Goal: Information Seeking & Learning: Learn about a topic

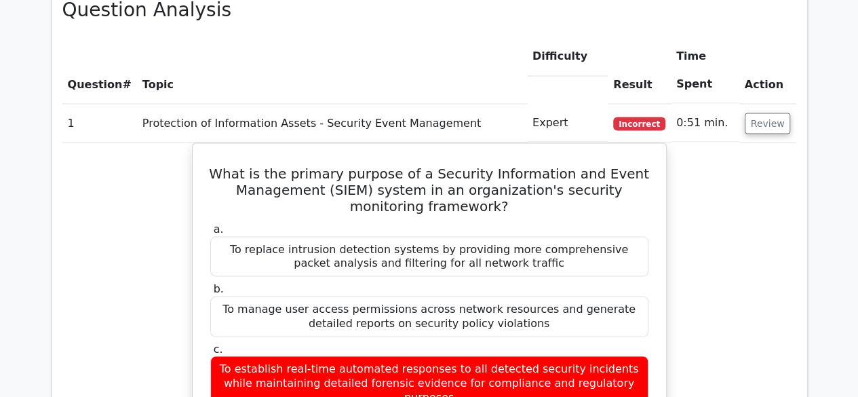
scroll to position [1217, 0]
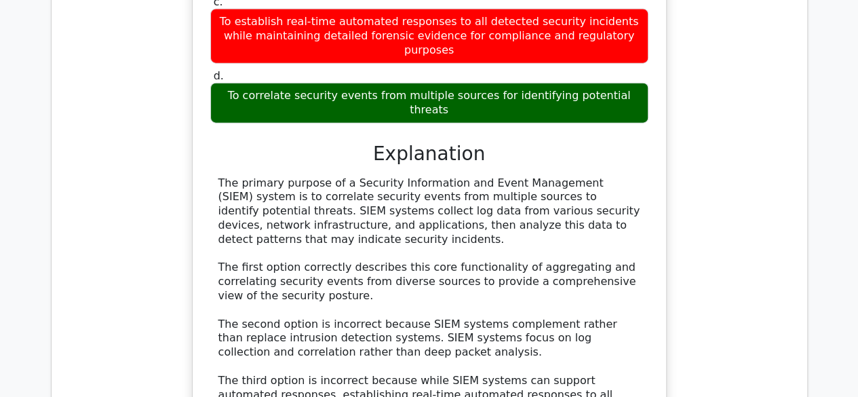
click at [750, 322] on div "What is the primary purpose of a Security Information and Event Management (SIE…" at bounding box center [429, 184] width 734 height 777
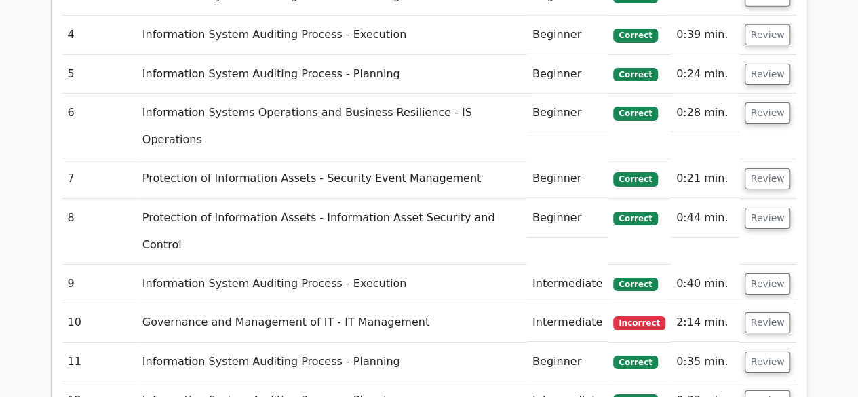
scroll to position [2225, 0]
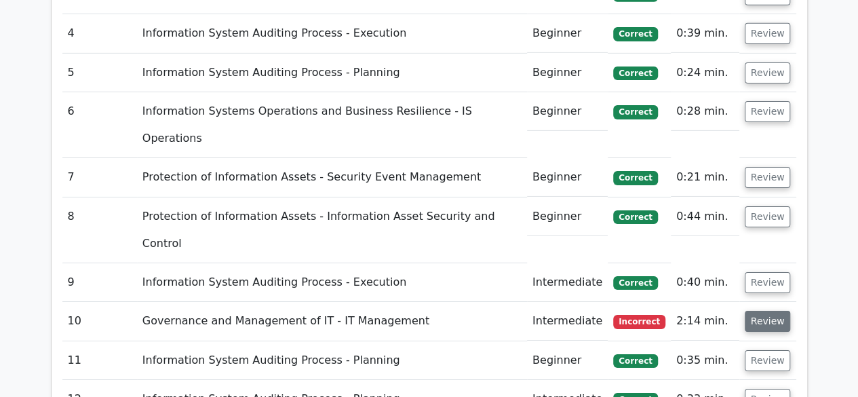
click at [771, 311] on button "Review" at bounding box center [767, 321] width 46 height 21
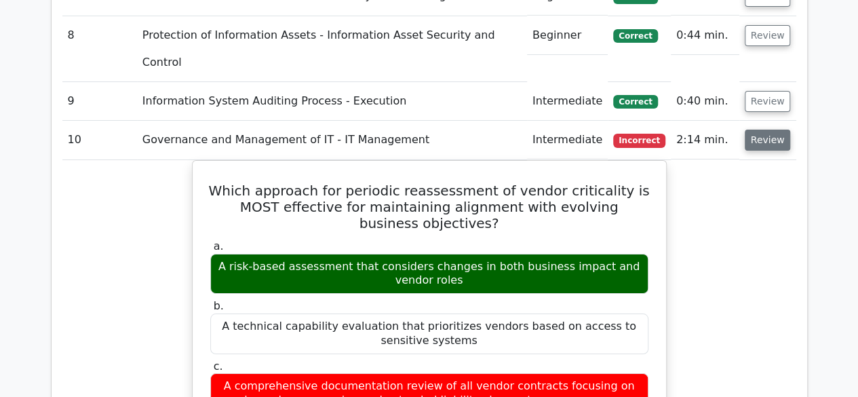
scroll to position [2372, 0]
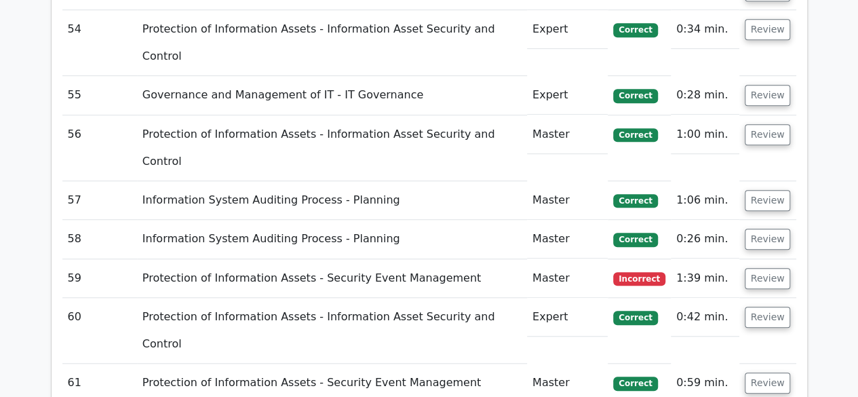
scroll to position [5582, 0]
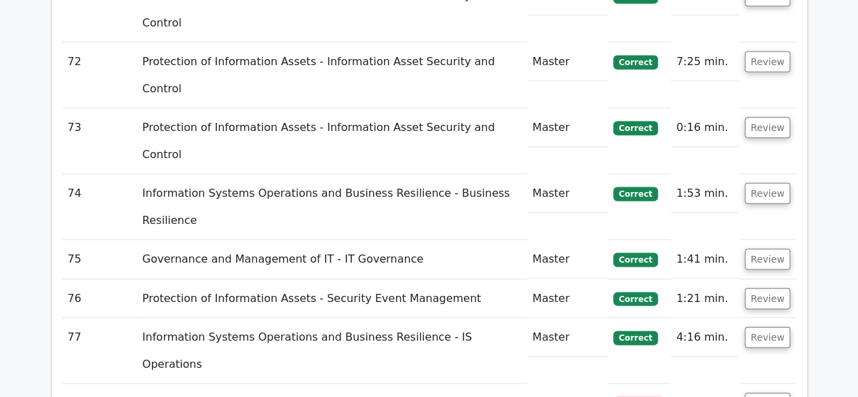
scroll to position [6450, 0]
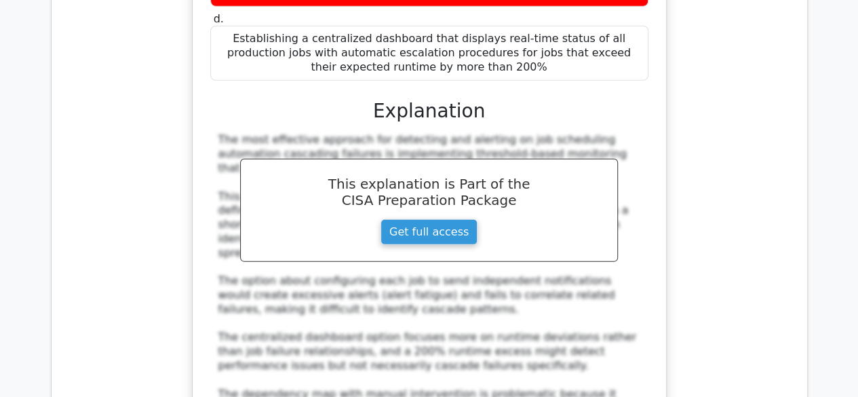
scroll to position [7128, 0]
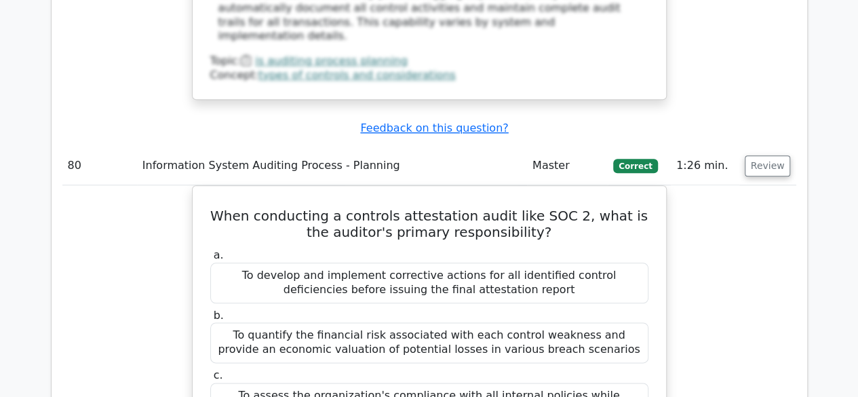
scroll to position [8372, 0]
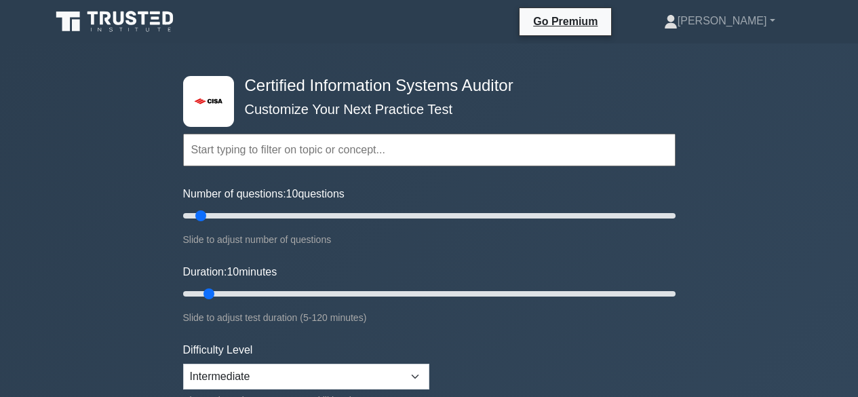
select select "intermediate"
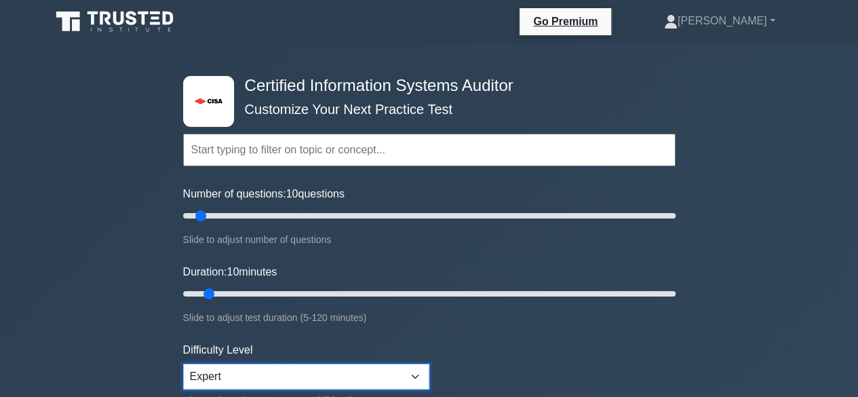
click at [413, 374] on select "Beginner Intermediate Expert" at bounding box center [306, 376] width 246 height 26
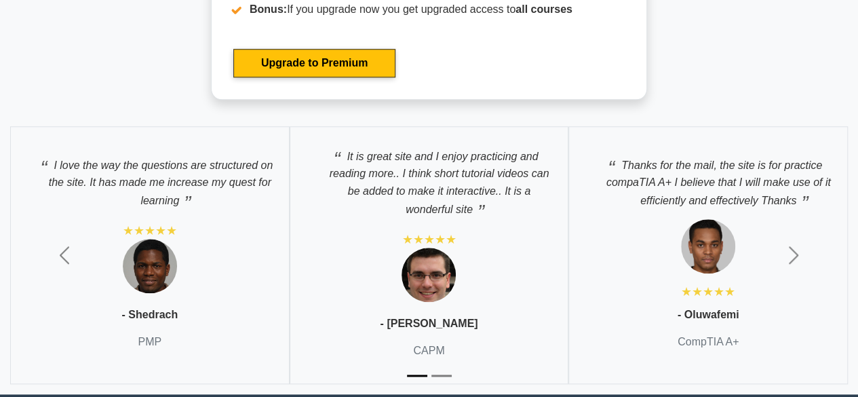
scroll to position [3199, 0]
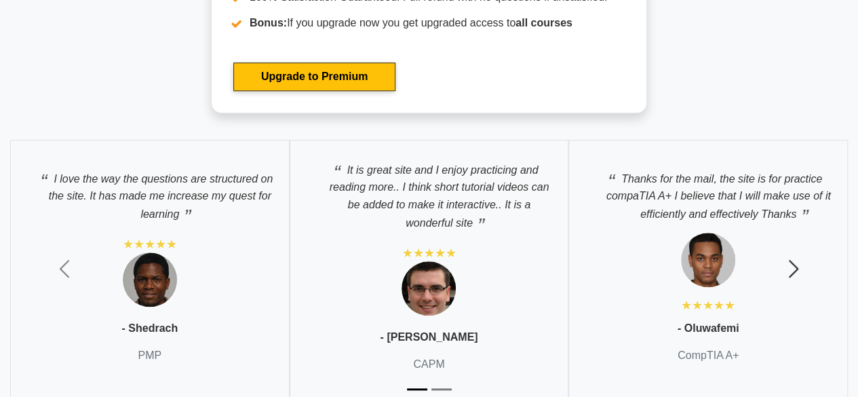
click at [790, 258] on span "button" at bounding box center [793, 269] width 22 height 22
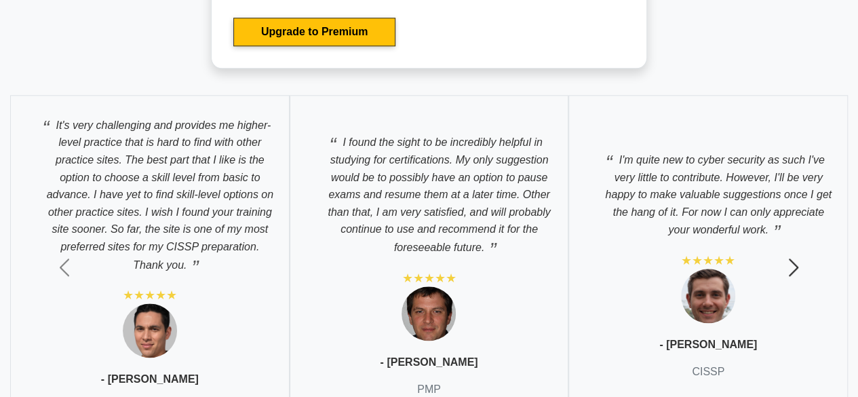
scroll to position [3253, 0]
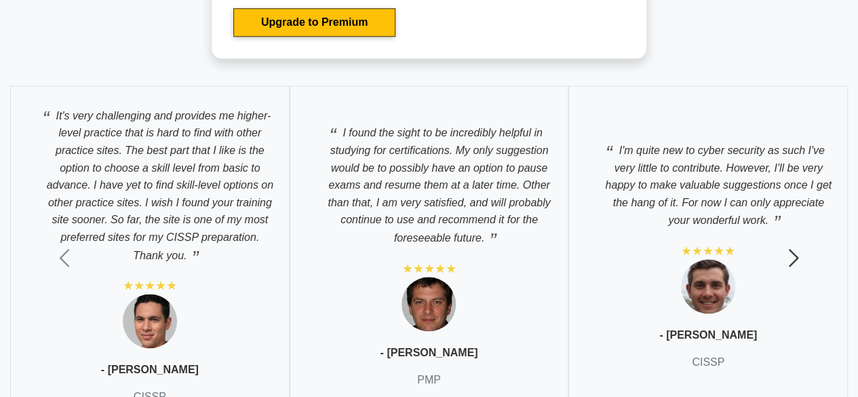
click at [800, 247] on span "button" at bounding box center [793, 258] width 22 height 22
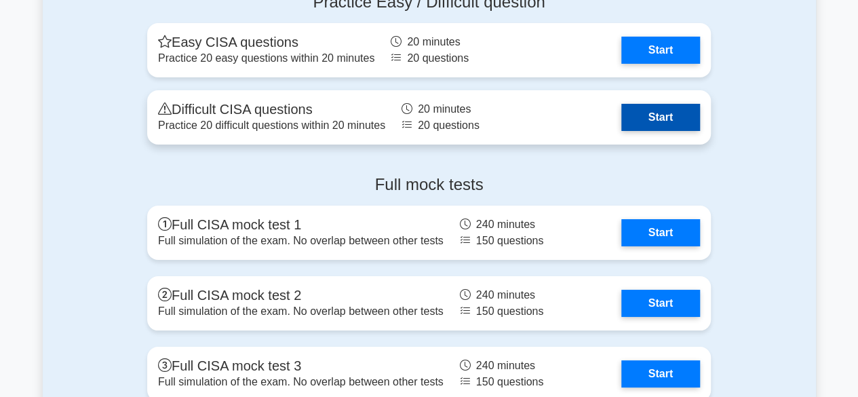
scroll to position [2378, 0]
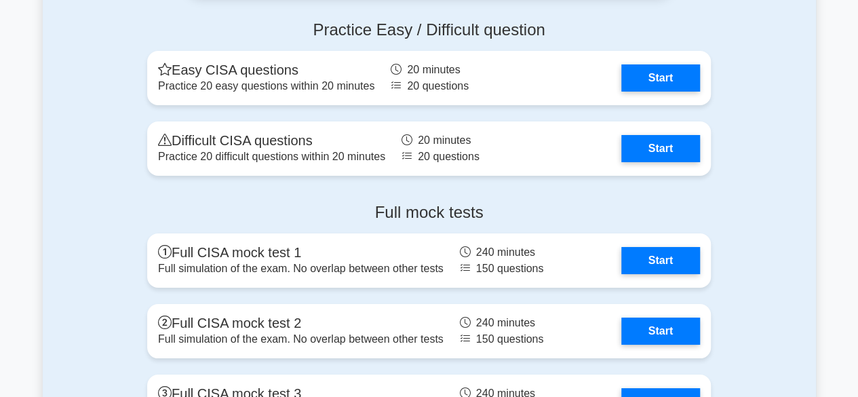
click at [109, 235] on div "Full mock tests Full CISA mock test 1 Full simulation of the exam. No overlap b…" at bounding box center [429, 389] width 773 height 394
click at [110, 241] on div "Full mock tests Full CISA mock test 1 Full simulation of the exam. No overlap b…" at bounding box center [429, 389] width 773 height 394
click at [110, 254] on div "Full mock tests Full CISA mock test 1 Full simulation of the exam. No overlap b…" at bounding box center [429, 389] width 773 height 394
click at [106, 275] on div "Full mock tests Full CISA mock test 1 Full simulation of the exam. No overlap b…" at bounding box center [429, 389] width 773 height 394
click at [100, 256] on div "Full mock tests Full CISA mock test 1 Full simulation of the exam. No overlap b…" at bounding box center [429, 389] width 773 height 394
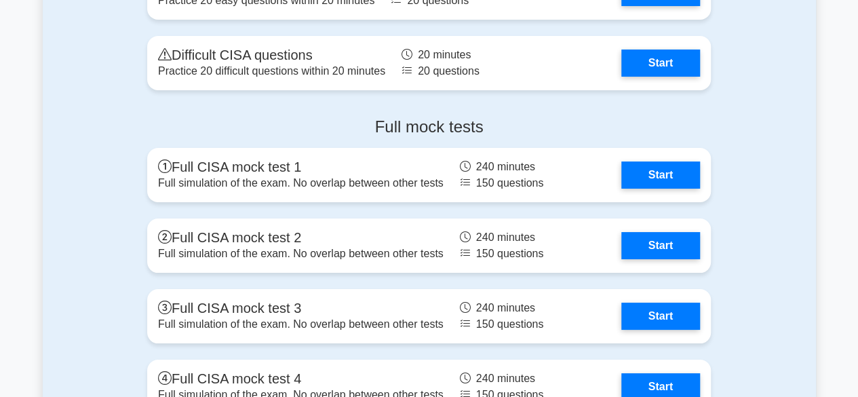
scroll to position [2465, 0]
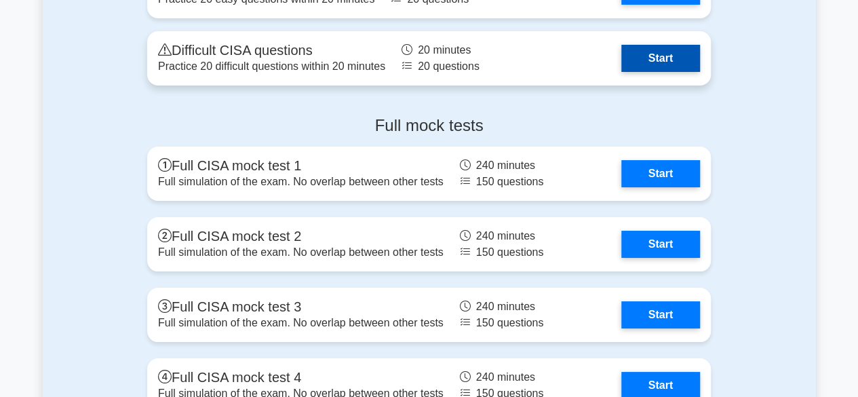
click at [643, 52] on link "Start" at bounding box center [660, 58] width 79 height 27
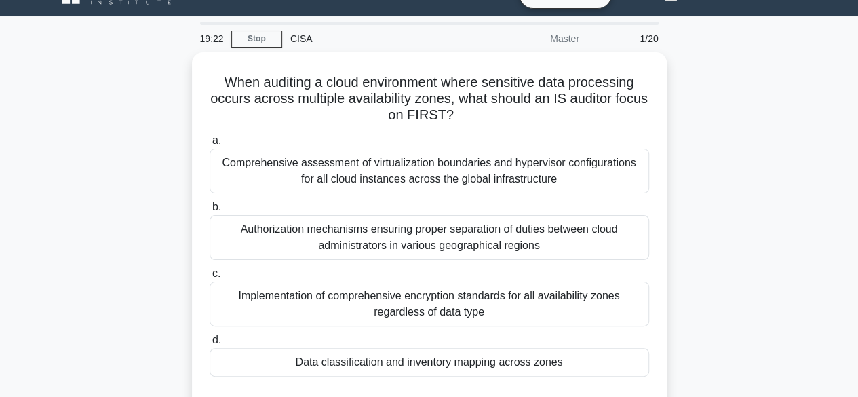
scroll to position [54, 0]
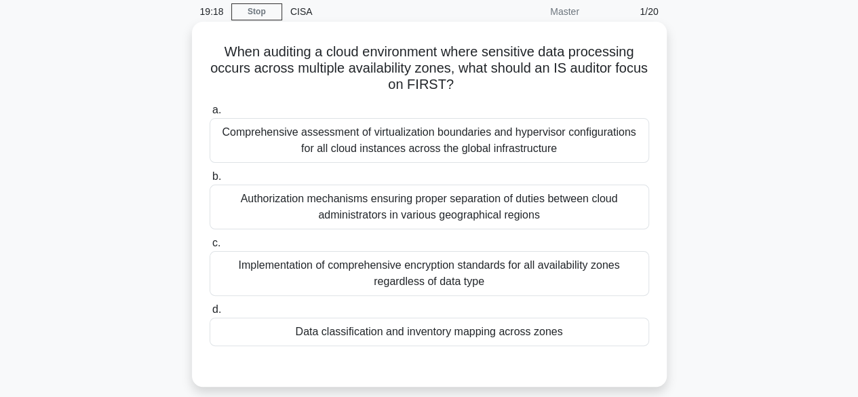
click at [399, 333] on div "Data classification and inventory mapping across zones" at bounding box center [429, 331] width 439 height 28
click at [210, 314] on input "d. Data classification and inventory mapping across zones" at bounding box center [210, 309] width 0 height 9
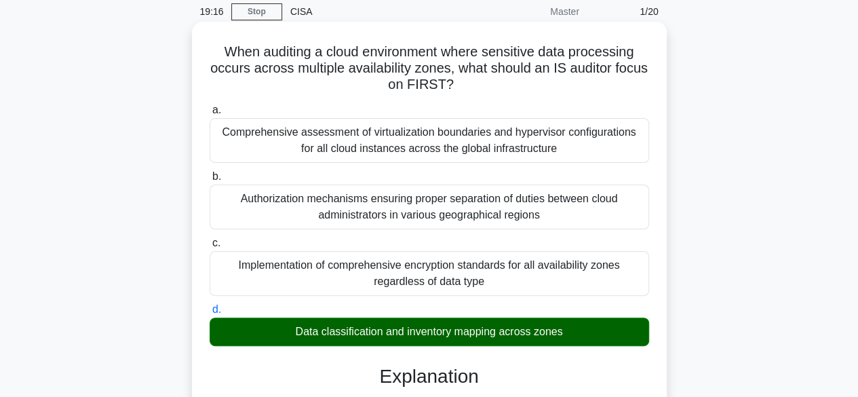
click at [210, 106] on input "a. Comprehensive assessment of virtualization boundaries and hypervisor configu…" at bounding box center [210, 110] width 0 height 9
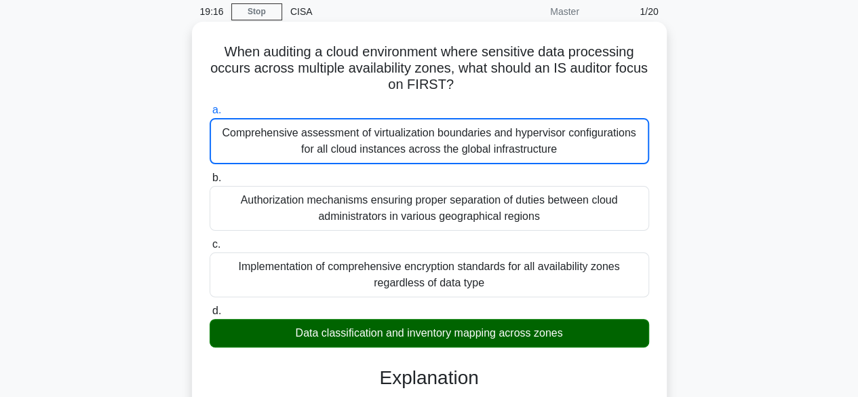
click at [210, 174] on input "b. Authorization mechanisms ensuring proper separation of duties between cloud …" at bounding box center [210, 178] width 0 height 9
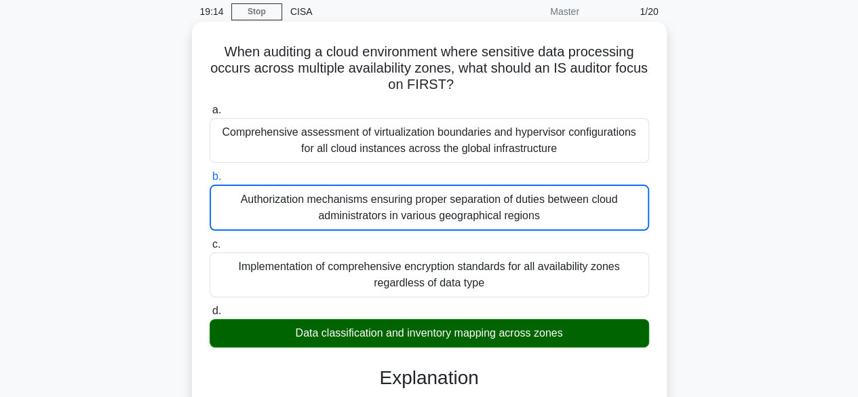
scroll to position [537, 0]
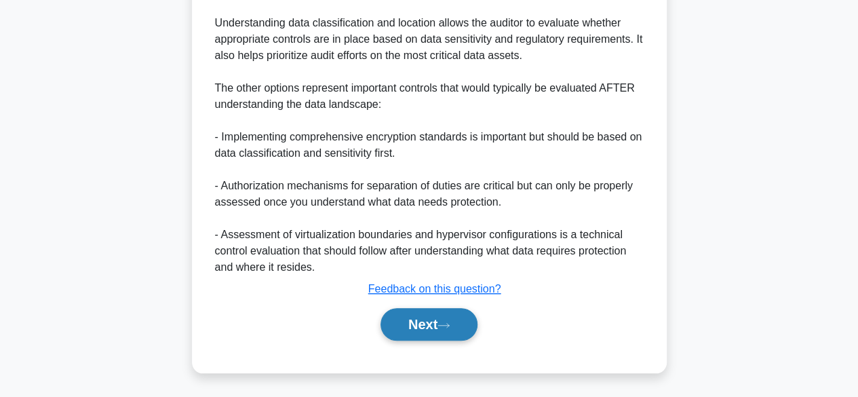
click at [411, 323] on button "Next" at bounding box center [428, 324] width 97 height 33
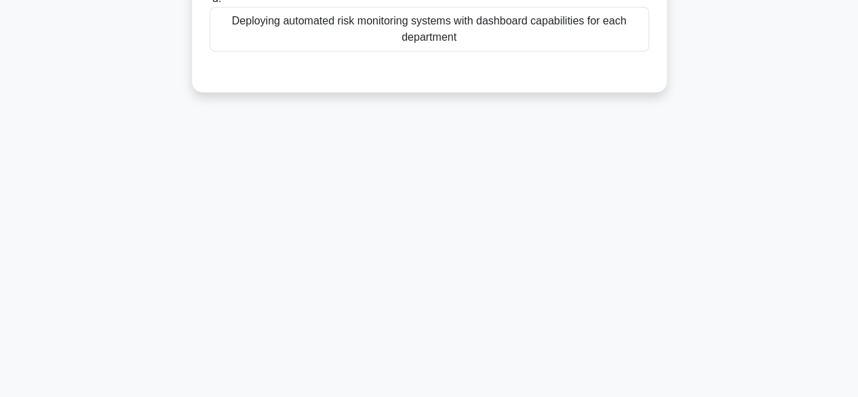
scroll to position [0, 0]
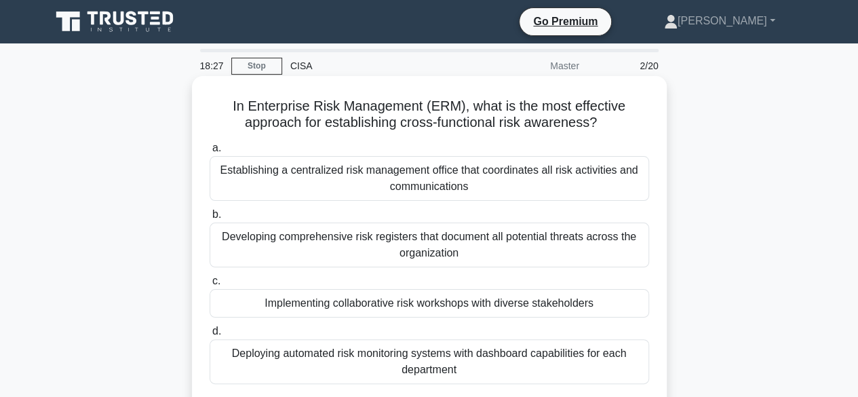
click at [523, 302] on div "Implementing collaborative risk workshops with diverse stakeholders" at bounding box center [429, 303] width 439 height 28
click at [210, 285] on input "c. Implementing collaborative risk workshops with diverse stakeholders" at bounding box center [210, 281] width 0 height 9
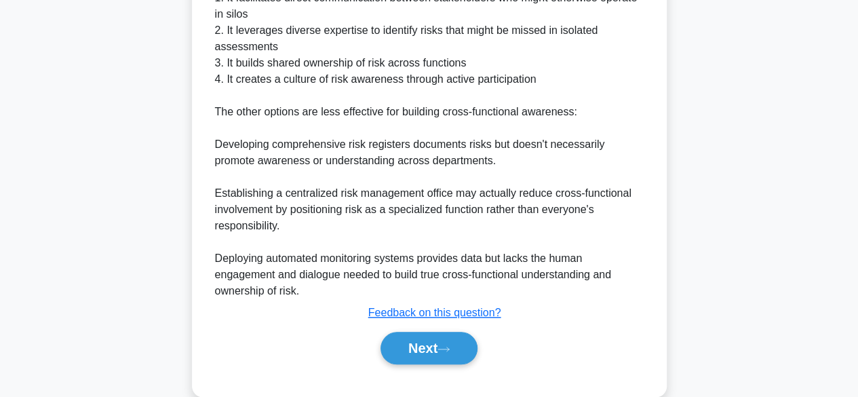
scroll to position [600, 0]
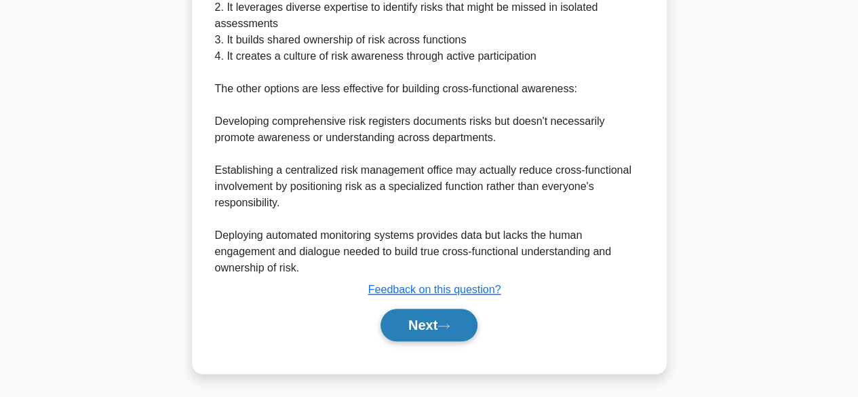
click at [419, 312] on button "Next" at bounding box center [428, 325] width 97 height 33
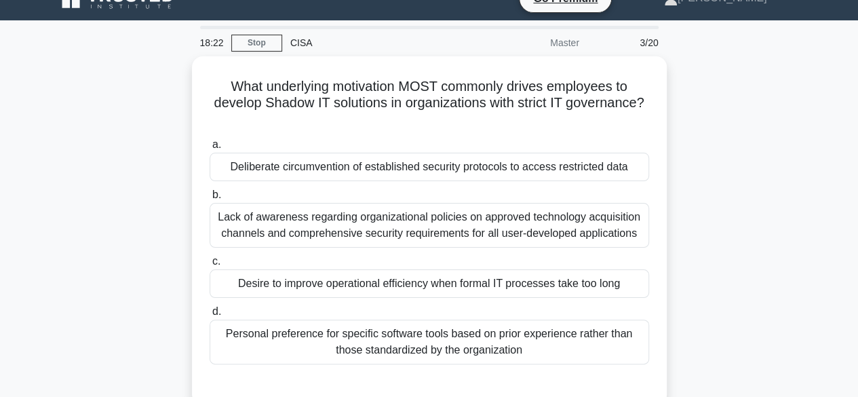
scroll to position [0, 0]
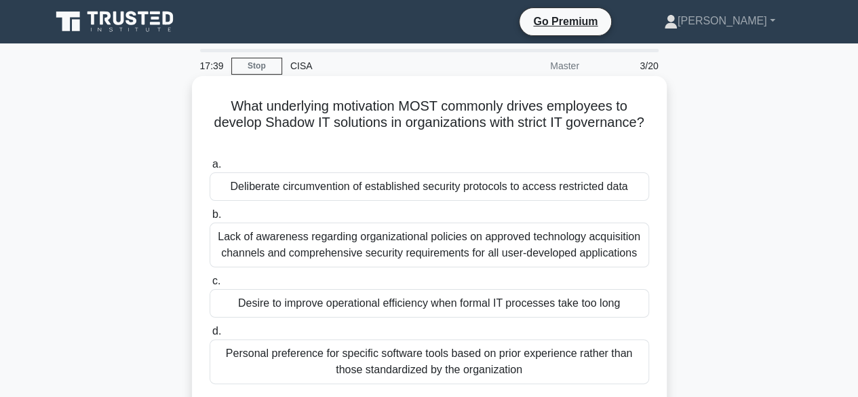
click at [422, 311] on div "Desire to improve operational efficiency when formal IT processes take too long" at bounding box center [429, 303] width 439 height 28
click at [210, 285] on input "c. Desire to improve operational efficiency when formal IT processes take too l…" at bounding box center [210, 281] width 0 height 9
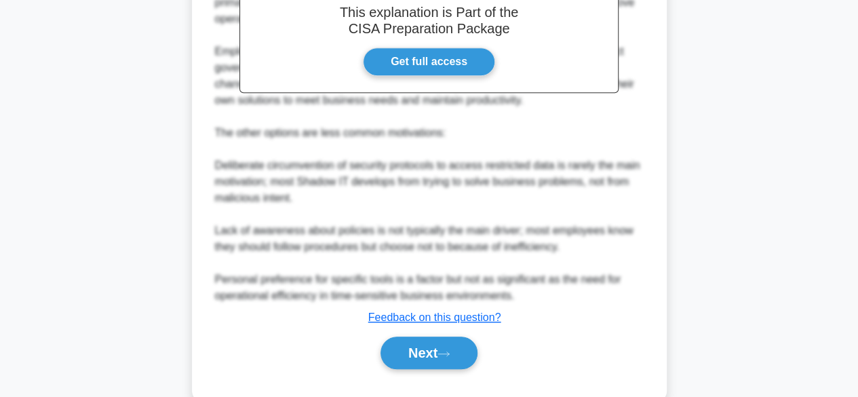
scroll to position [502, 0]
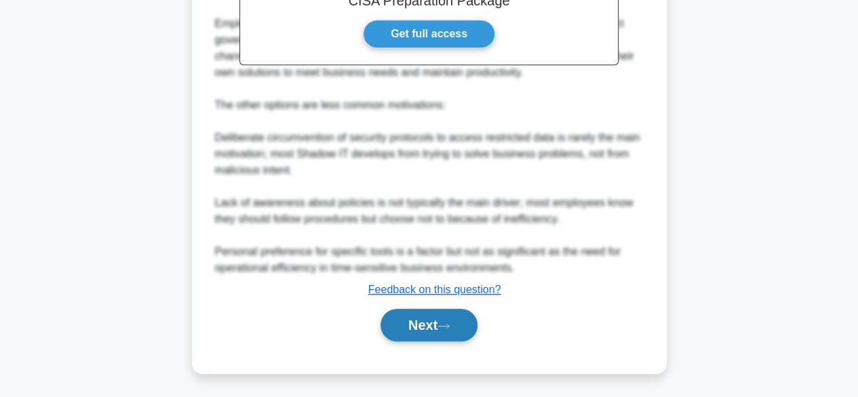
click at [412, 325] on button "Next" at bounding box center [428, 325] width 97 height 33
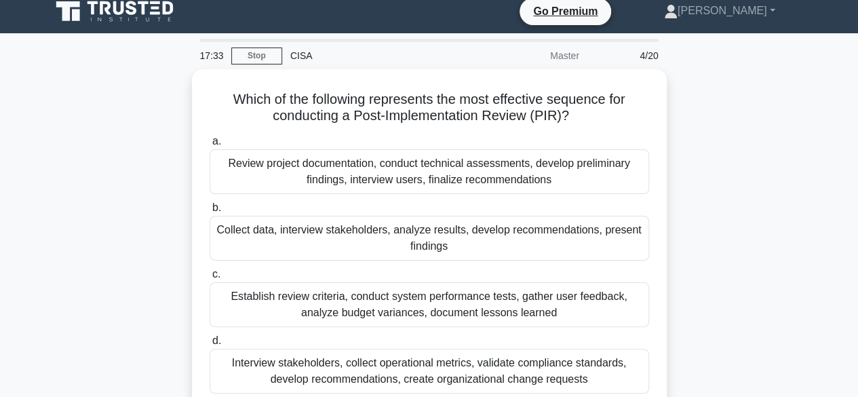
scroll to position [0, 0]
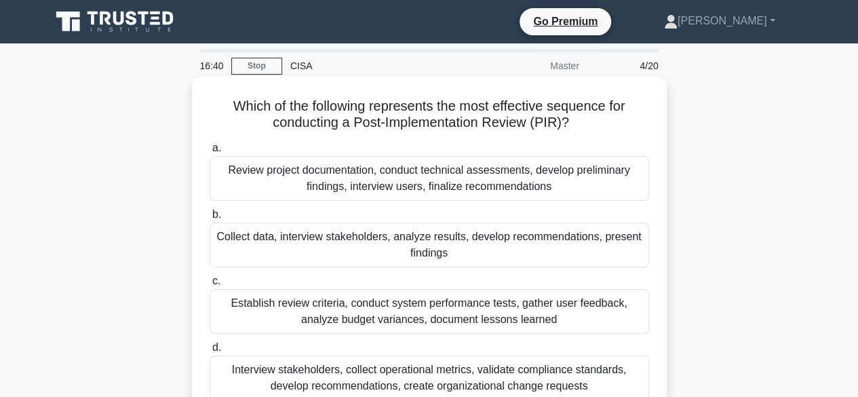
click at [415, 260] on div "Collect data, interview stakeholders, analyze results, develop recommendations,…" at bounding box center [429, 244] width 439 height 45
click at [210, 219] on input "b. Collect data, interview stakeholders, analyze results, develop recommendatio…" at bounding box center [210, 214] width 0 height 9
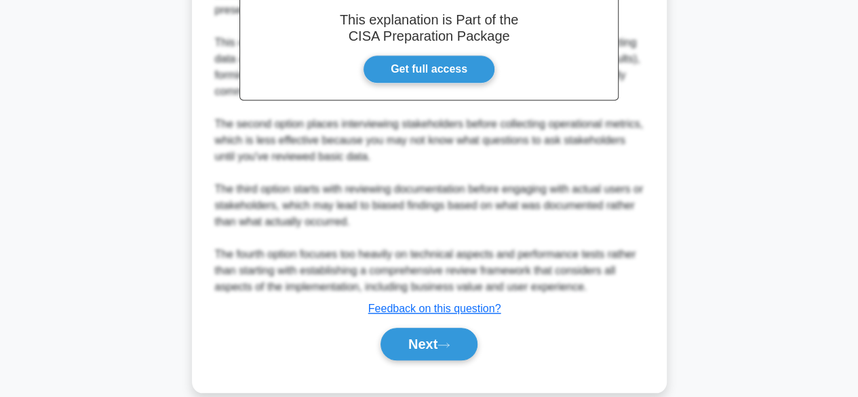
scroll to position [502, 0]
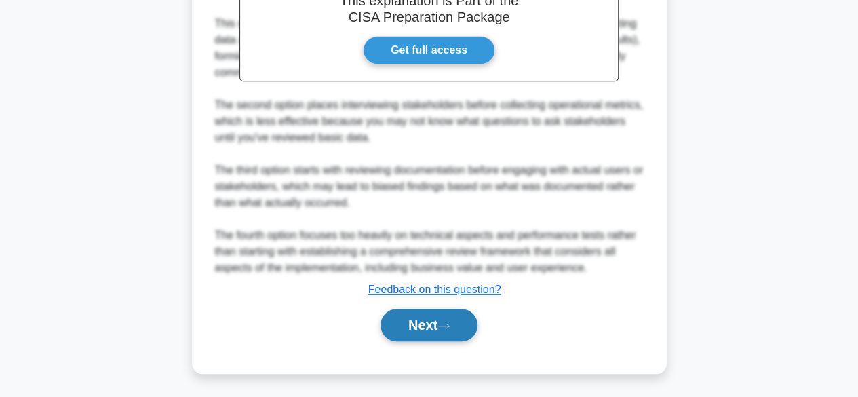
click at [458, 324] on button "Next" at bounding box center [428, 325] width 97 height 33
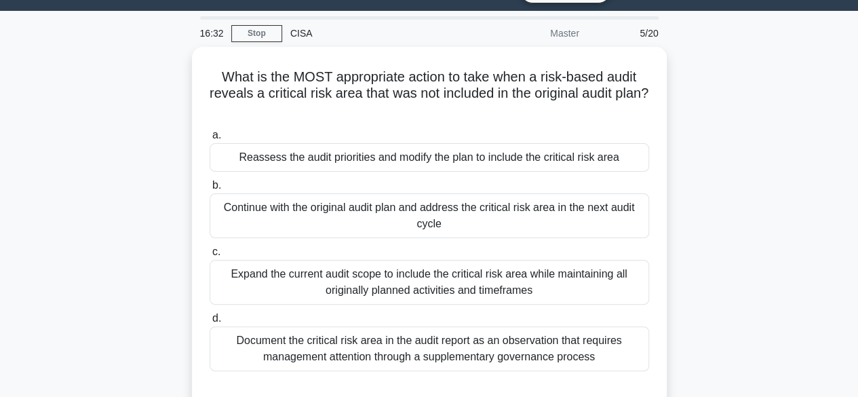
scroll to position [0, 0]
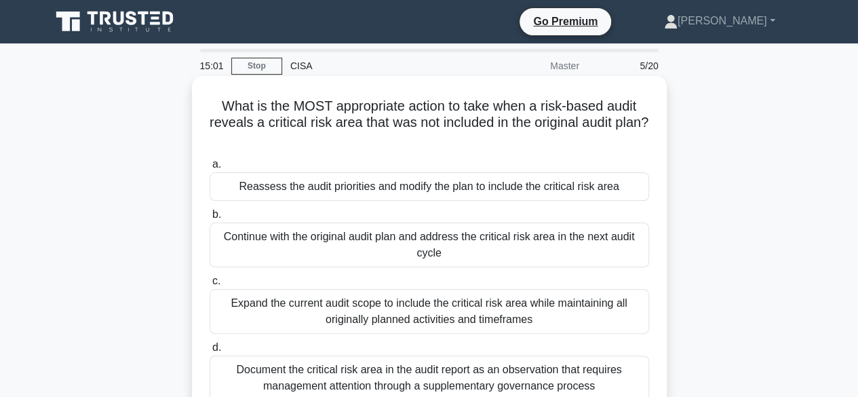
click at [456, 188] on div "Reassess the audit priorities and modify the plan to include the critical risk …" at bounding box center [429, 186] width 439 height 28
click at [210, 169] on input "a. Reassess the audit priorities and modify the plan to include the critical ri…" at bounding box center [210, 164] width 0 height 9
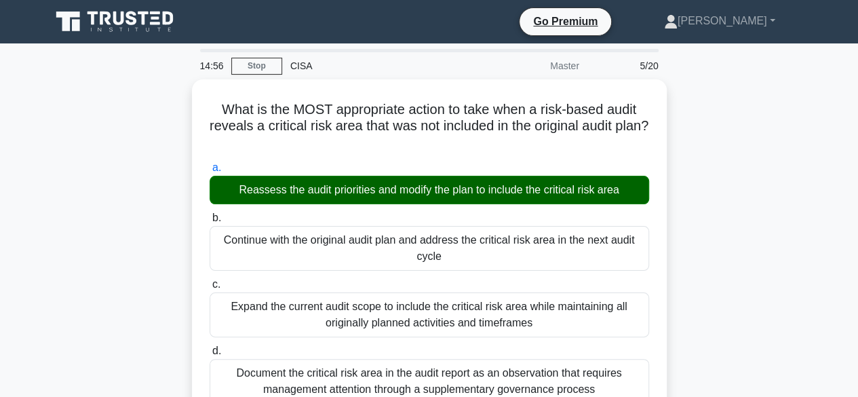
scroll to position [486, 0]
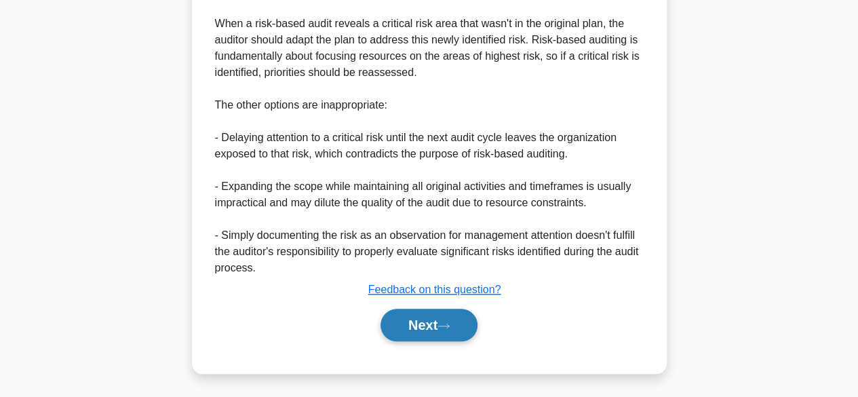
click at [443, 324] on icon at bounding box center [443, 325] width 12 height 7
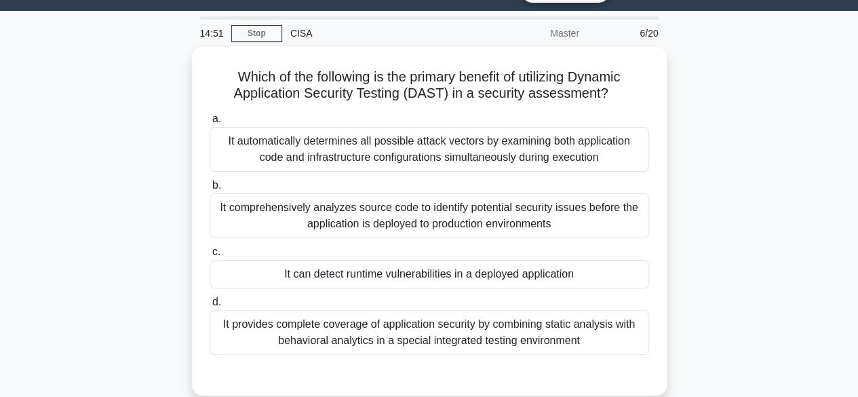
scroll to position [0, 0]
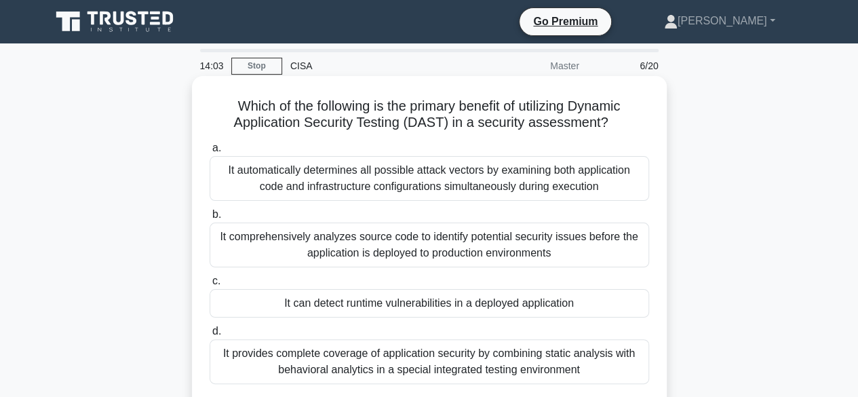
click at [389, 302] on div "It can detect runtime vulnerabilities in a deployed application" at bounding box center [429, 303] width 439 height 28
click at [210, 285] on input "c. It can detect runtime vulnerabilities in a deployed application" at bounding box center [210, 281] width 0 height 9
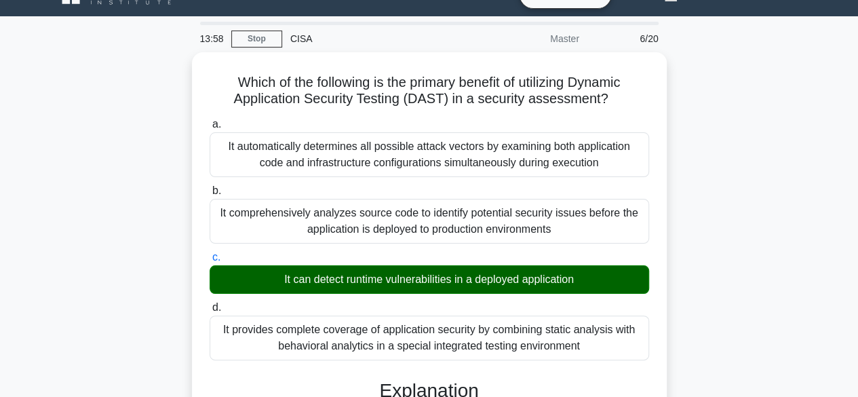
scroll to position [405, 0]
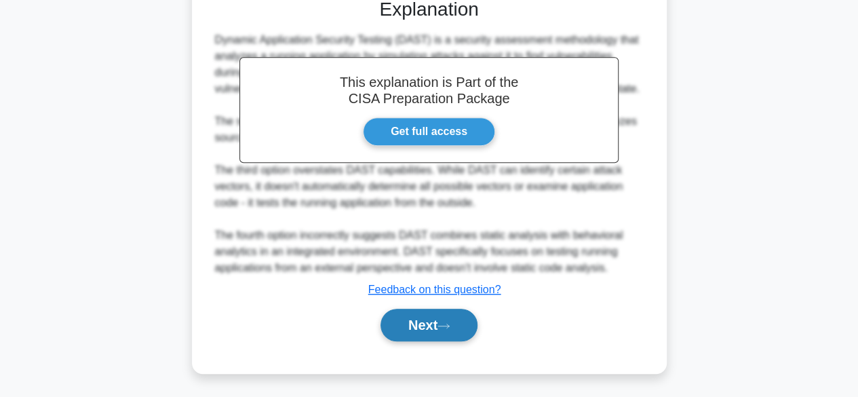
click at [437, 324] on button "Next" at bounding box center [428, 325] width 97 height 33
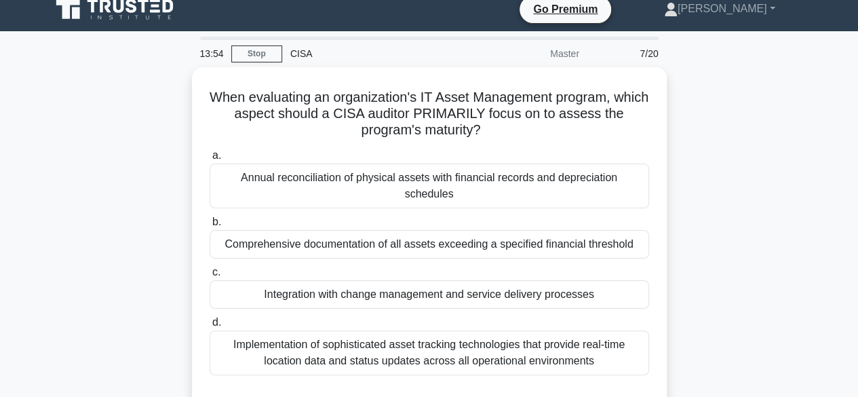
scroll to position [0, 0]
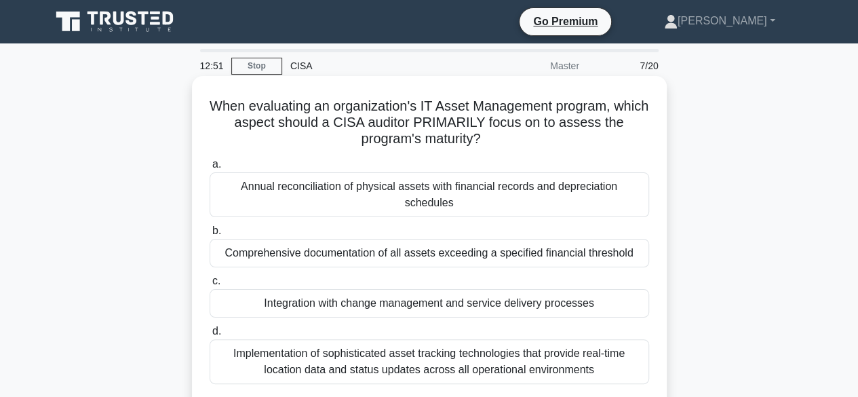
click at [400, 289] on div "Integration with change management and service delivery processes" at bounding box center [429, 303] width 439 height 28
click at [210, 285] on input "c. Integration with change management and service delivery processes" at bounding box center [210, 281] width 0 height 9
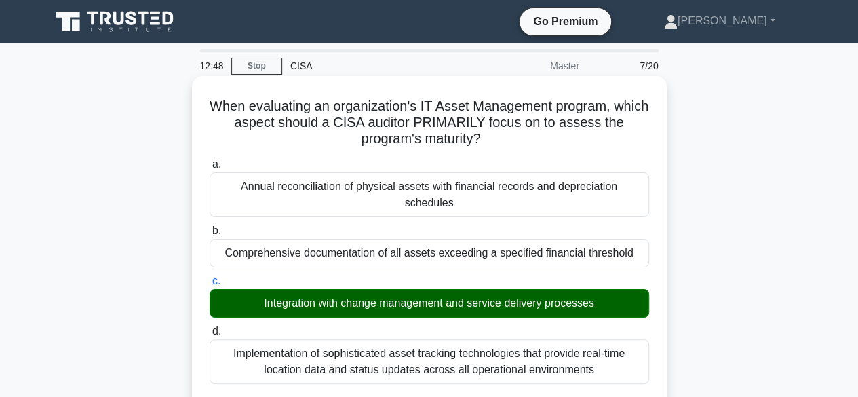
click at [519, 199] on div "Annual reconciliation of physical assets with financial records and depreciatio…" at bounding box center [429, 194] width 439 height 45
click at [210, 169] on input "a. Annual reconciliation of physical assets with financial records and deprecia…" at bounding box center [210, 164] width 0 height 9
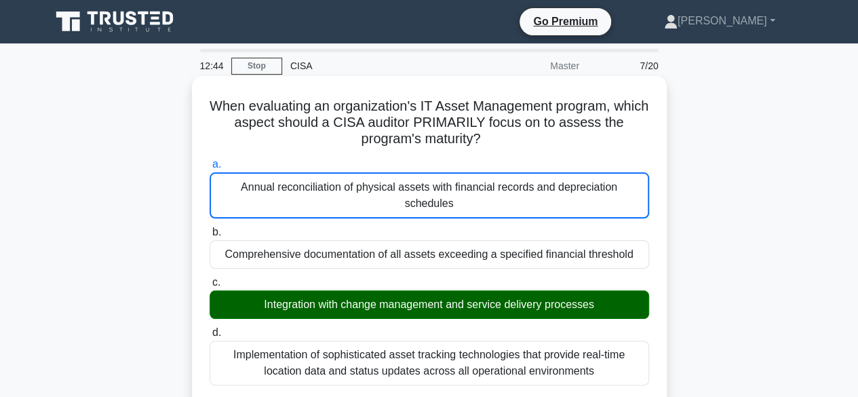
click at [545, 290] on div "Integration with change management and service delivery processes" at bounding box center [429, 304] width 439 height 28
click at [210, 285] on input "c. Integration with change management and service delivery processes" at bounding box center [210, 282] width 0 height 9
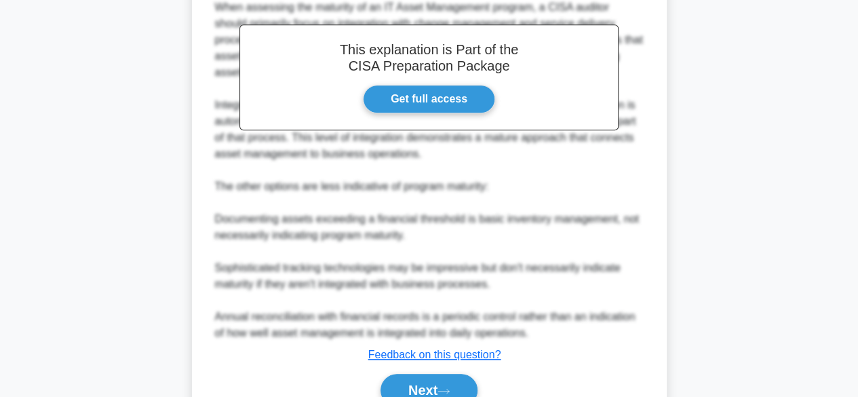
scroll to position [486, 0]
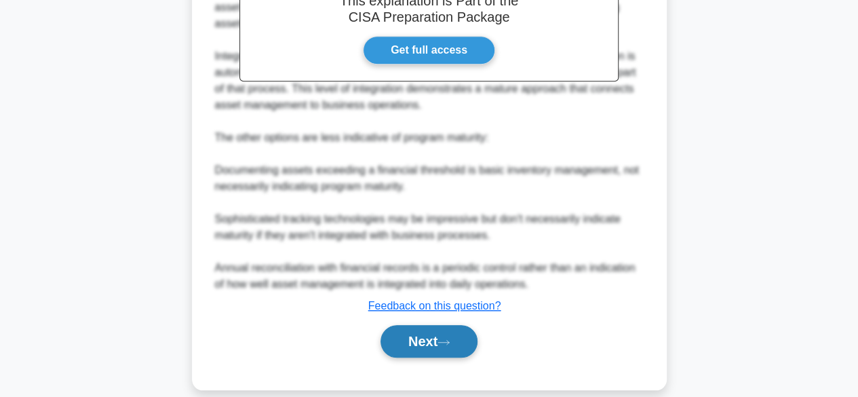
click at [427, 329] on button "Next" at bounding box center [428, 341] width 97 height 33
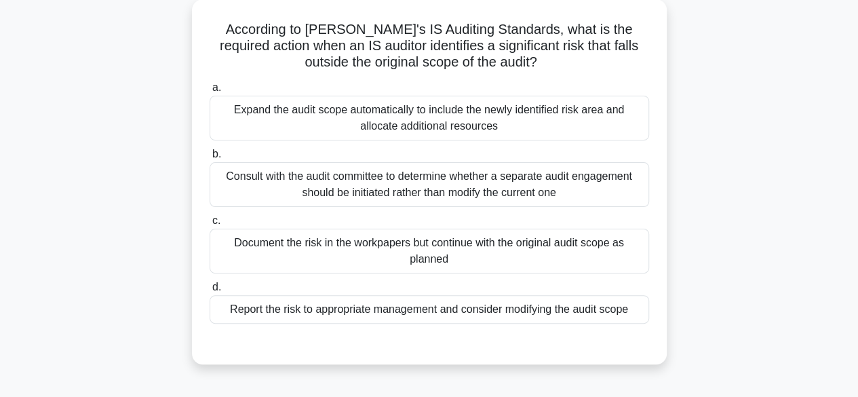
scroll to position [81, 0]
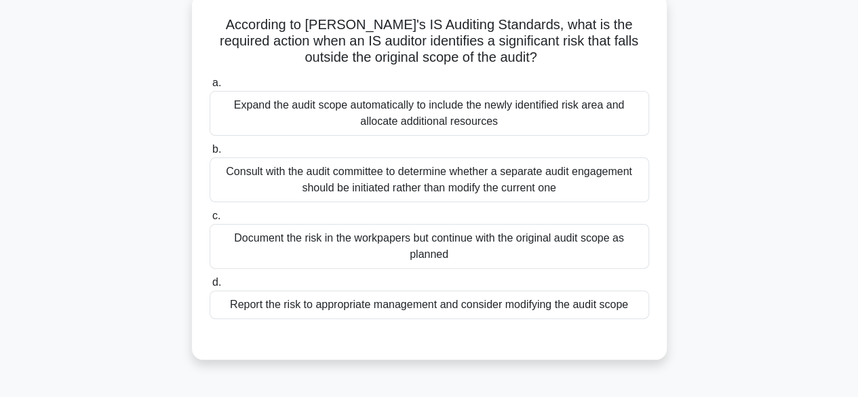
click at [405, 307] on div "Report the risk to appropriate management and consider modifying the audit scope" at bounding box center [429, 304] width 439 height 28
click at [210, 287] on input "d. Report the risk to appropriate management and consider modifying the audit s…" at bounding box center [210, 282] width 0 height 9
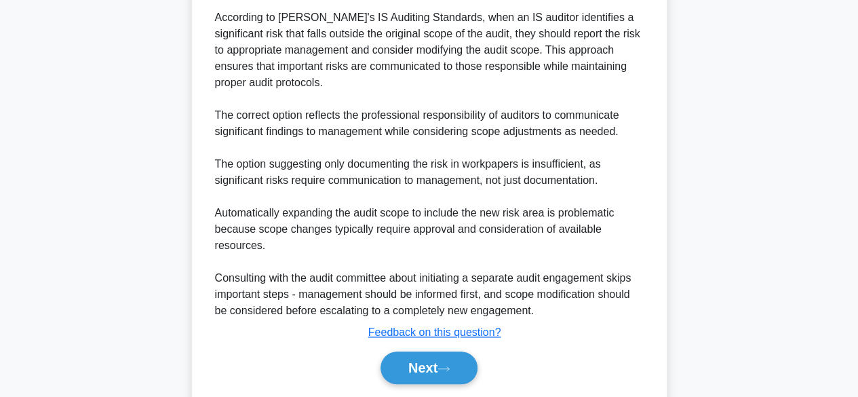
scroll to position [486, 0]
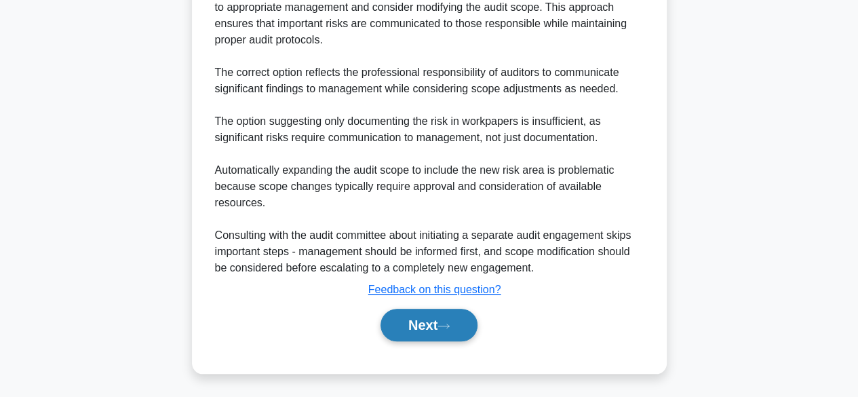
click at [415, 331] on button "Next" at bounding box center [428, 325] width 97 height 33
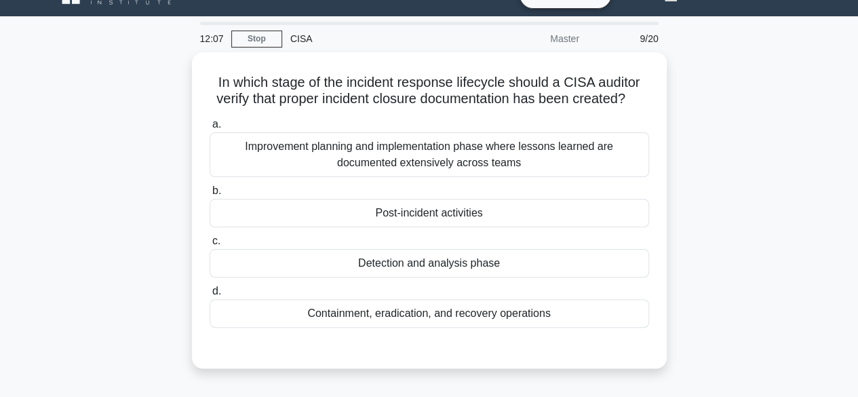
scroll to position [0, 0]
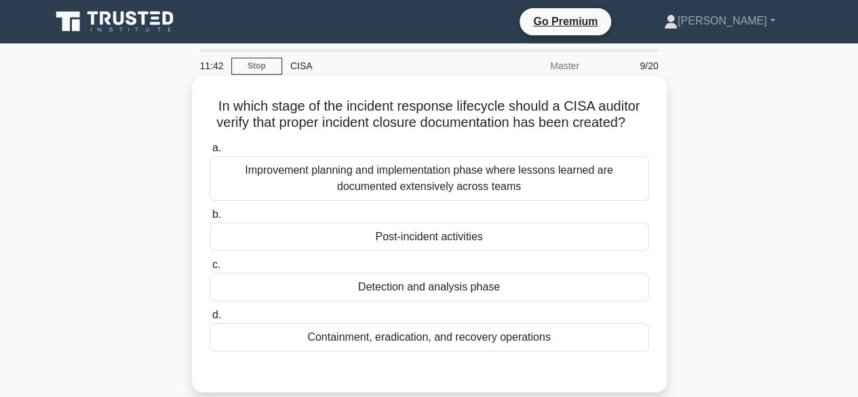
click at [410, 238] on div "Post-incident activities" at bounding box center [429, 236] width 439 height 28
click at [210, 219] on input "b. Post-incident activities" at bounding box center [210, 214] width 0 height 9
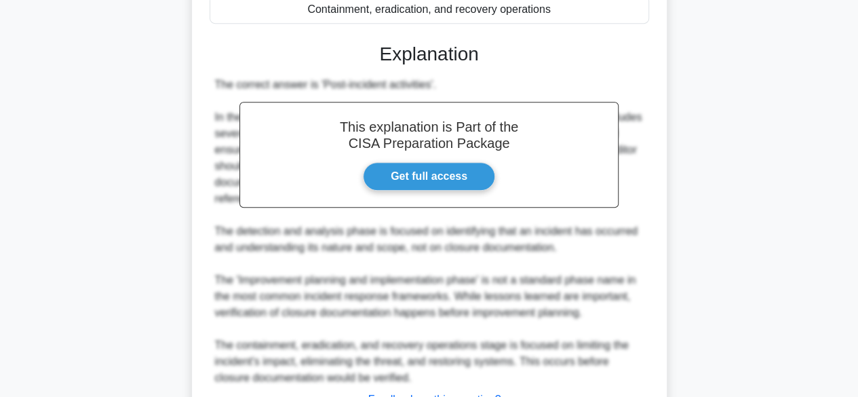
scroll to position [437, 0]
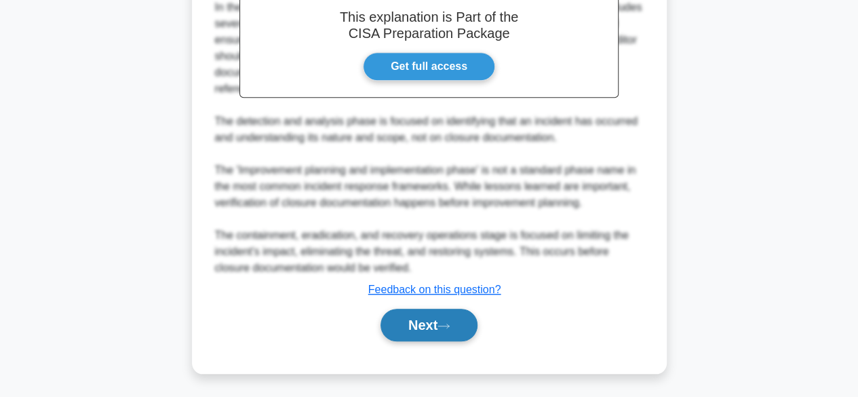
click at [424, 327] on button "Next" at bounding box center [428, 325] width 97 height 33
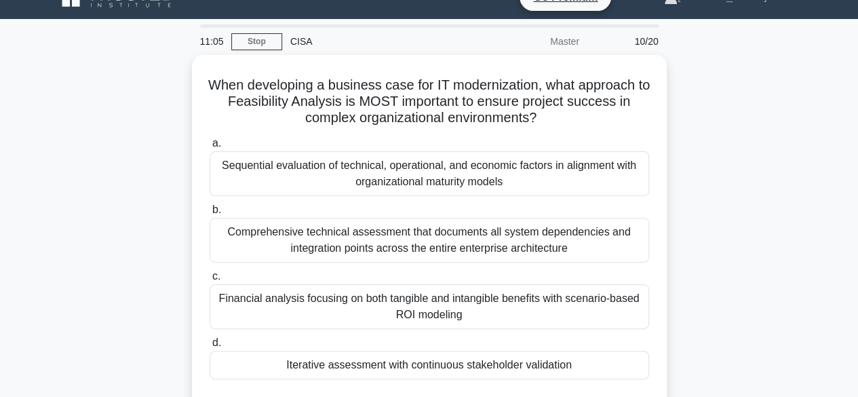
scroll to position [27, 0]
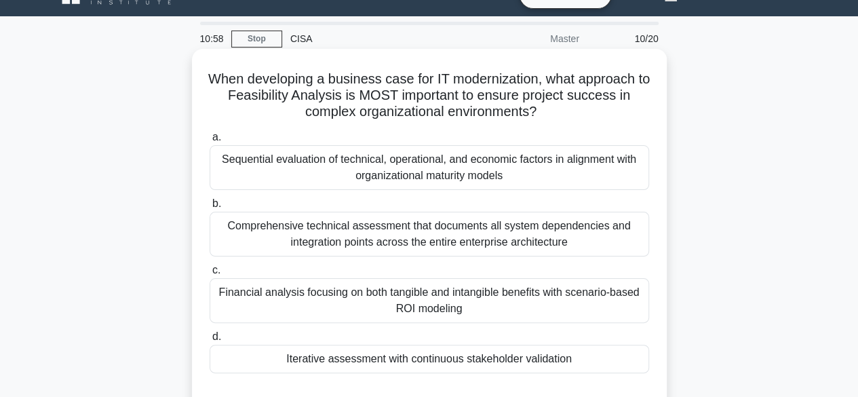
click at [429, 361] on div "Iterative assessment with continuous stakeholder validation" at bounding box center [429, 358] width 439 height 28
click at [210, 341] on input "d. Iterative assessment with continuous stakeholder validation" at bounding box center [210, 336] width 0 height 9
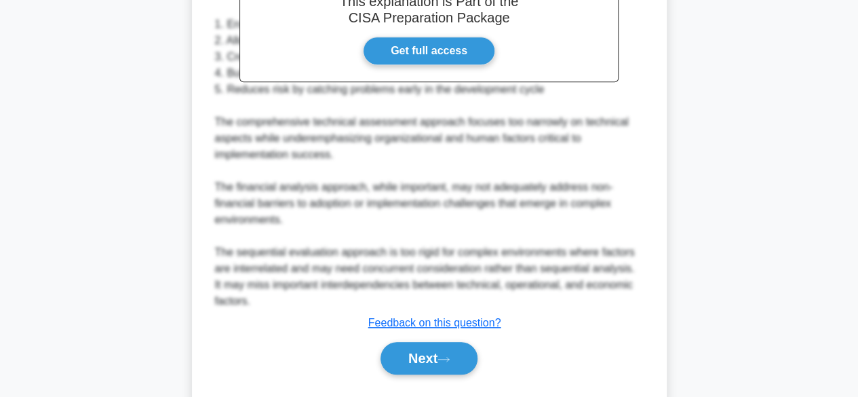
scroll to position [535, 0]
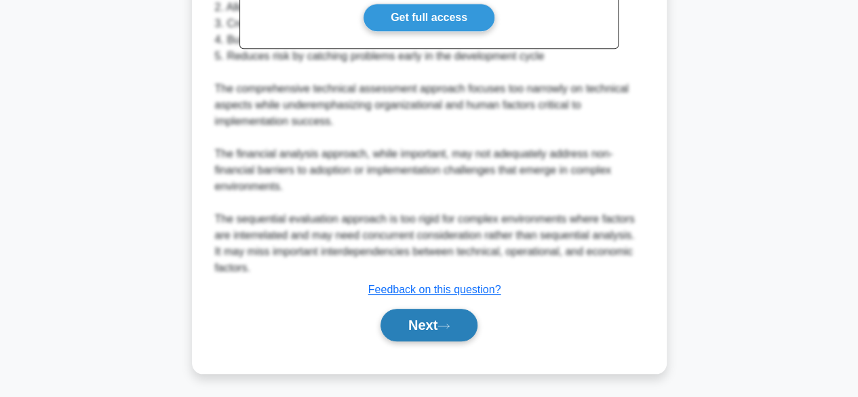
click at [440, 317] on button "Next" at bounding box center [428, 325] width 97 height 33
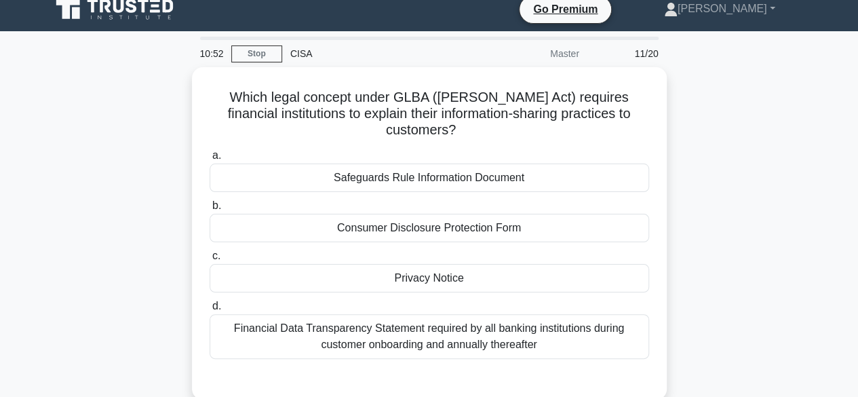
scroll to position [0, 0]
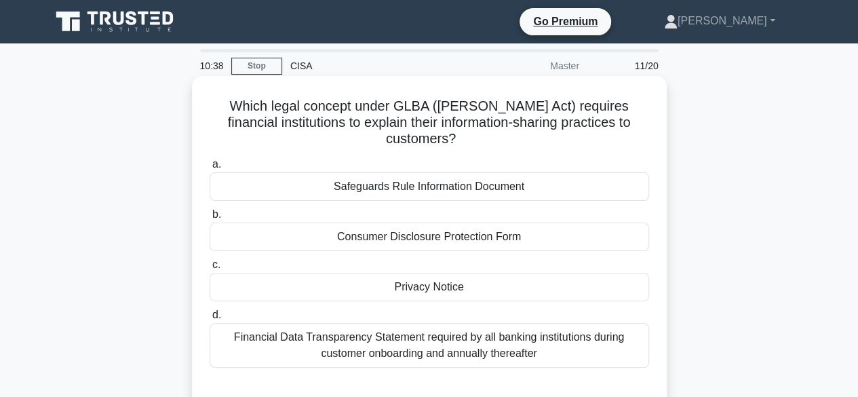
click at [415, 287] on div "Privacy Notice" at bounding box center [429, 287] width 439 height 28
click at [210, 269] on input "c. Privacy Notice" at bounding box center [210, 264] width 0 height 9
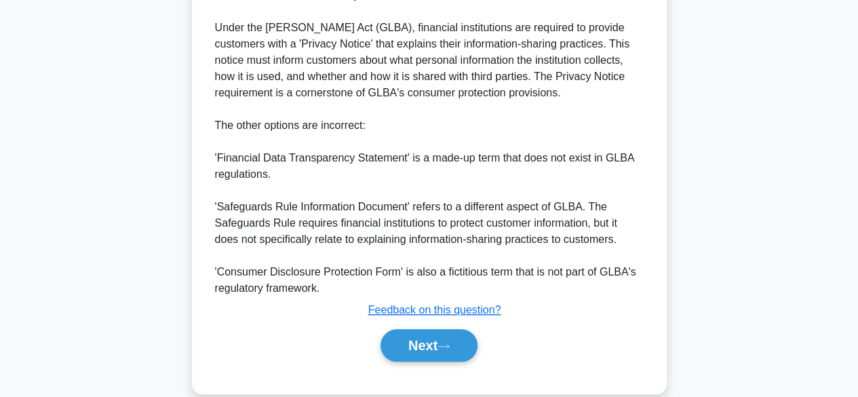
scroll to position [454, 0]
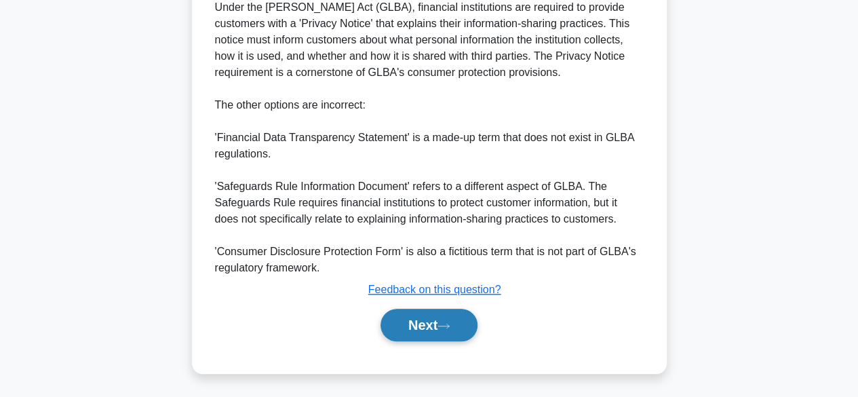
click at [426, 324] on button "Next" at bounding box center [428, 325] width 97 height 33
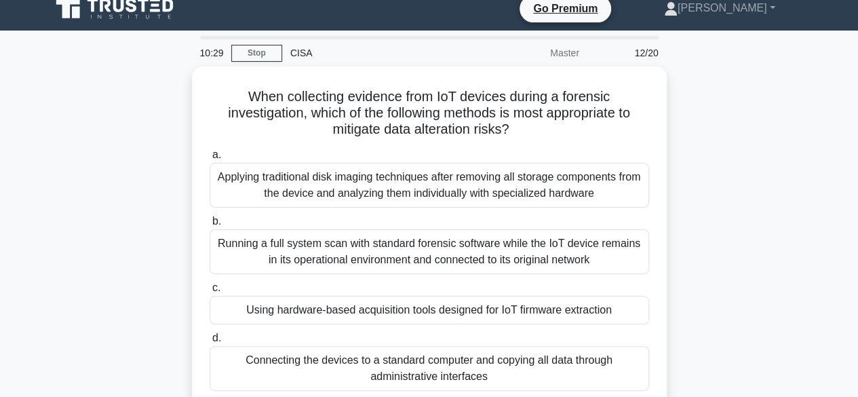
scroll to position [0, 0]
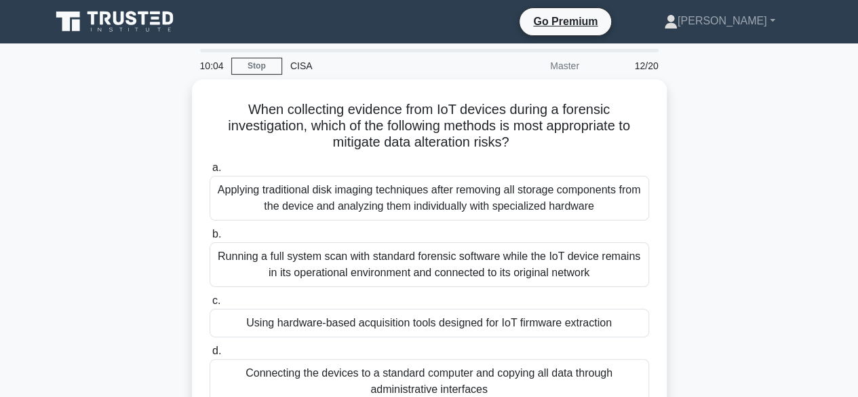
click at [426, 324] on div "Using hardware-based acquisition tools designed for IoT firmware extraction" at bounding box center [429, 323] width 439 height 28
click at [210, 305] on input "c. Using hardware-based acquisition tools designed for IoT firmware extraction" at bounding box center [210, 300] width 0 height 9
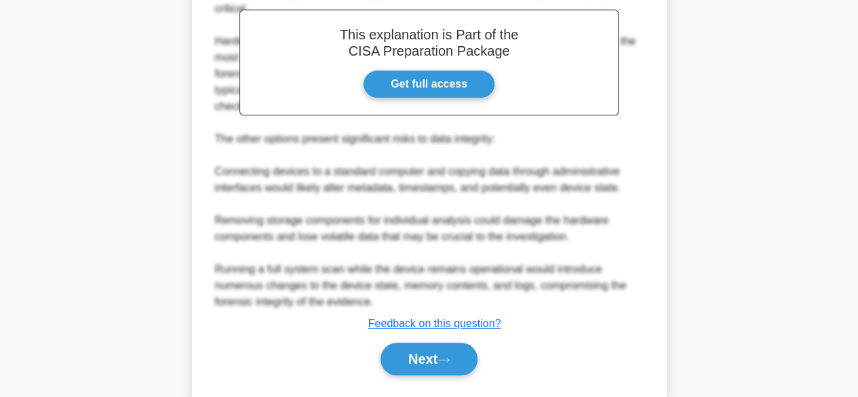
scroll to position [502, 0]
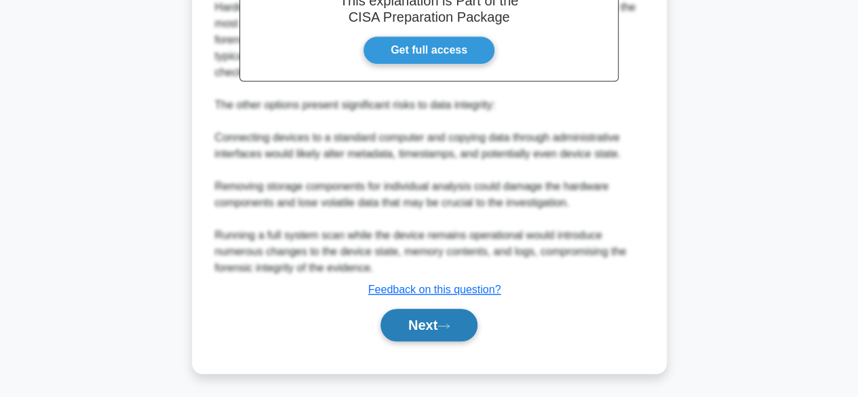
click at [431, 333] on button "Next" at bounding box center [428, 325] width 97 height 33
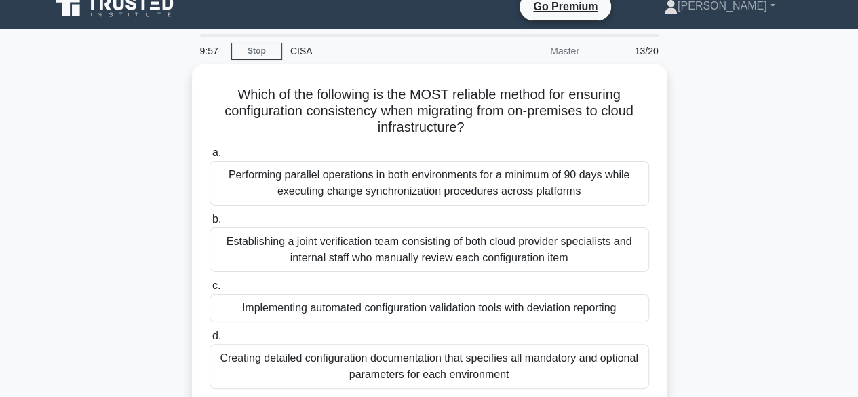
scroll to position [0, 0]
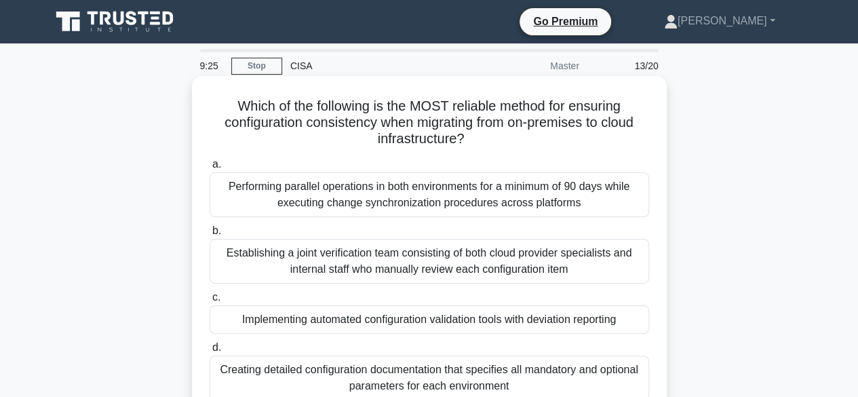
click at [357, 319] on div "Implementing automated configuration validation tools with deviation reporting" at bounding box center [429, 319] width 439 height 28
click at [210, 302] on input "c. Implementing automated configuration validation tools with deviation reporti…" at bounding box center [210, 297] width 0 height 9
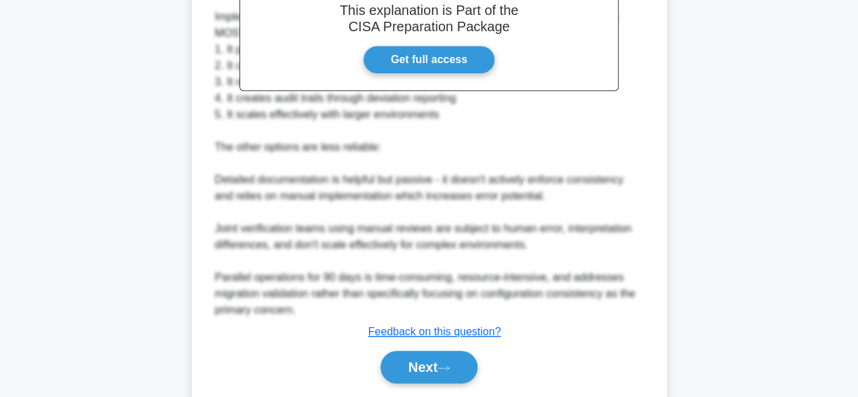
scroll to position [535, 0]
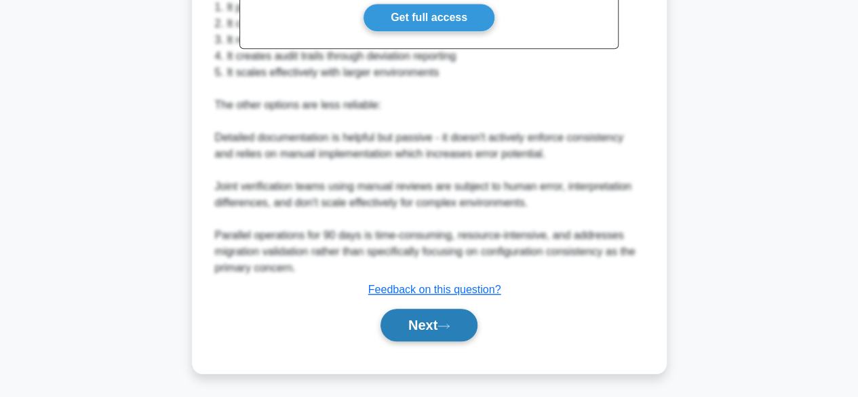
click at [438, 320] on button "Next" at bounding box center [428, 325] width 97 height 33
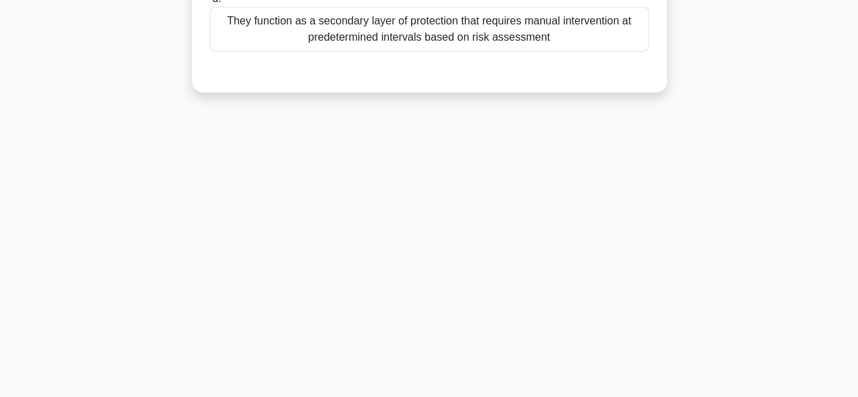
scroll to position [0, 0]
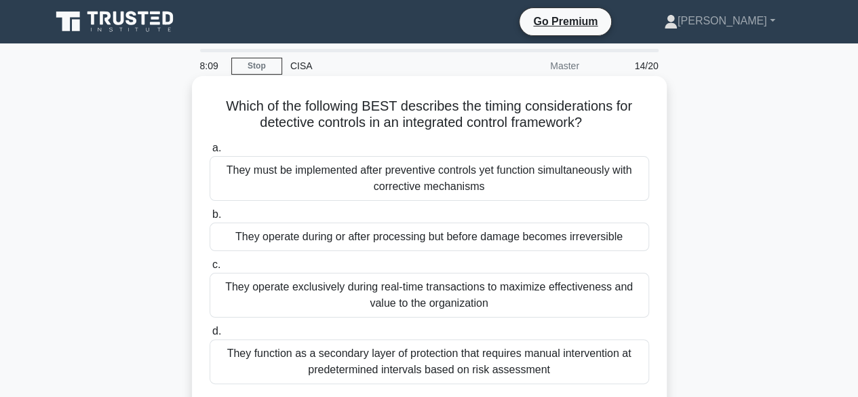
click at [373, 239] on div "They operate during or after processing but before damage becomes irreversible" at bounding box center [429, 236] width 439 height 28
click at [210, 219] on input "b. They operate during or after processing but before damage becomes irreversib…" at bounding box center [210, 214] width 0 height 9
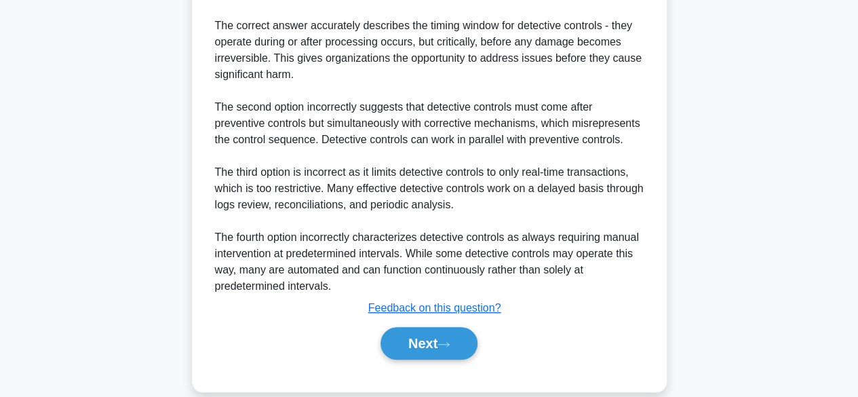
scroll to position [519, 0]
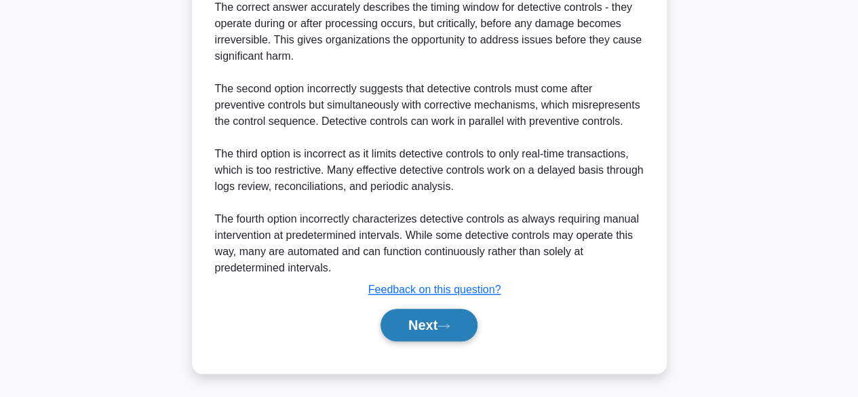
click at [412, 331] on button "Next" at bounding box center [428, 325] width 97 height 33
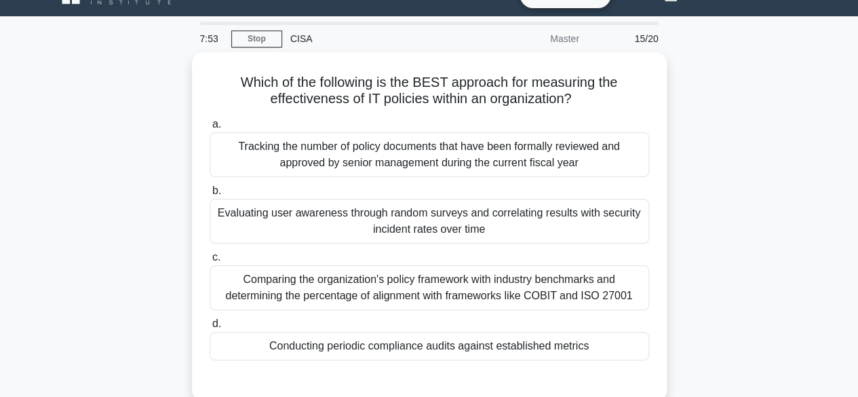
scroll to position [0, 0]
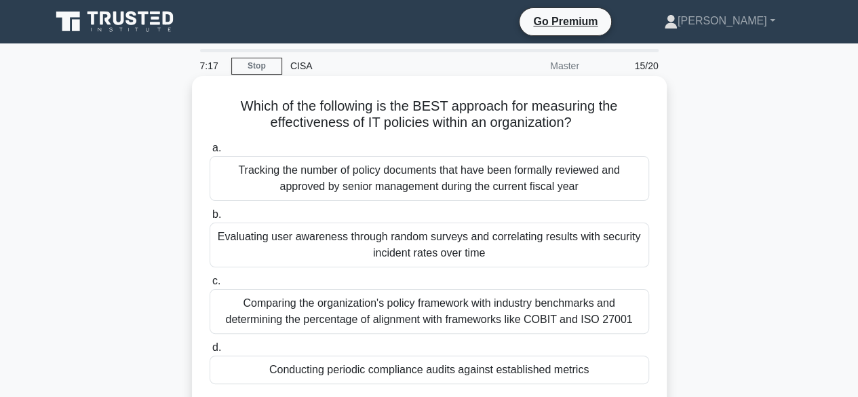
click at [420, 373] on div "Conducting periodic compliance audits against established metrics" at bounding box center [429, 369] width 439 height 28
click at [210, 352] on input "d. Conducting periodic compliance audits against established metrics" at bounding box center [210, 347] width 0 height 9
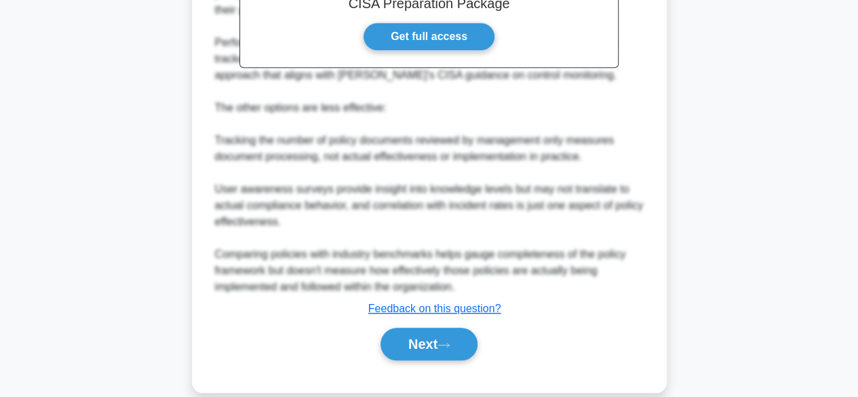
scroll to position [519, 0]
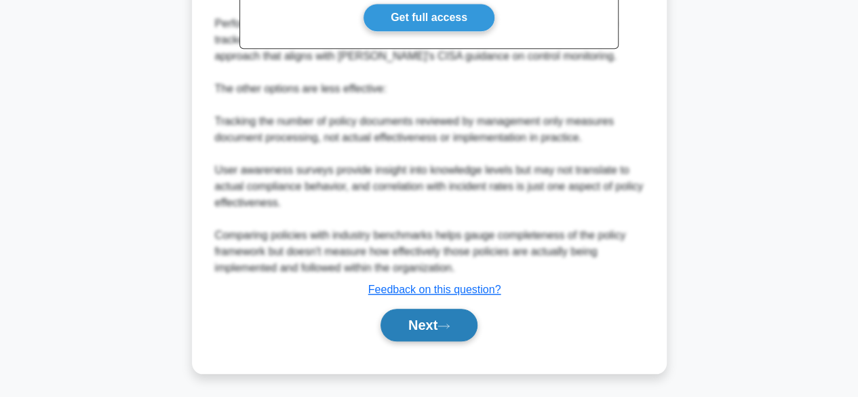
drag, startPoint x: 431, startPoint y: 344, endPoint x: 441, endPoint y: 335, distance: 13.0
click at [441, 335] on div "Next" at bounding box center [429, 324] width 439 height 43
click at [441, 335] on button "Next" at bounding box center [428, 325] width 97 height 33
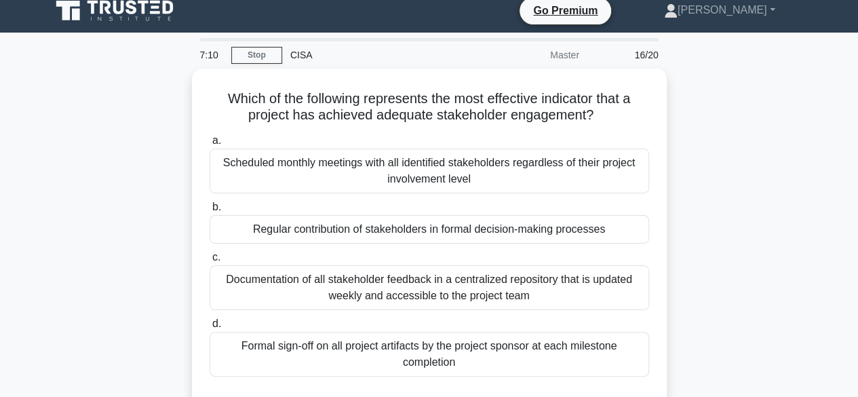
scroll to position [0, 0]
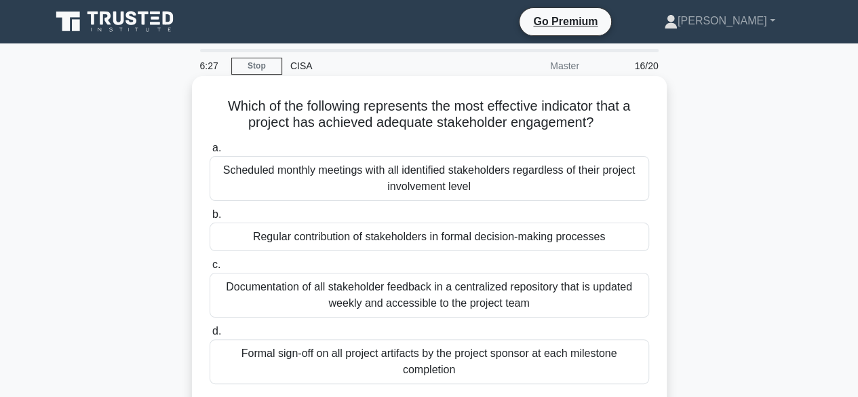
click at [406, 245] on div "Regular contribution of stakeholders in formal decision-making processes" at bounding box center [429, 236] width 439 height 28
click at [210, 219] on input "b. Regular contribution of stakeholders in formal decision-making processes" at bounding box center [210, 214] width 0 height 9
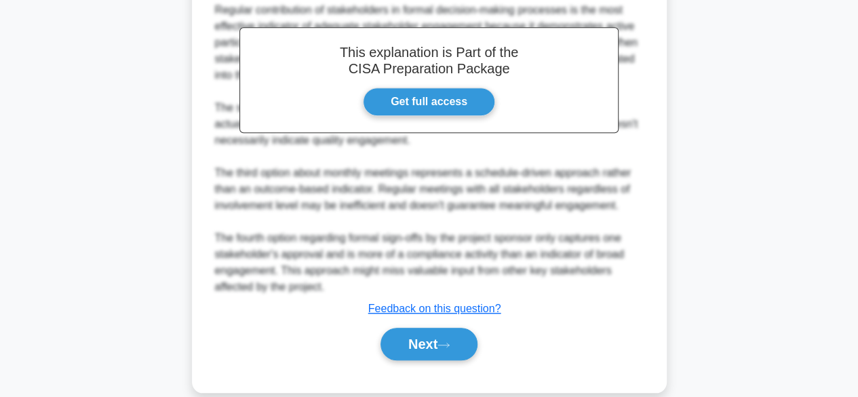
scroll to position [454, 0]
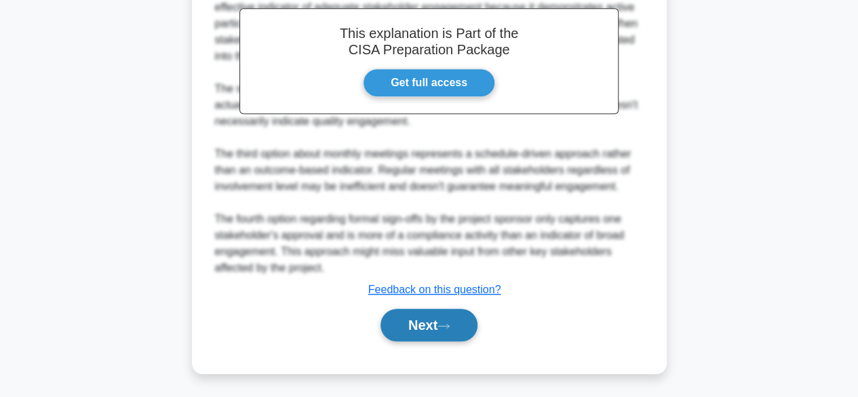
click at [437, 327] on button "Next" at bounding box center [428, 325] width 97 height 33
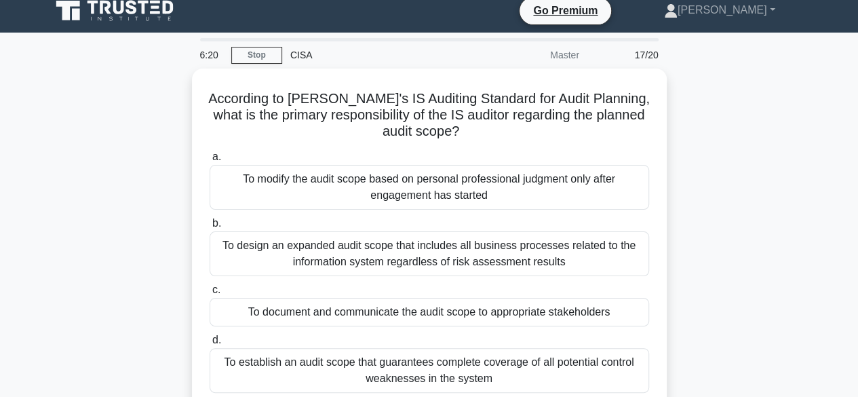
scroll to position [0, 0]
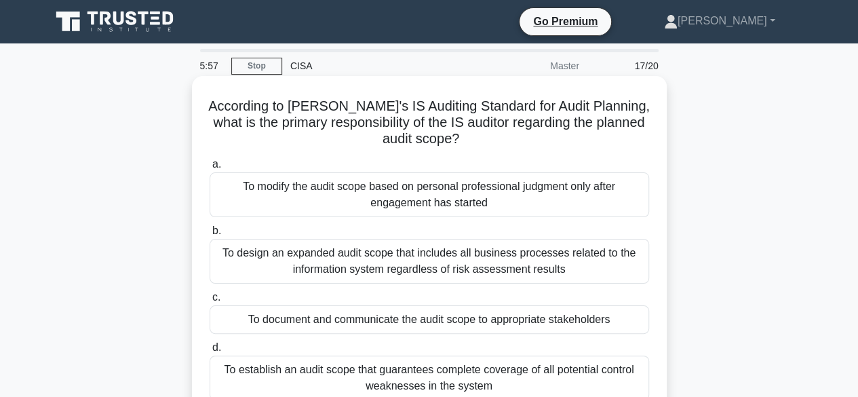
click at [435, 323] on div "To document and communicate the audit scope to appropriate stakeholders" at bounding box center [429, 319] width 439 height 28
click at [210, 302] on input "c. To document and communicate the audit scope to appropriate stakeholders" at bounding box center [210, 297] width 0 height 9
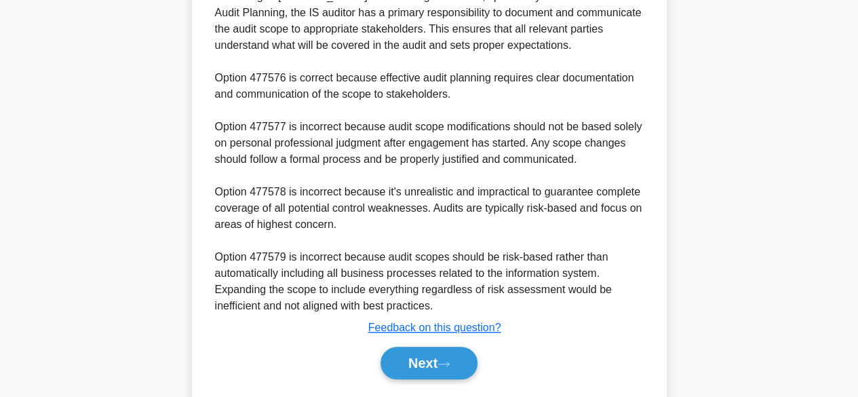
scroll to position [502, 0]
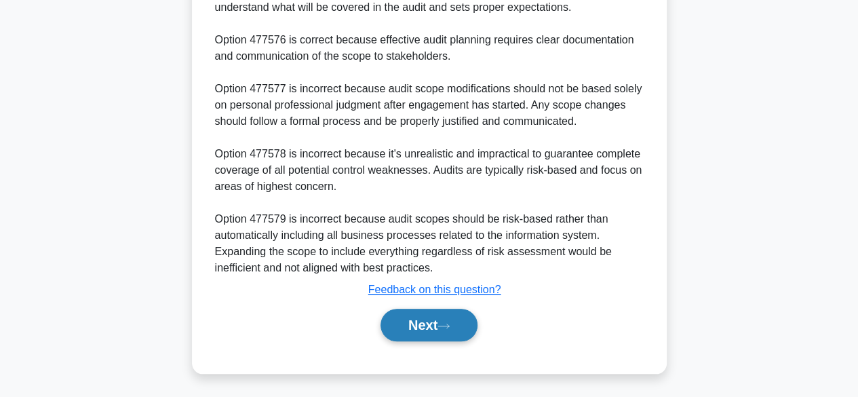
click at [420, 319] on button "Next" at bounding box center [428, 325] width 97 height 33
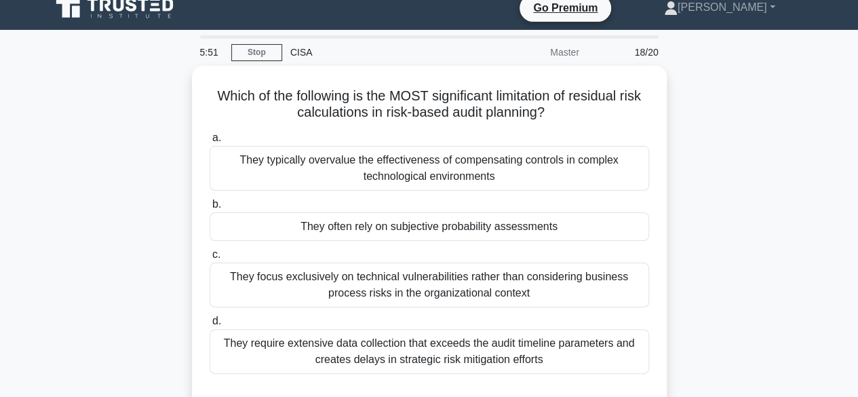
scroll to position [0, 0]
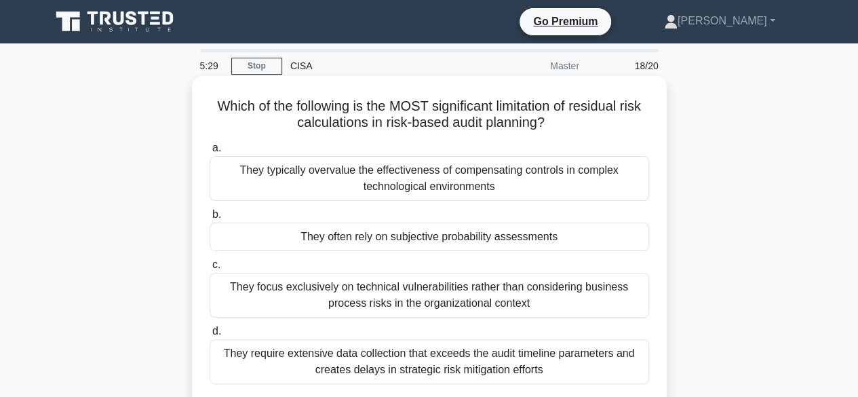
click at [443, 239] on div "They often rely on subjective probability assessments" at bounding box center [429, 236] width 439 height 28
click at [210, 219] on input "b. They often rely on subjective probability assessments" at bounding box center [210, 214] width 0 height 9
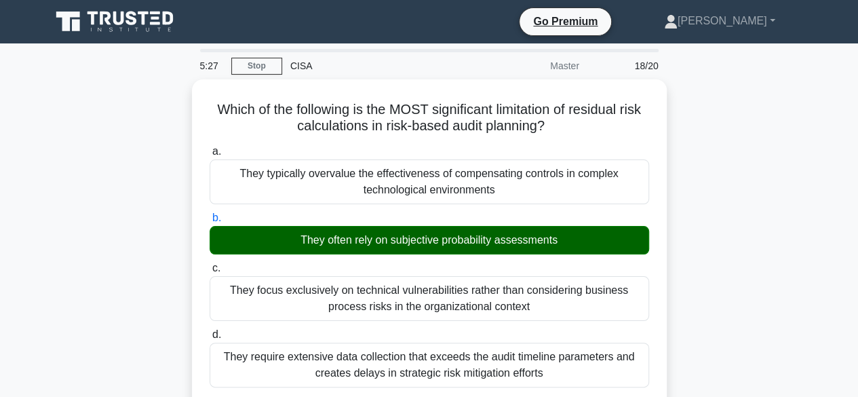
scroll to position [486, 0]
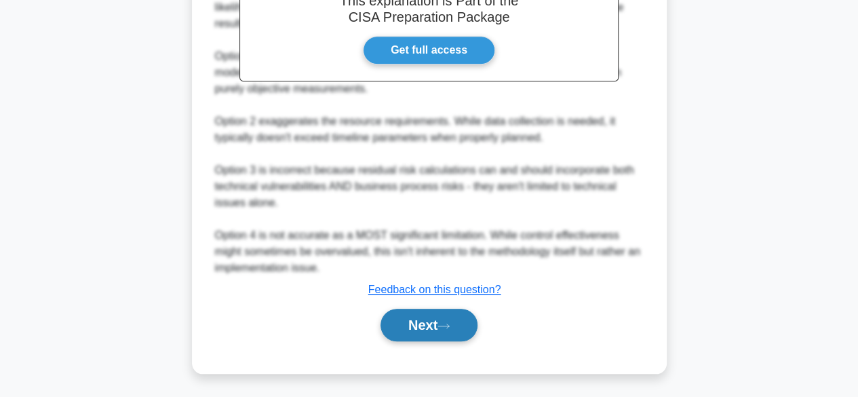
click at [435, 323] on button "Next" at bounding box center [428, 325] width 97 height 33
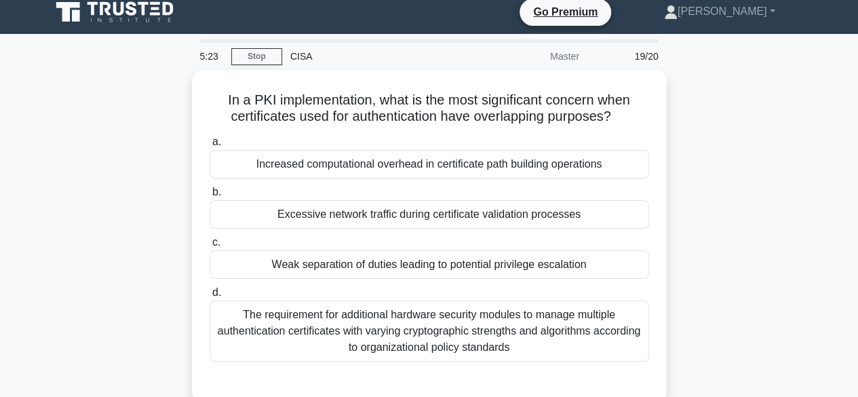
scroll to position [0, 0]
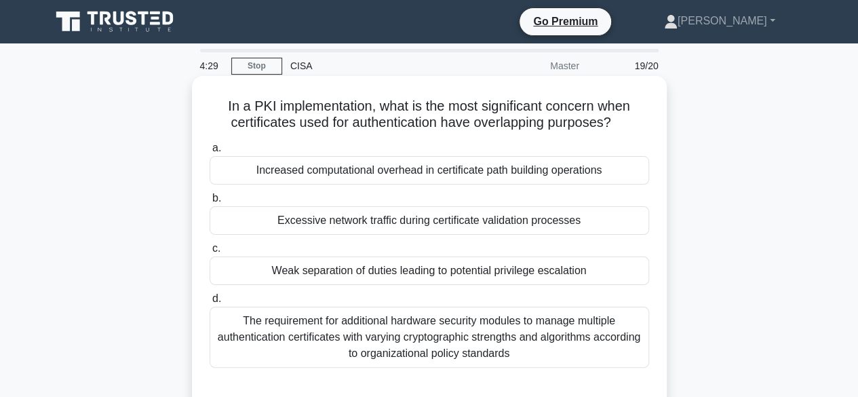
click at [468, 226] on div "Excessive network traffic during certificate validation processes" at bounding box center [429, 220] width 439 height 28
click at [210, 203] on input "b. Excessive network traffic during certificate validation processes" at bounding box center [210, 198] width 0 height 9
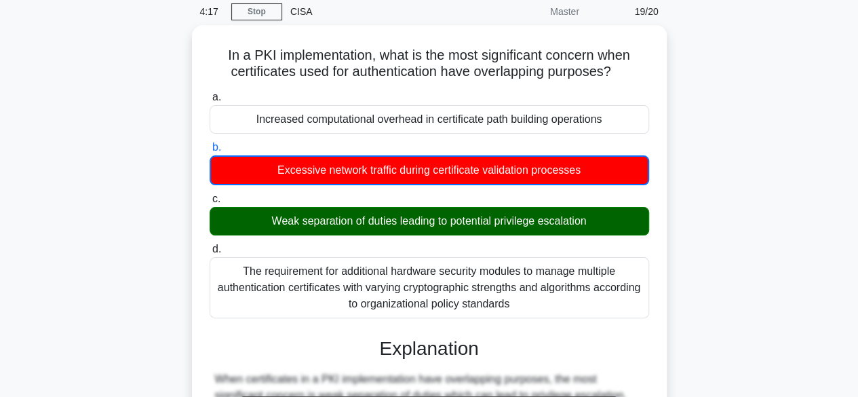
scroll to position [472, 0]
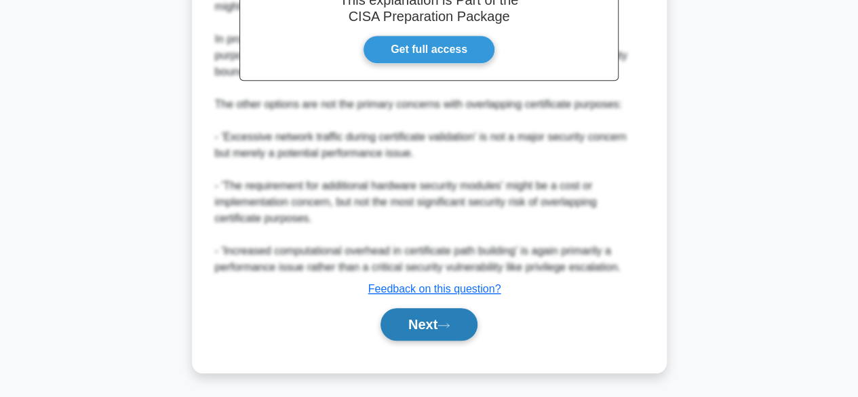
click at [414, 330] on button "Next" at bounding box center [428, 324] width 97 height 33
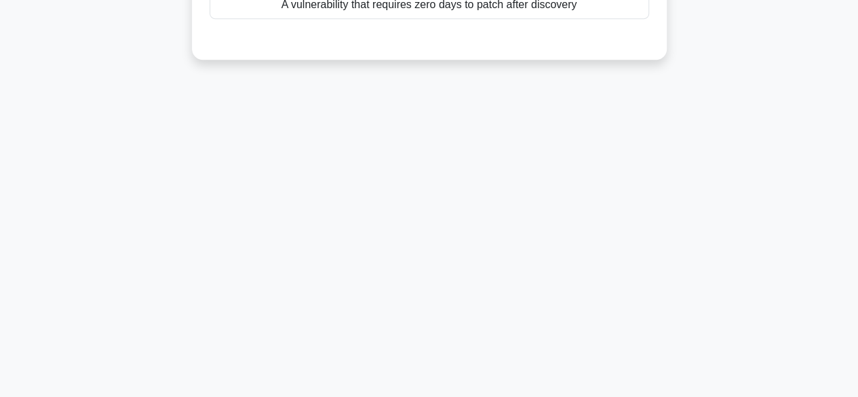
scroll to position [0, 0]
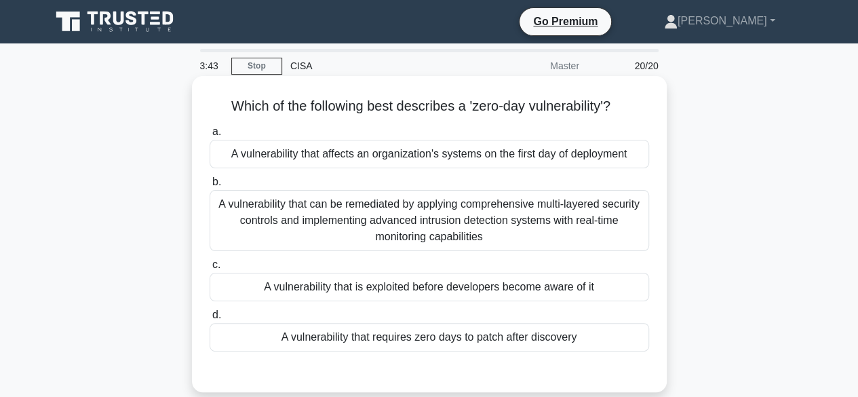
click at [489, 285] on div "A vulnerability that is exploited before developers become aware of it" at bounding box center [429, 287] width 439 height 28
click at [210, 269] on input "c. A vulnerability that is exploited before developers become aware of it" at bounding box center [210, 264] width 0 height 9
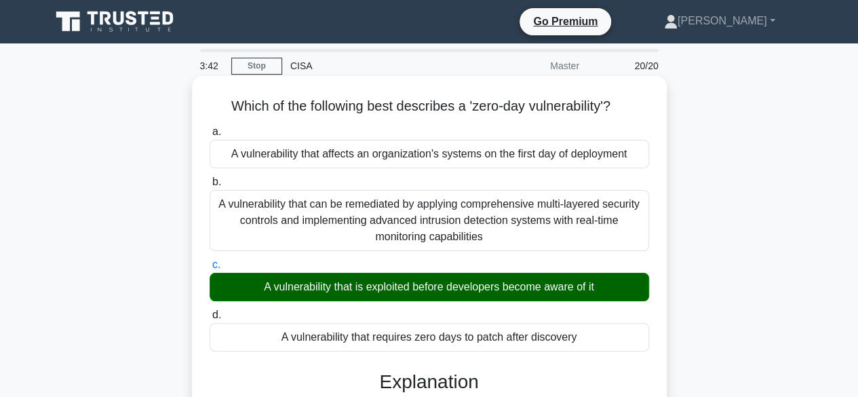
click at [210, 311] on input "d. A vulnerability that requires zero days to patch after discovery" at bounding box center [210, 315] width 0 height 9
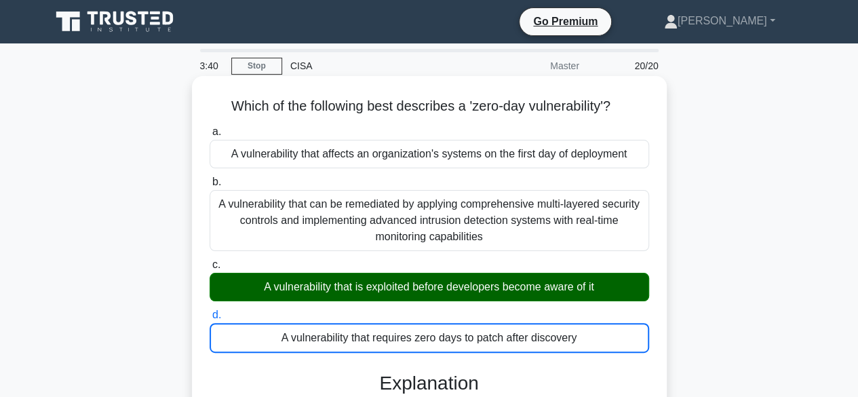
click at [210, 260] on input "c. A vulnerability that is exploited before developers become aware of it" at bounding box center [210, 264] width 0 height 9
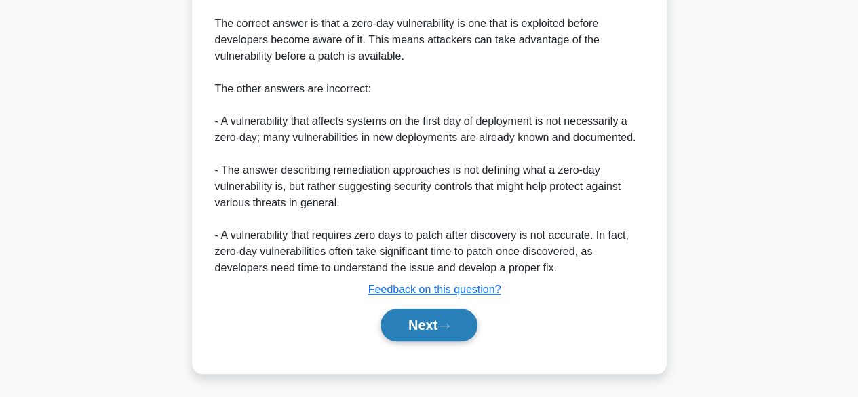
click at [420, 321] on button "Next" at bounding box center [428, 325] width 97 height 33
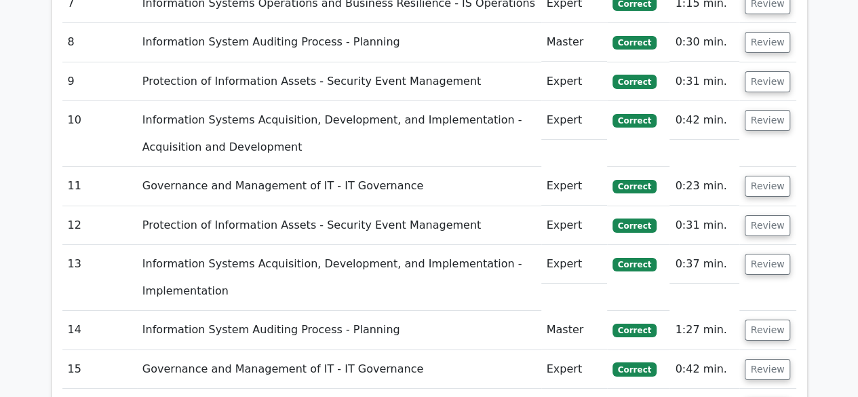
scroll to position [2332, 0]
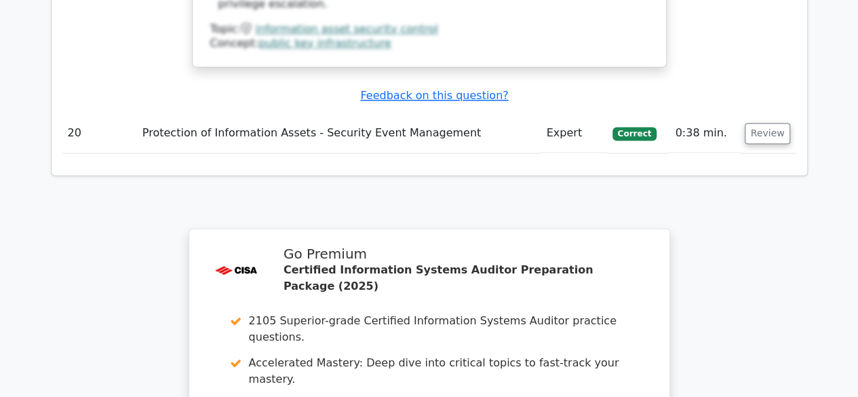
scroll to position [3607, 0]
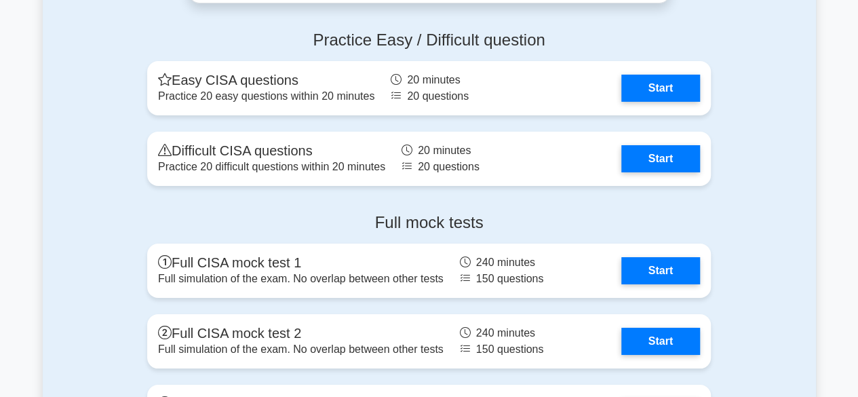
scroll to position [2387, 0]
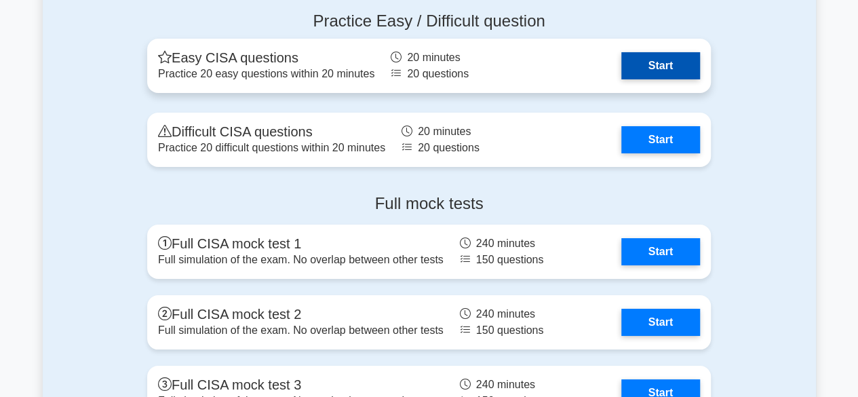
click at [657, 64] on link "Start" at bounding box center [660, 65] width 79 height 27
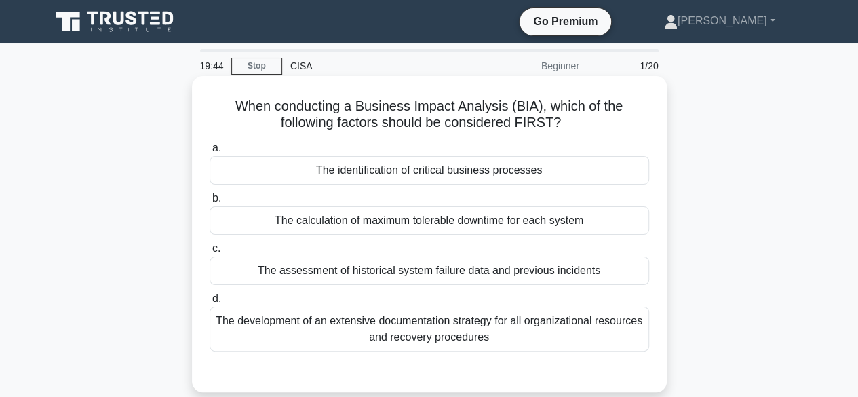
click at [426, 178] on div "The identification of critical business processes" at bounding box center [429, 170] width 439 height 28
click at [210, 153] on input "a. The identification of critical business processes" at bounding box center [210, 148] width 0 height 9
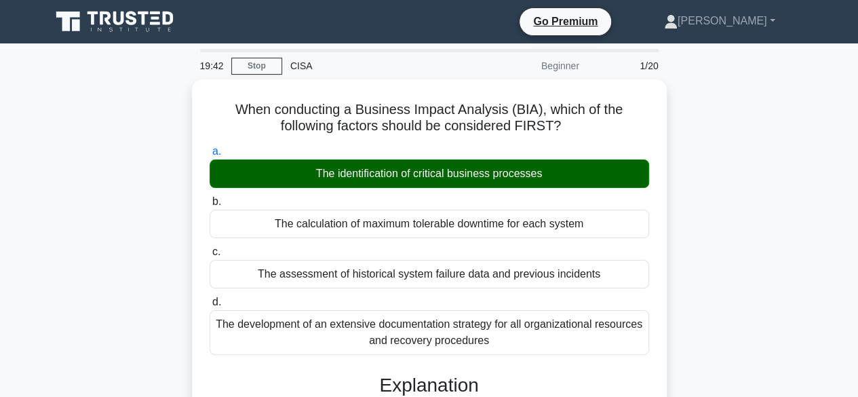
scroll to position [356, 0]
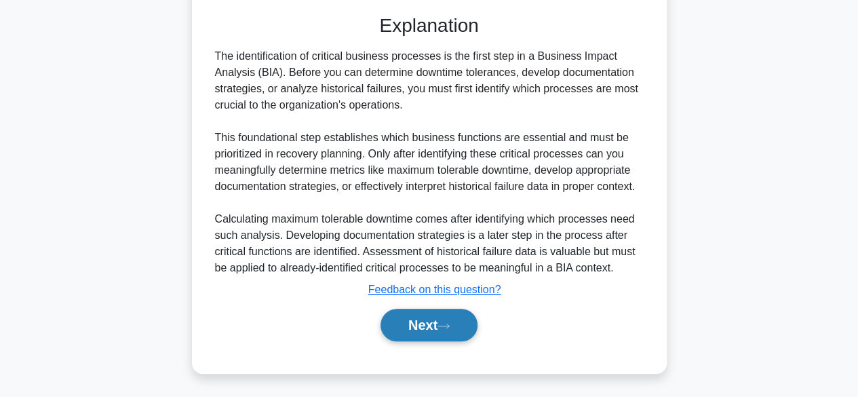
click at [422, 322] on button "Next" at bounding box center [428, 325] width 97 height 33
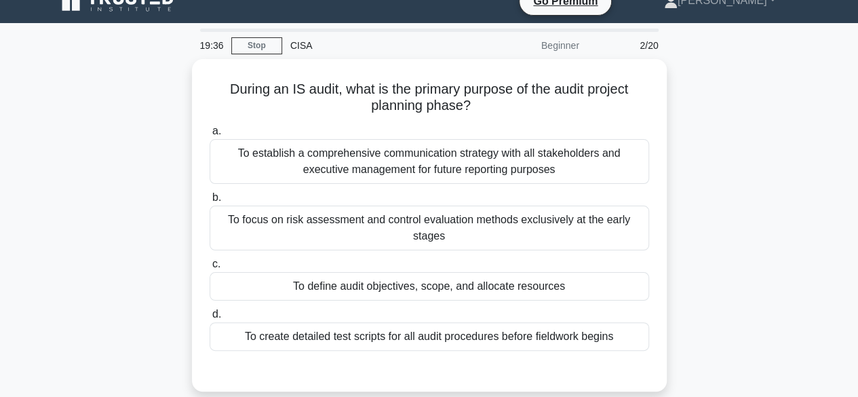
scroll to position [0, 0]
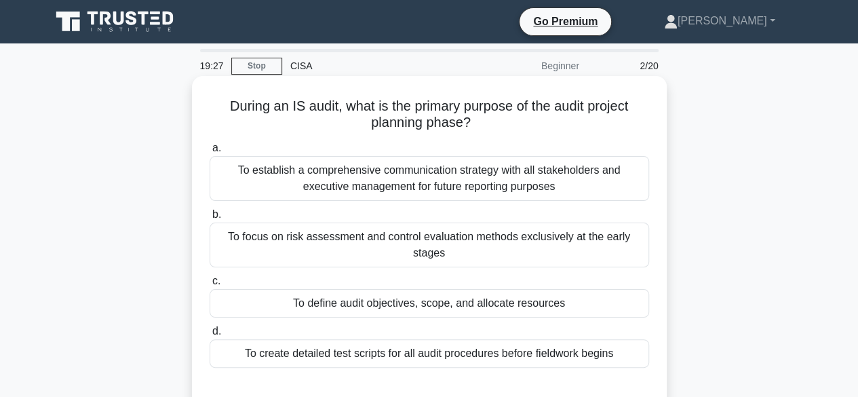
click at [435, 307] on div "To define audit objectives, scope, and allocate resources" at bounding box center [429, 303] width 439 height 28
click at [210, 285] on input "c. To define audit objectives, scope, and allocate resources" at bounding box center [210, 281] width 0 height 9
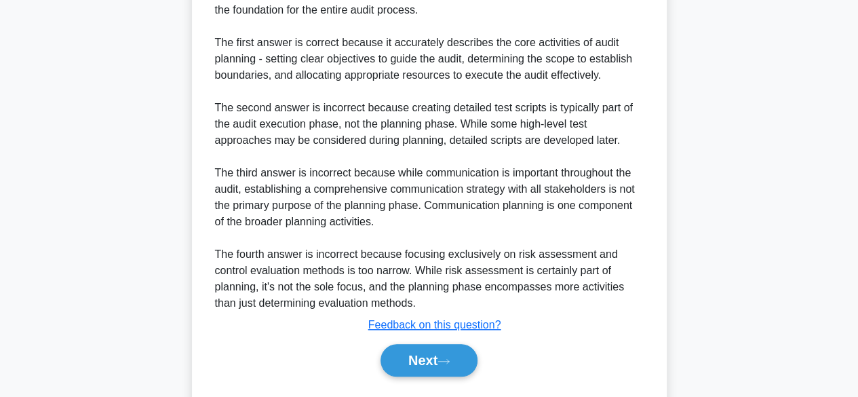
scroll to position [486, 0]
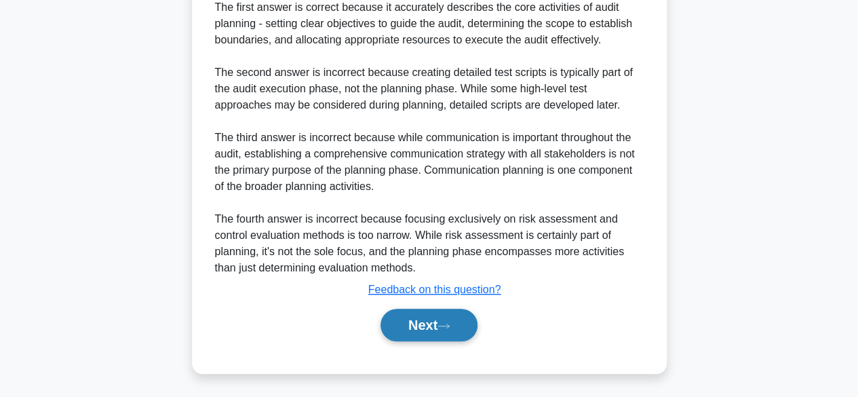
click at [423, 333] on button "Next" at bounding box center [428, 325] width 97 height 33
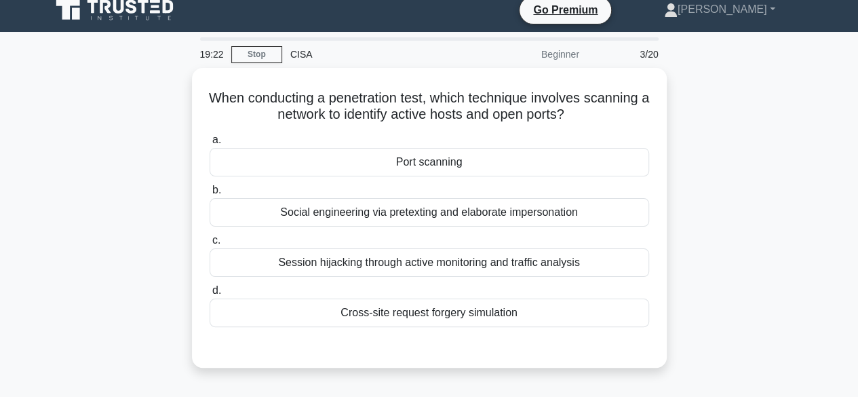
scroll to position [0, 0]
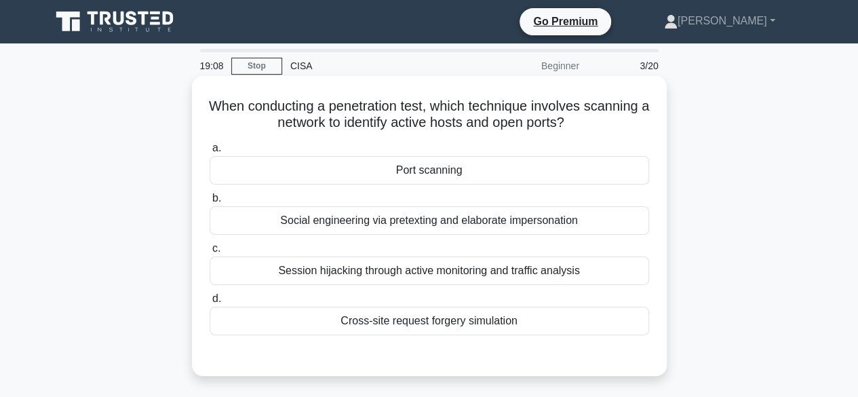
click at [440, 174] on div "Port scanning" at bounding box center [429, 170] width 439 height 28
click at [210, 153] on input "a. [GEOGRAPHIC_DATA]" at bounding box center [210, 148] width 0 height 9
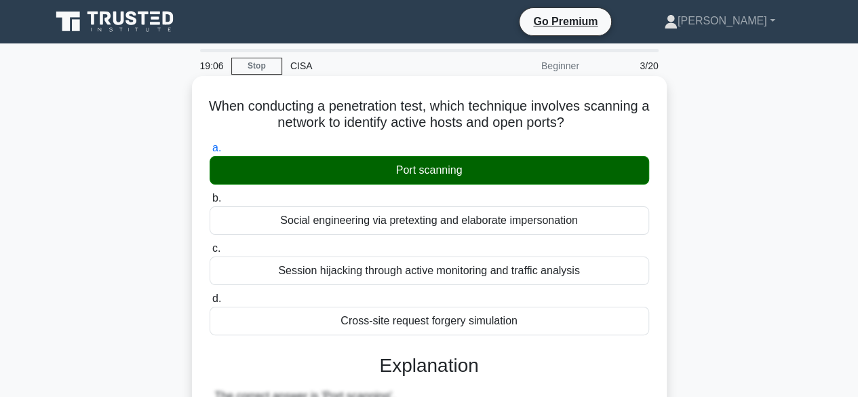
click at [210, 194] on input "b. Social engineering via pretexting and elaborate impersonation" at bounding box center [210, 198] width 0 height 9
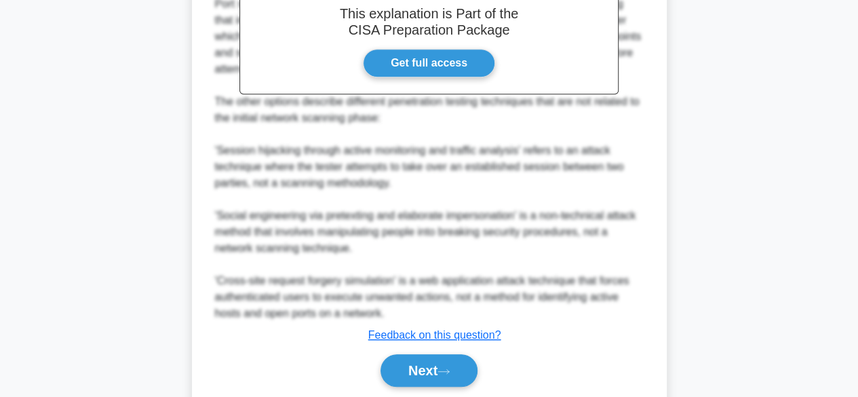
scroll to position [472, 0]
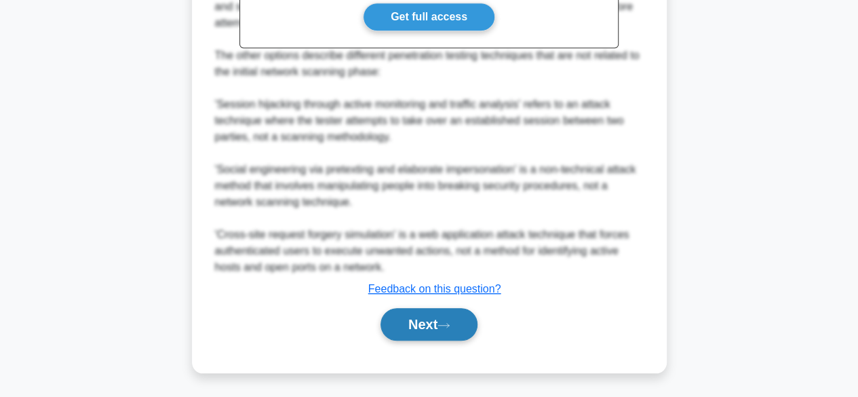
click at [437, 321] on button "Next" at bounding box center [428, 324] width 97 height 33
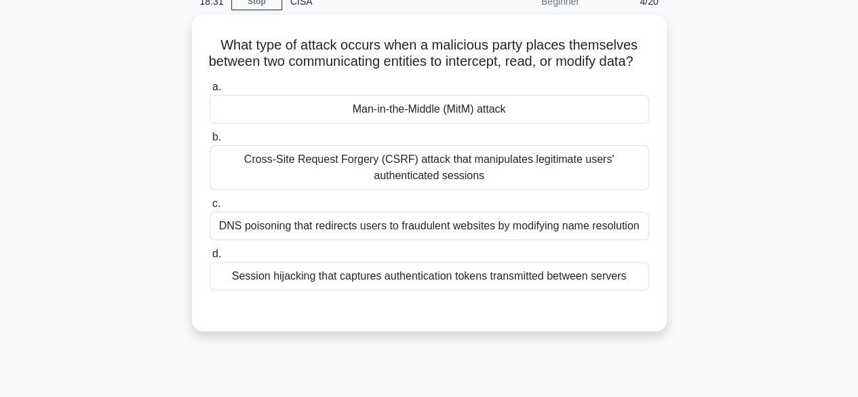
scroll to position [37, 0]
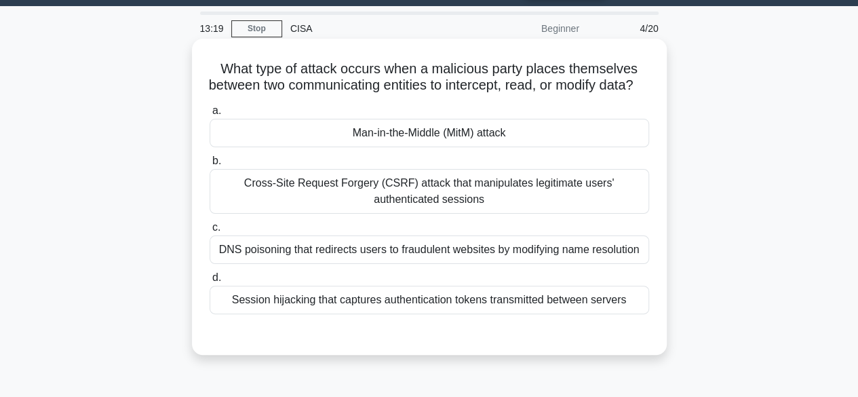
click at [386, 165] on div "a. Man-in-the-Middle (MitM) attack b. Cross-Site Request Forgery (CSRF) attack …" at bounding box center [429, 208] width 456 height 217
click at [402, 147] on div "Man-in-the-Middle (MitM) attack" at bounding box center [429, 133] width 439 height 28
click at [210, 115] on input "a. Man-in-the-Middle (MitM) attack" at bounding box center [210, 110] width 0 height 9
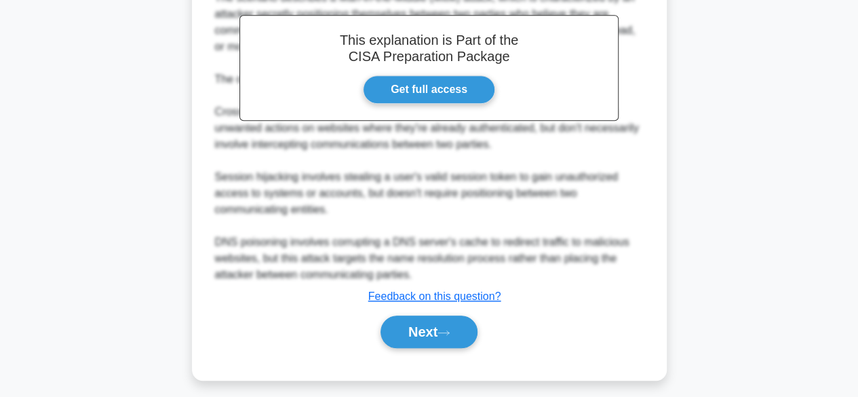
scroll to position [419, 0]
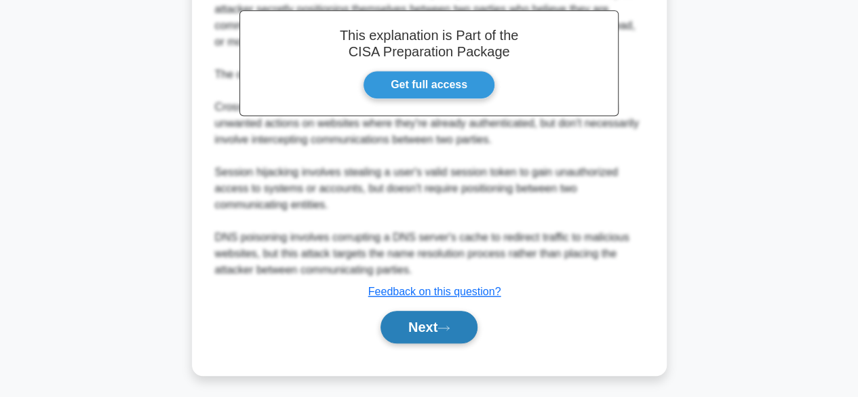
click at [443, 336] on button "Next" at bounding box center [428, 327] width 97 height 33
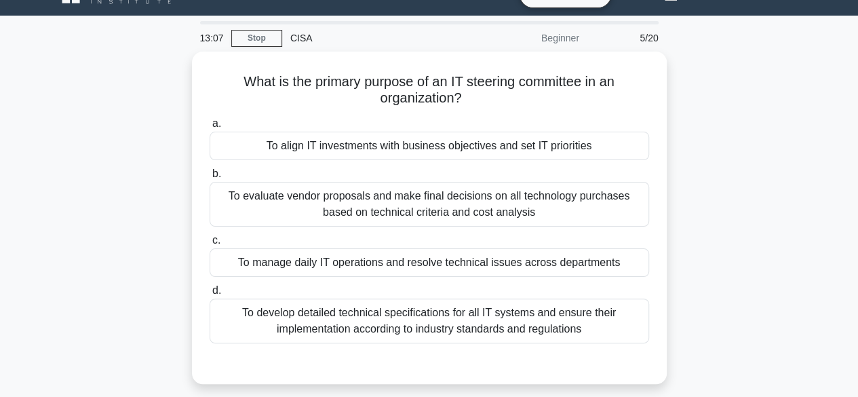
scroll to position [27, 0]
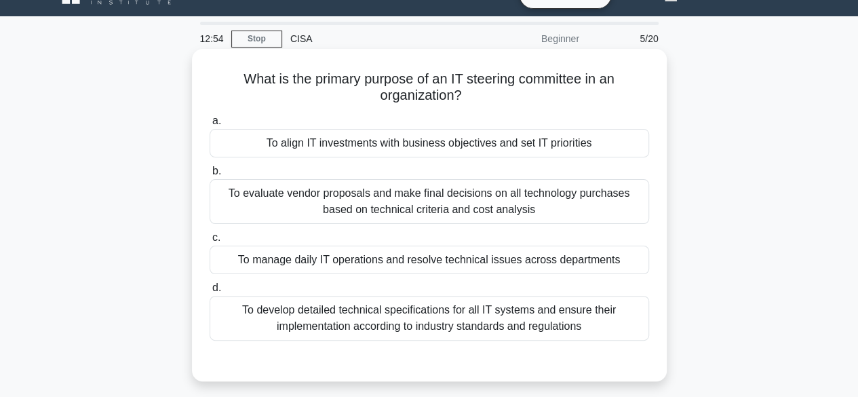
click at [405, 146] on div "To align IT investments with business objectives and set IT priorities" at bounding box center [429, 143] width 439 height 28
click at [210, 125] on input "a. To align IT investments with business objectives and set IT priorities" at bounding box center [210, 121] width 0 height 9
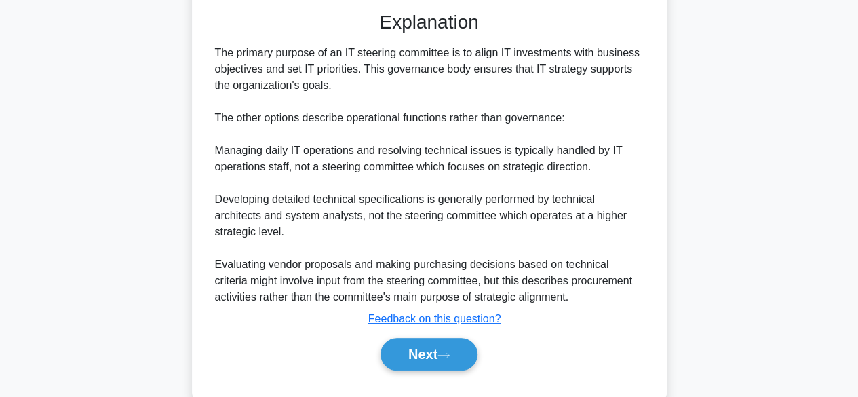
scroll to position [405, 0]
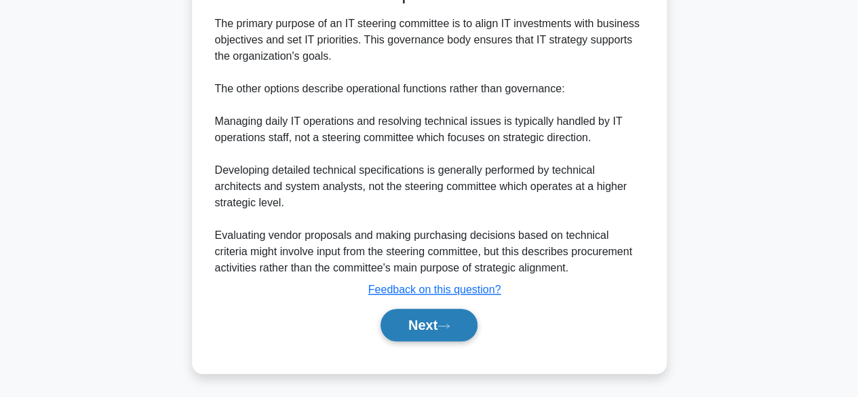
click at [454, 314] on button "Next" at bounding box center [428, 325] width 97 height 33
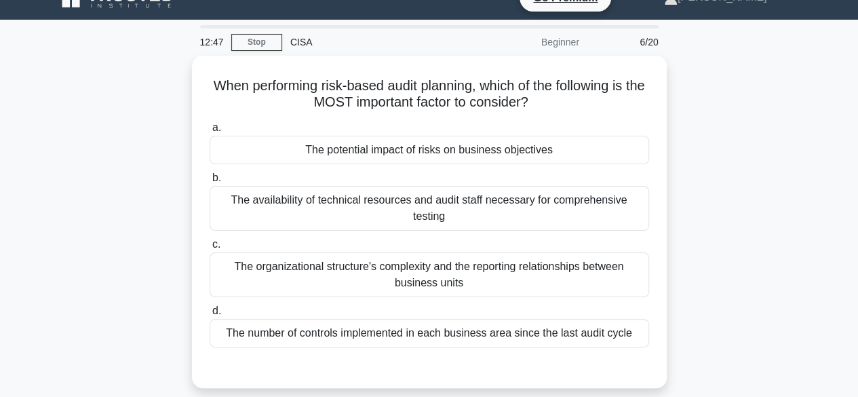
scroll to position [0, 0]
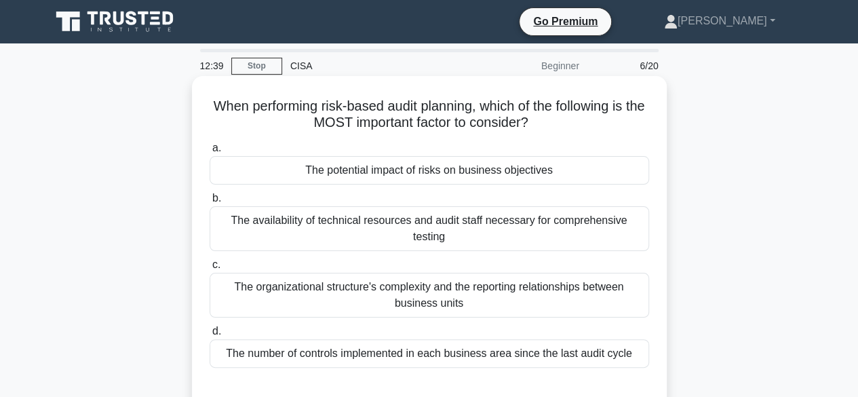
click at [465, 176] on div "The potential impact of risks on business objectives" at bounding box center [429, 170] width 439 height 28
click at [210, 153] on input "a. The potential impact of risks on business objectives" at bounding box center [210, 148] width 0 height 9
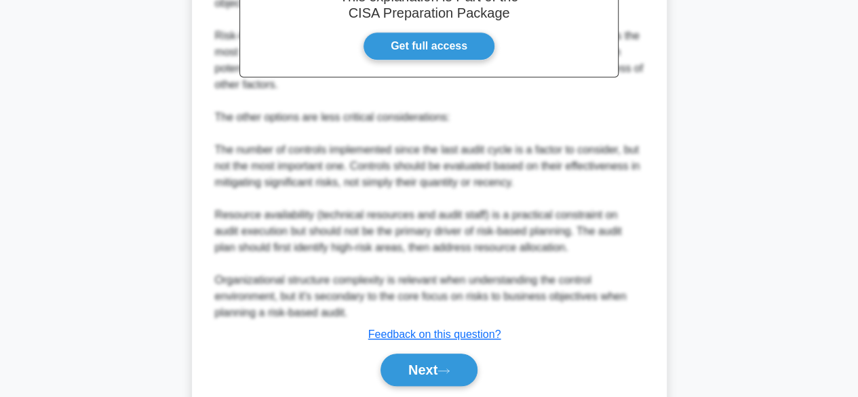
scroll to position [502, 0]
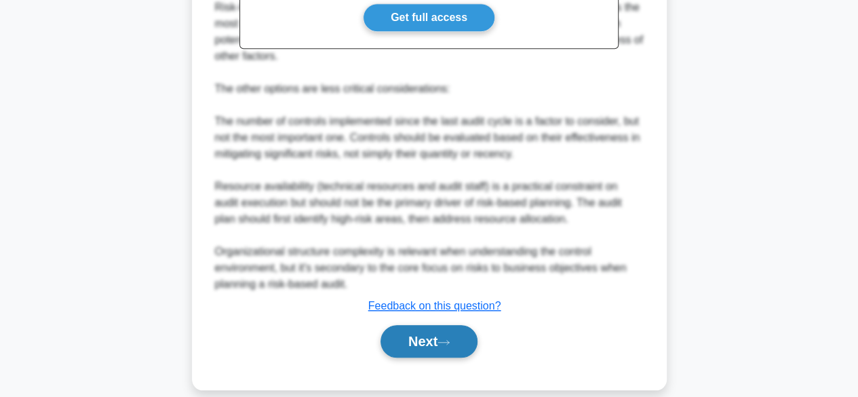
click at [454, 325] on button "Next" at bounding box center [428, 341] width 97 height 33
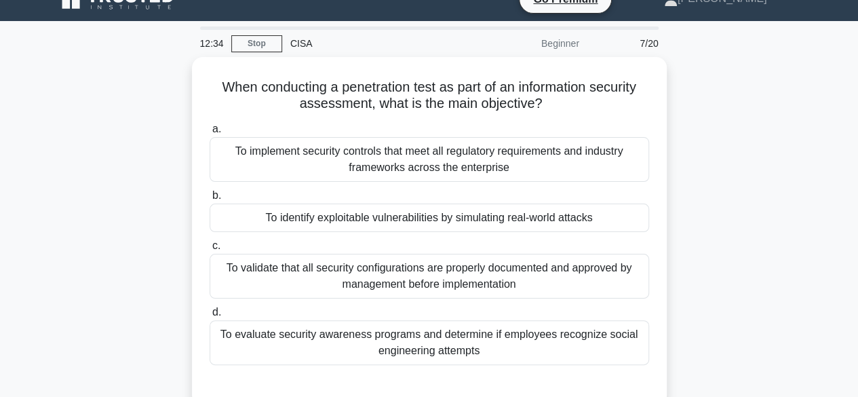
scroll to position [0, 0]
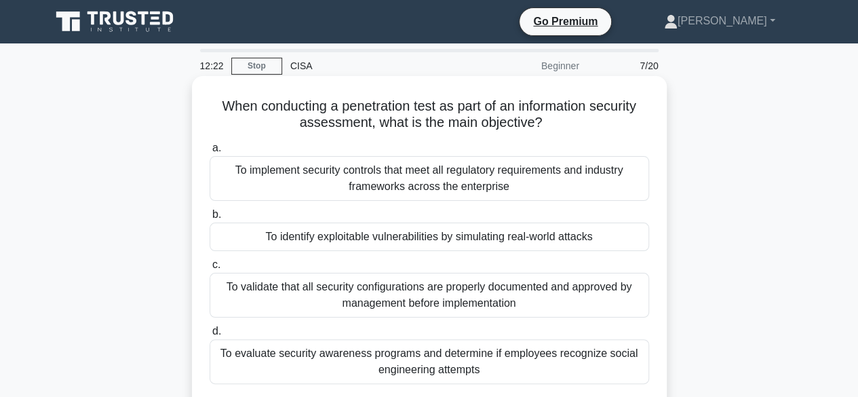
click at [445, 238] on div "To identify exploitable vulnerabilities by simulating real-world attacks" at bounding box center [429, 236] width 439 height 28
click at [210, 219] on input "b. To identify exploitable vulnerabilities by simulating real-world attacks" at bounding box center [210, 214] width 0 height 9
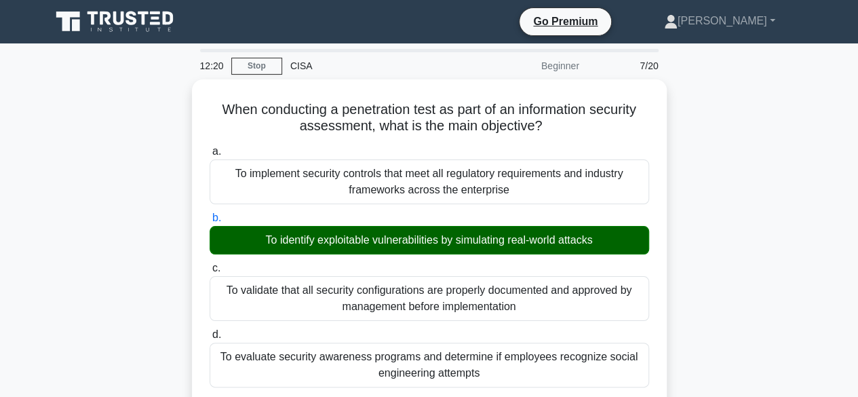
scroll to position [454, 0]
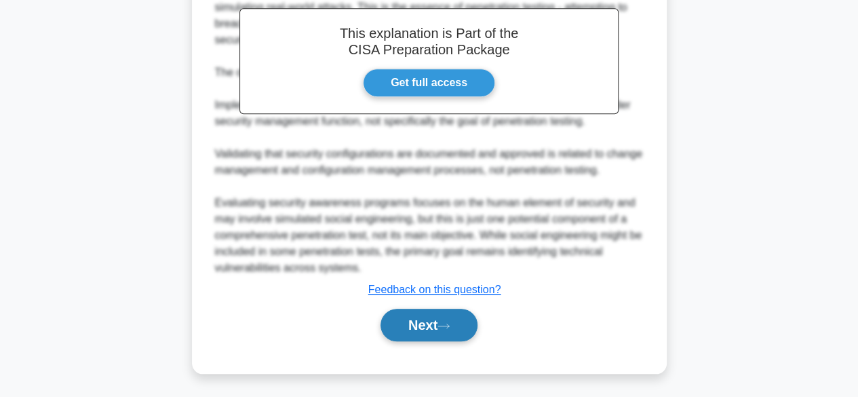
click at [468, 336] on button "Next" at bounding box center [428, 325] width 97 height 33
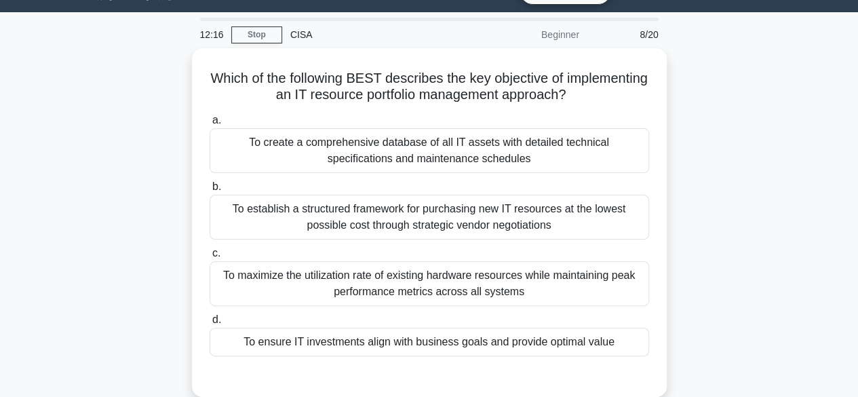
scroll to position [0, 0]
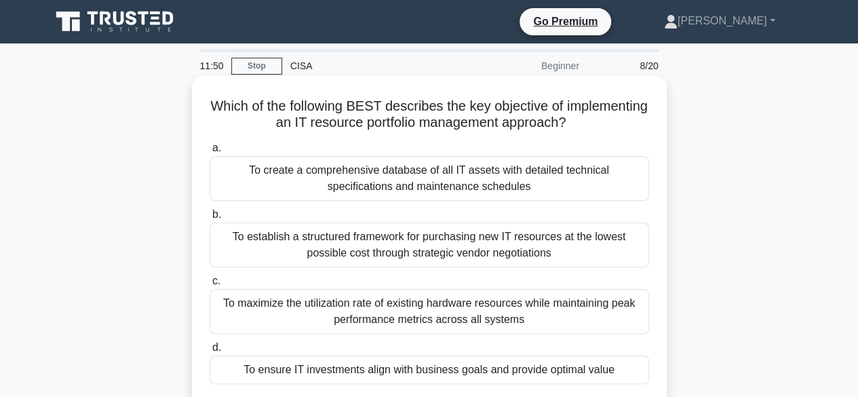
click at [436, 372] on div "To ensure IT investments align with business goals and provide optimal value" at bounding box center [429, 369] width 439 height 28
click at [210, 352] on input "d. To ensure IT investments align with business goals and provide optimal value" at bounding box center [210, 347] width 0 height 9
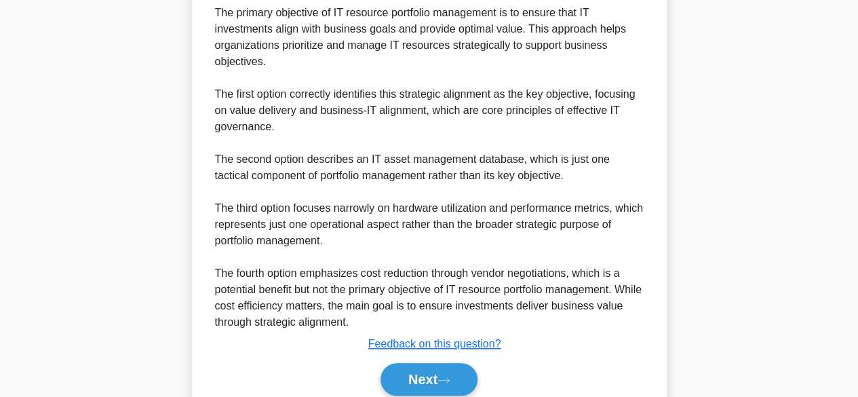
scroll to position [486, 0]
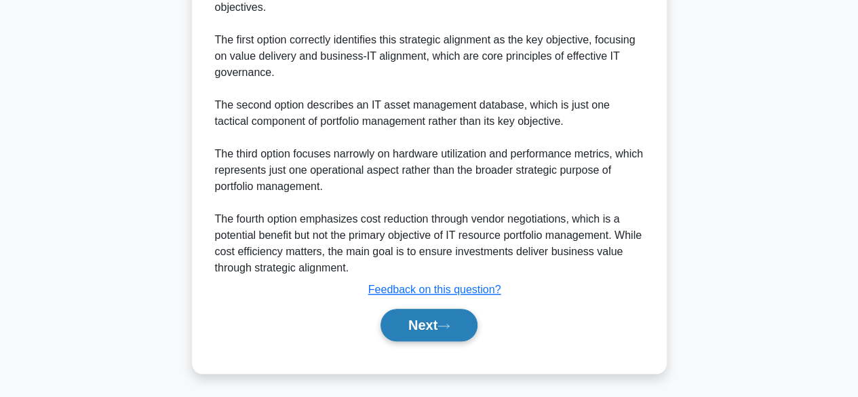
click at [445, 327] on icon at bounding box center [443, 325] width 12 height 7
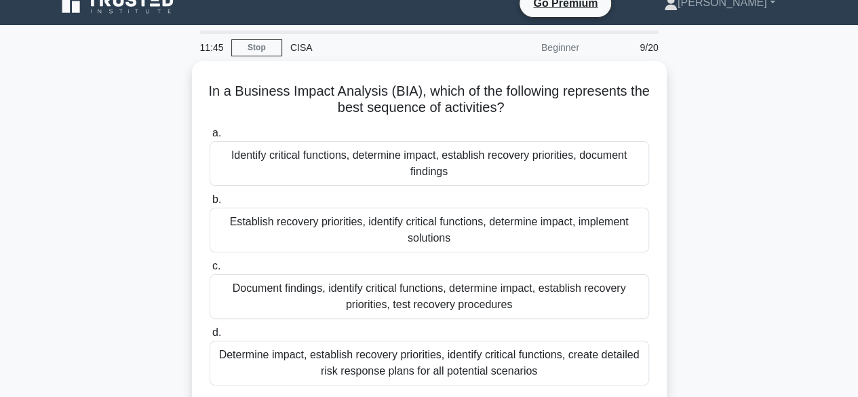
scroll to position [0, 0]
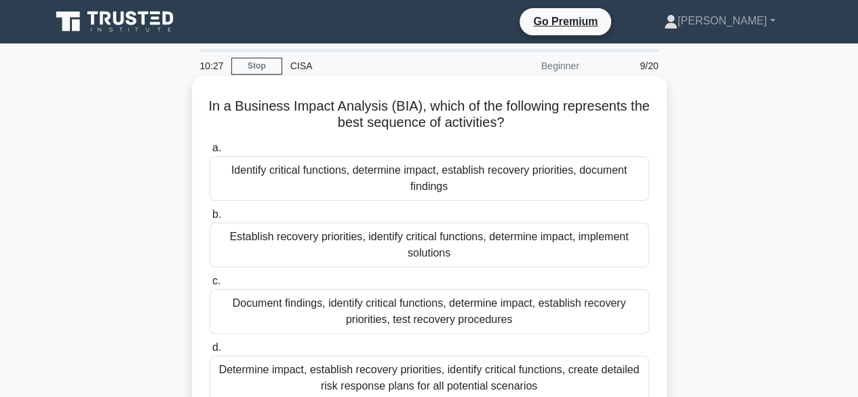
click at [455, 184] on div "Identify critical functions, determine impact, establish recovery priorities, d…" at bounding box center [429, 178] width 439 height 45
click at [210, 153] on input "a. Identify critical functions, determine impact, establish recovery priorities…" at bounding box center [210, 148] width 0 height 9
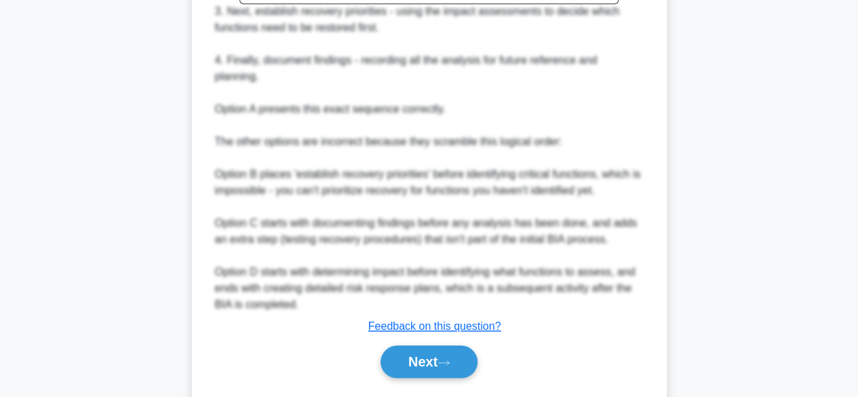
scroll to position [616, 0]
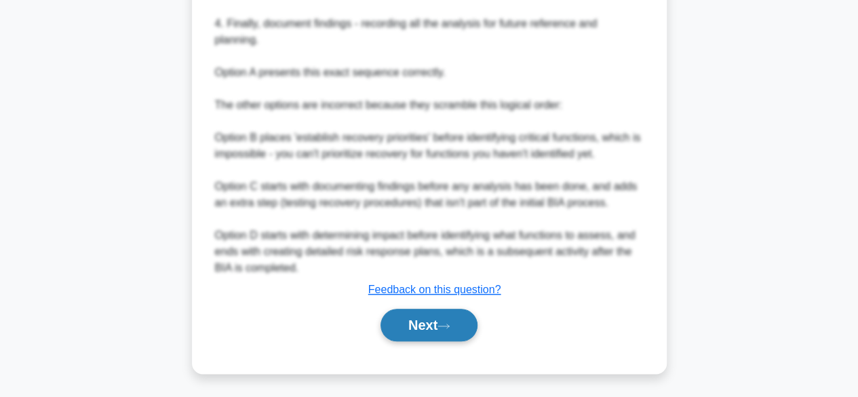
click at [437, 330] on button "Next" at bounding box center [428, 325] width 97 height 33
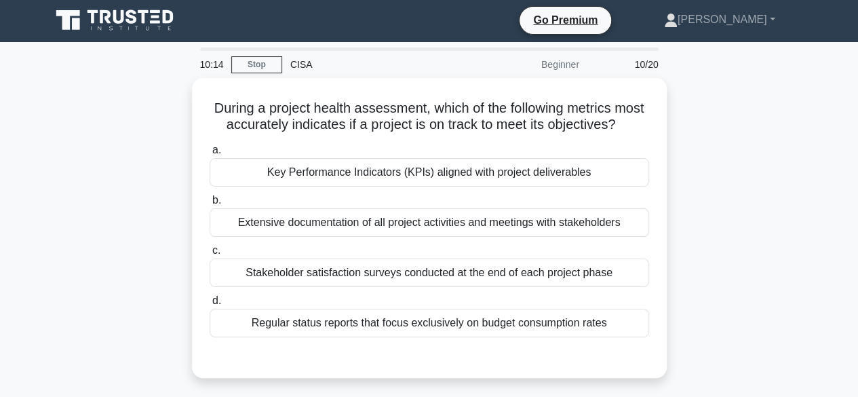
scroll to position [0, 0]
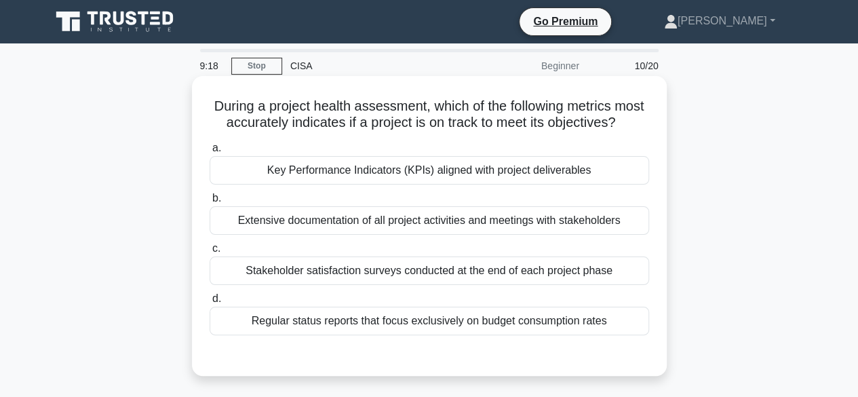
click at [404, 184] on div "Key Performance Indicators (KPIs) aligned with project deliverables" at bounding box center [429, 170] width 439 height 28
click at [210, 153] on input "a. Key Performance Indicators (KPIs) aligned with project deliverables" at bounding box center [210, 148] width 0 height 9
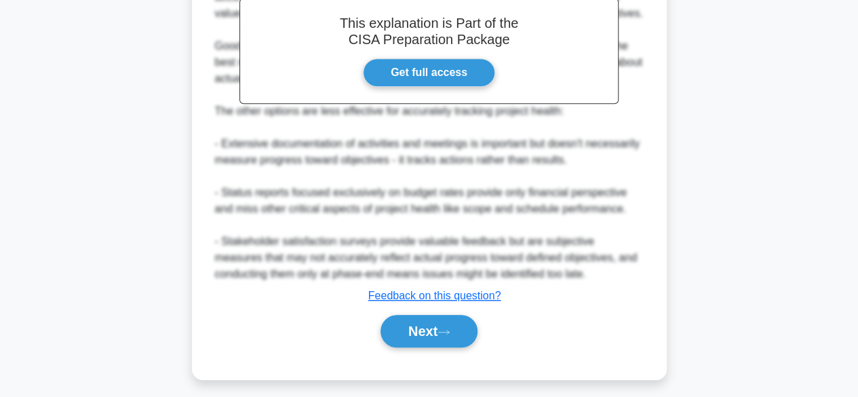
scroll to position [437, 0]
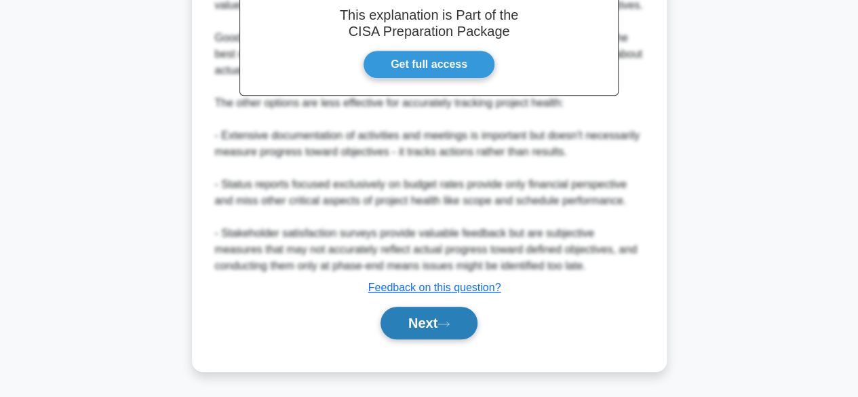
click at [429, 319] on button "Next" at bounding box center [428, 322] width 97 height 33
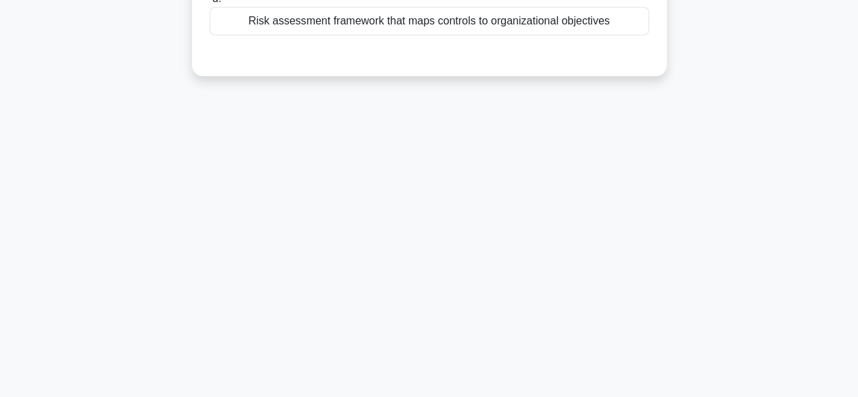
scroll to position [0, 0]
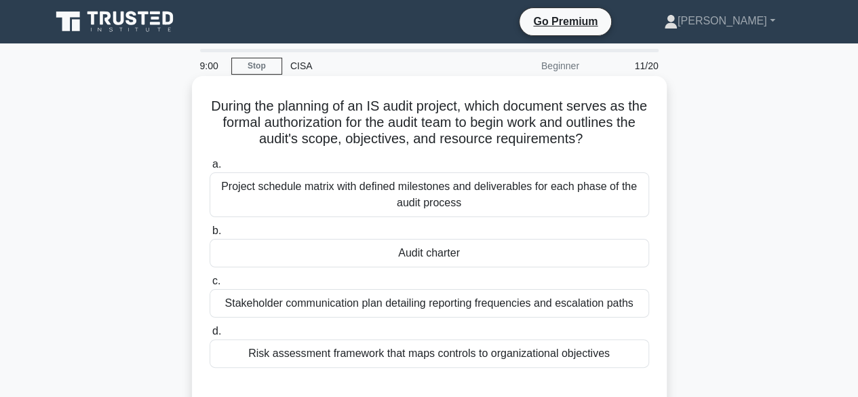
click at [400, 254] on div "Audit charter" at bounding box center [429, 253] width 439 height 28
click at [210, 235] on input "b. Audit charter" at bounding box center [210, 230] width 0 height 9
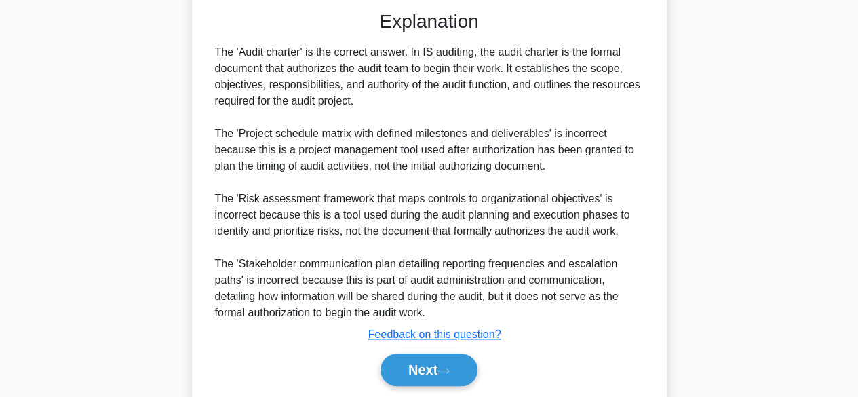
scroll to position [421, 0]
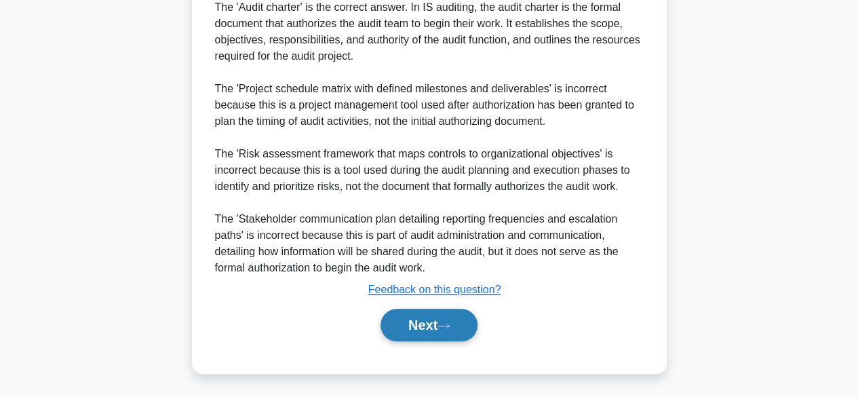
click at [461, 321] on button "Next" at bounding box center [428, 325] width 97 height 33
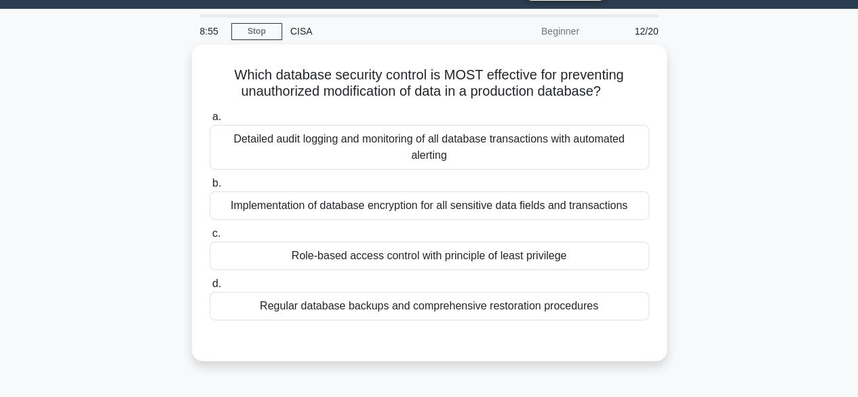
scroll to position [0, 0]
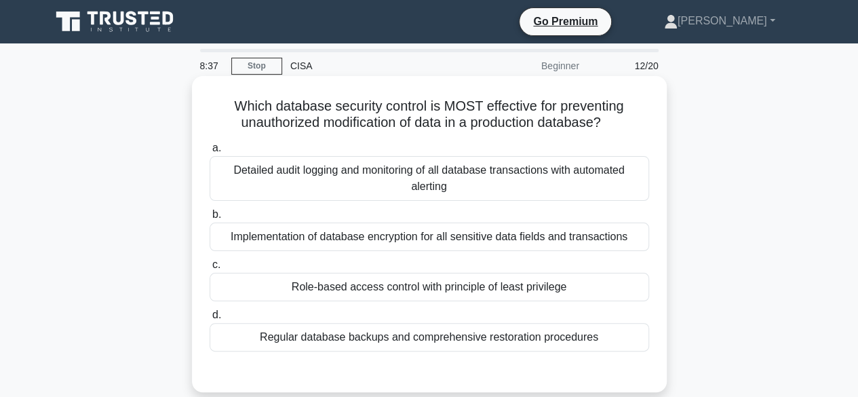
click at [466, 289] on div "Role-based access control with principle of least privilege" at bounding box center [429, 287] width 439 height 28
click at [210, 269] on input "c. Role-based access control with principle of least privilege" at bounding box center [210, 264] width 0 height 9
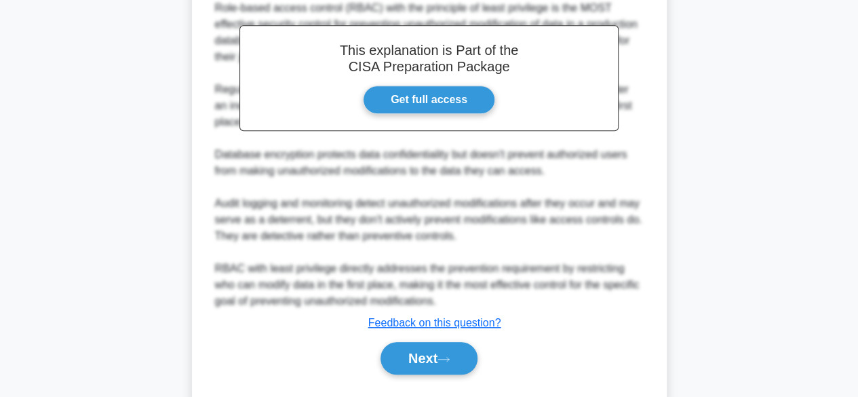
scroll to position [437, 0]
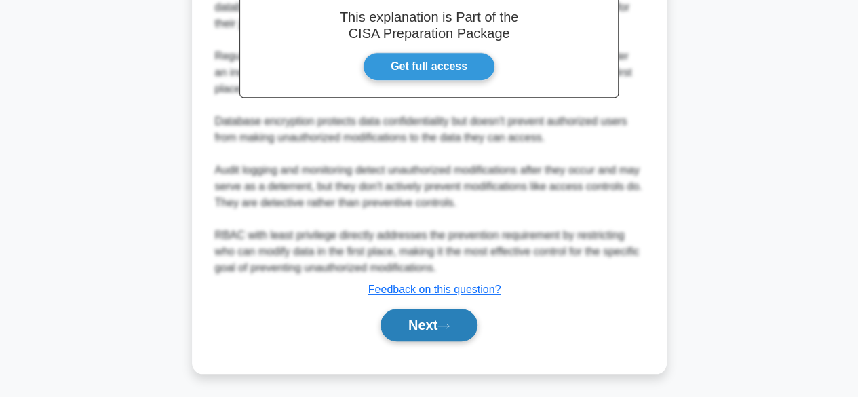
click at [417, 322] on button "Next" at bounding box center [428, 325] width 97 height 33
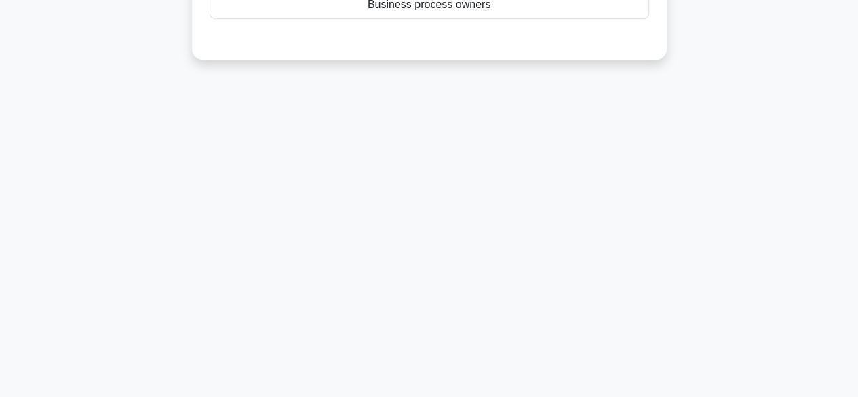
scroll to position [0, 0]
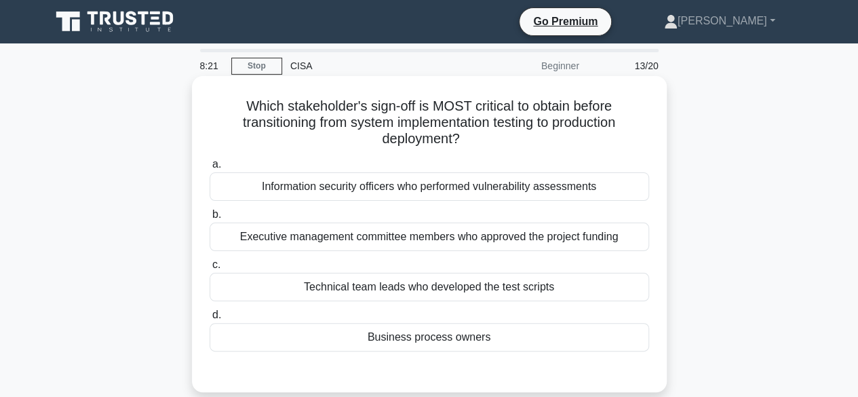
click at [447, 332] on div "Business process owners" at bounding box center [429, 337] width 439 height 28
click at [210, 319] on input "d. Business process owners" at bounding box center [210, 315] width 0 height 9
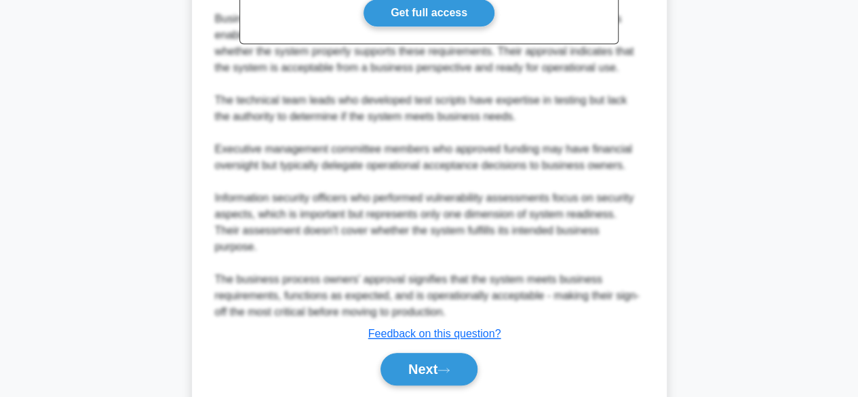
scroll to position [519, 0]
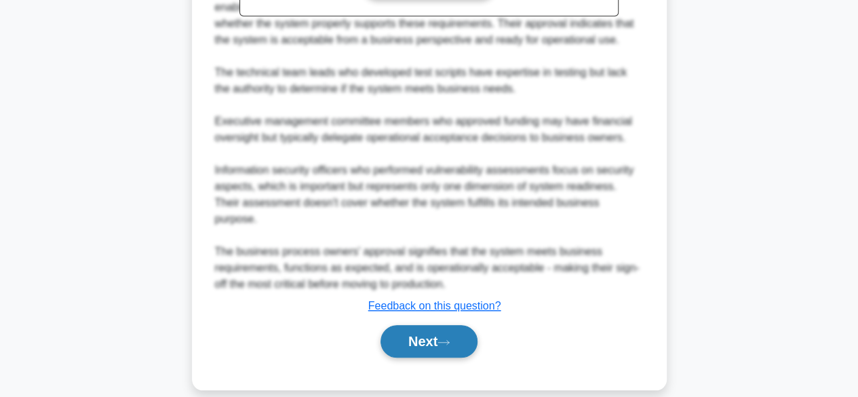
click at [433, 327] on button "Next" at bounding box center [428, 341] width 97 height 33
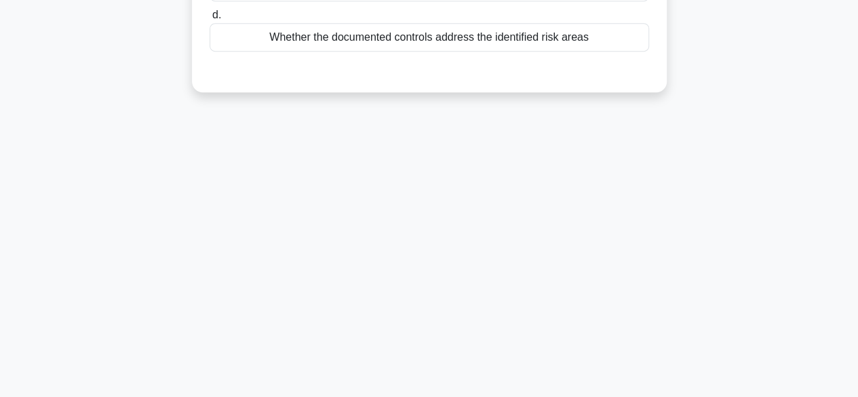
scroll to position [0, 0]
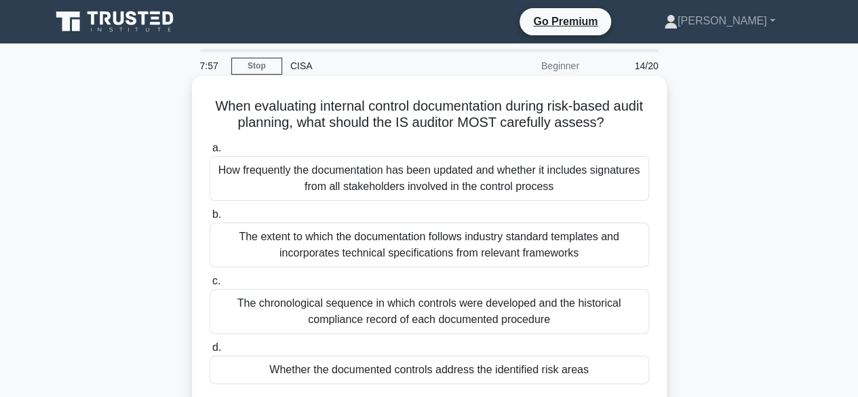
click at [509, 368] on div "Whether the documented controls address the identified risk areas" at bounding box center [429, 369] width 439 height 28
click at [210, 352] on input "d. Whether the documented controls address the identified risk areas" at bounding box center [210, 347] width 0 height 9
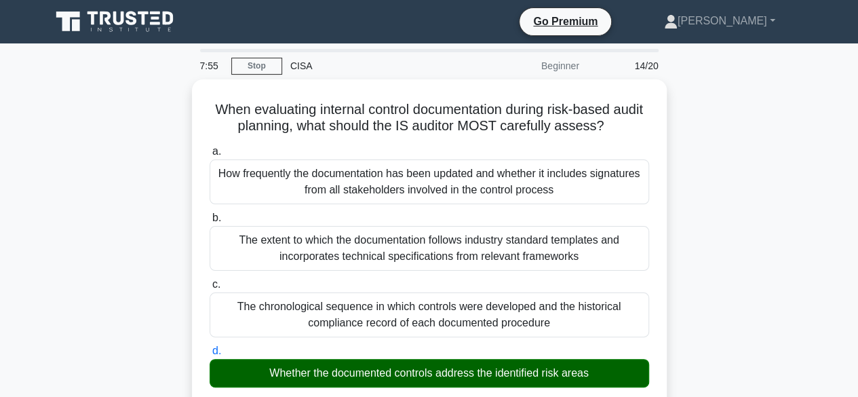
scroll to position [519, 0]
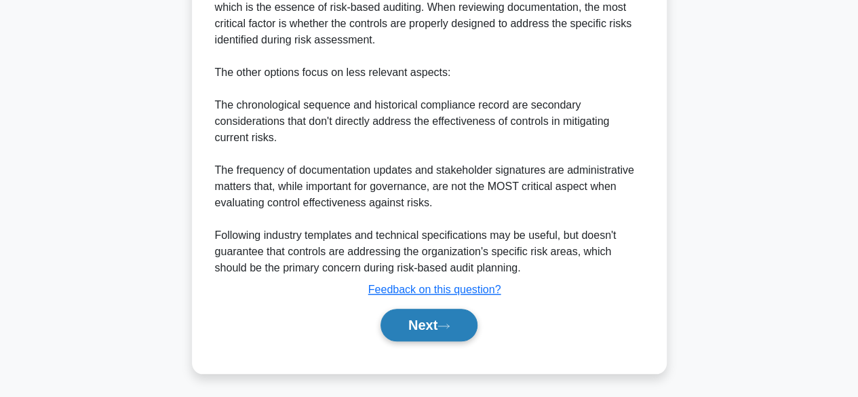
click at [444, 329] on button "Next" at bounding box center [428, 325] width 97 height 33
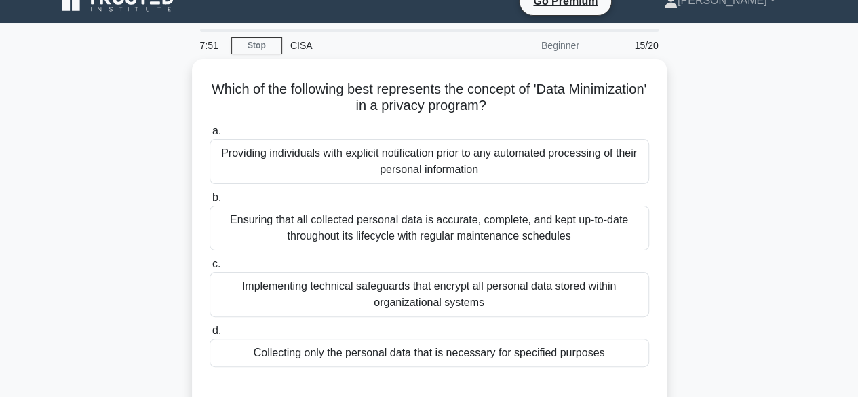
scroll to position [0, 0]
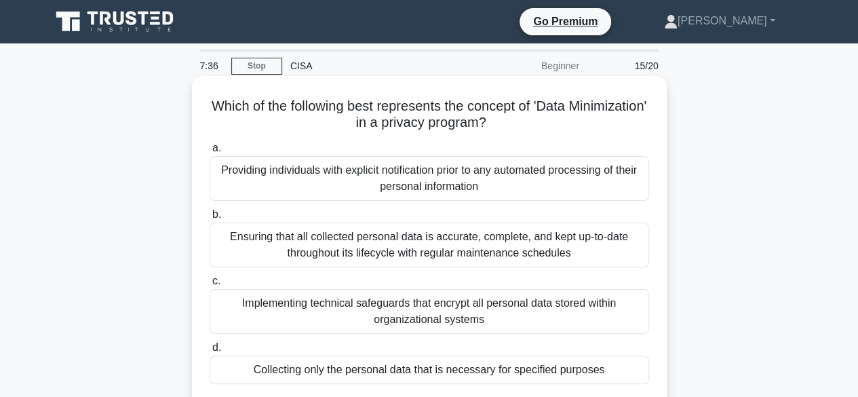
click at [500, 370] on div "Collecting only the personal data that is necessary for specified purposes" at bounding box center [429, 369] width 439 height 28
click at [210, 352] on input "d. Collecting only the personal data that is necessary for specified purposes" at bounding box center [210, 347] width 0 height 9
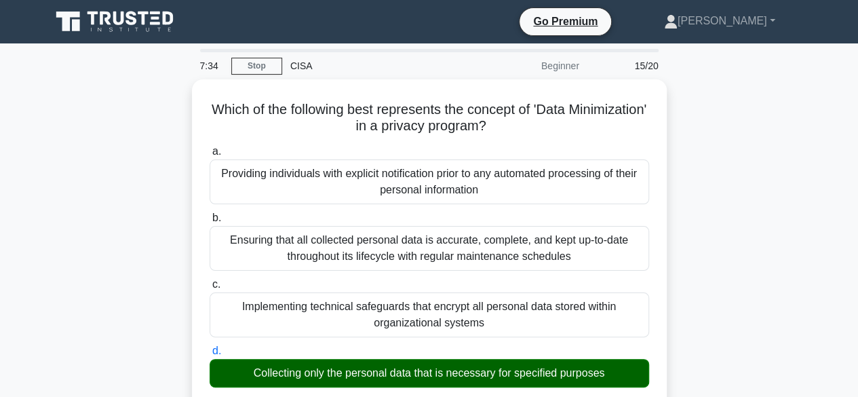
scroll to position [437, 0]
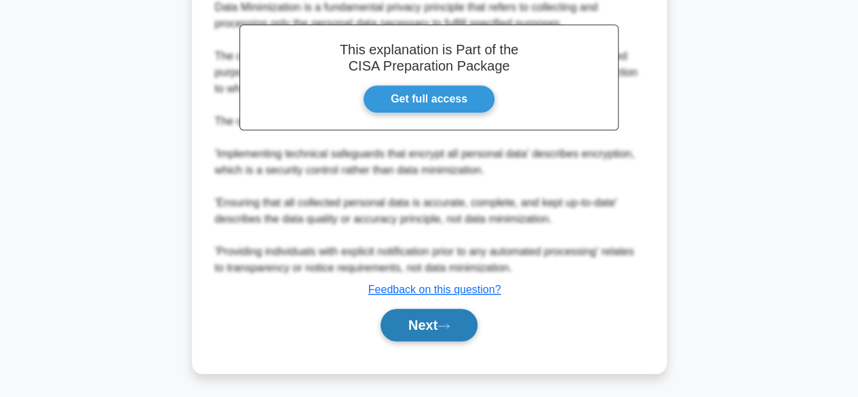
click at [441, 315] on button "Next" at bounding box center [428, 325] width 97 height 33
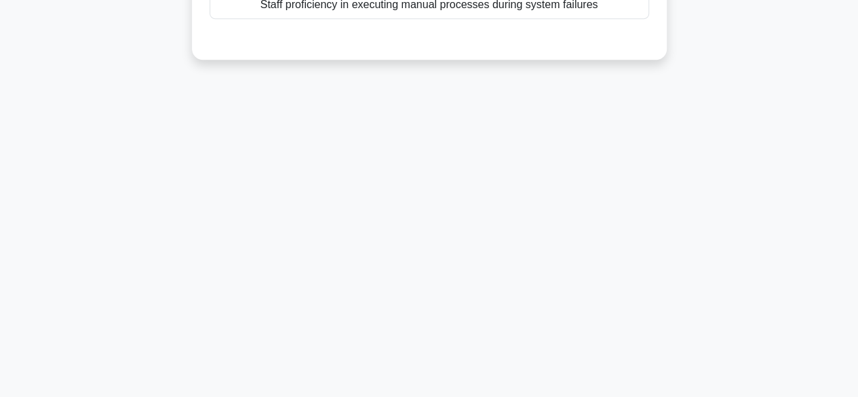
scroll to position [0, 0]
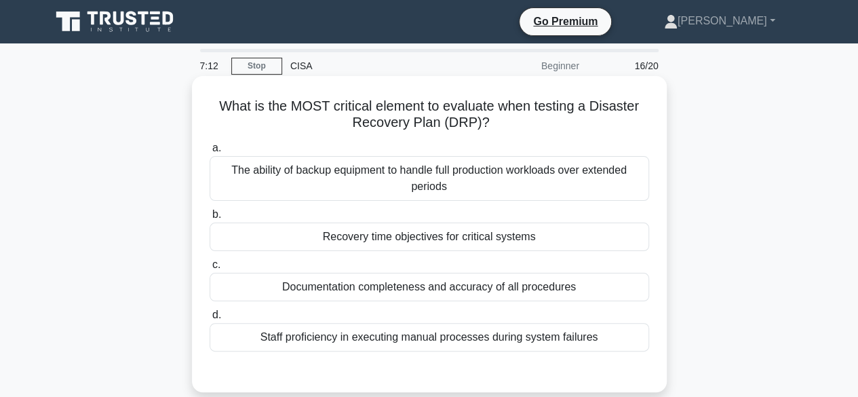
click at [456, 241] on div "Recovery time objectives for critical systems" at bounding box center [429, 236] width 439 height 28
click at [210, 219] on input "b. Recovery time objectives for critical systems" at bounding box center [210, 214] width 0 height 9
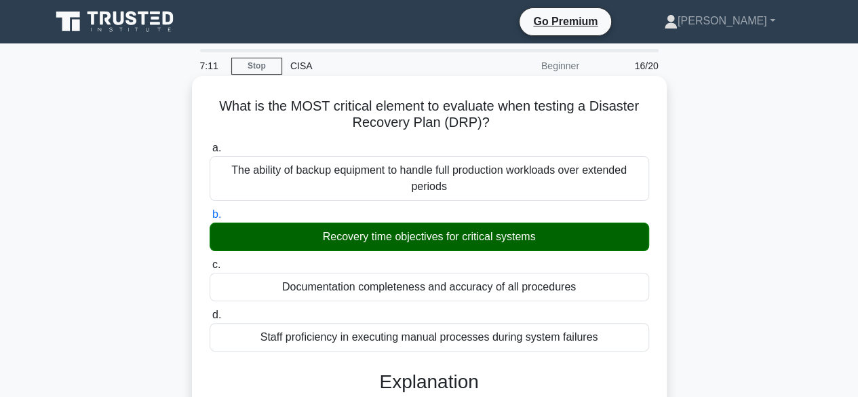
scroll to position [437, 0]
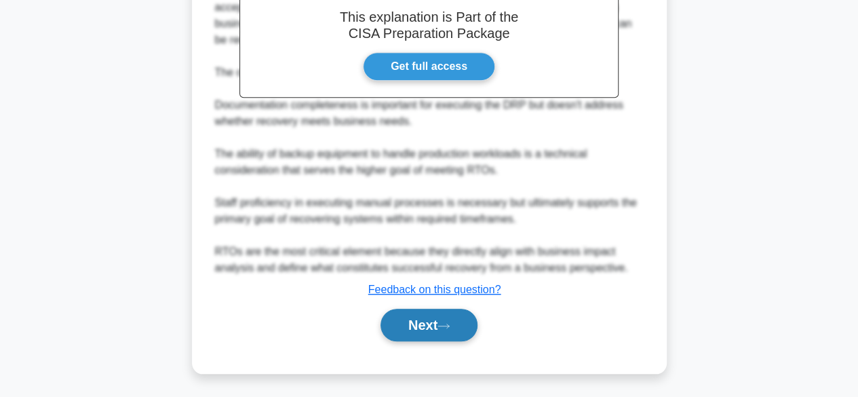
click at [418, 324] on button "Next" at bounding box center [428, 325] width 97 height 33
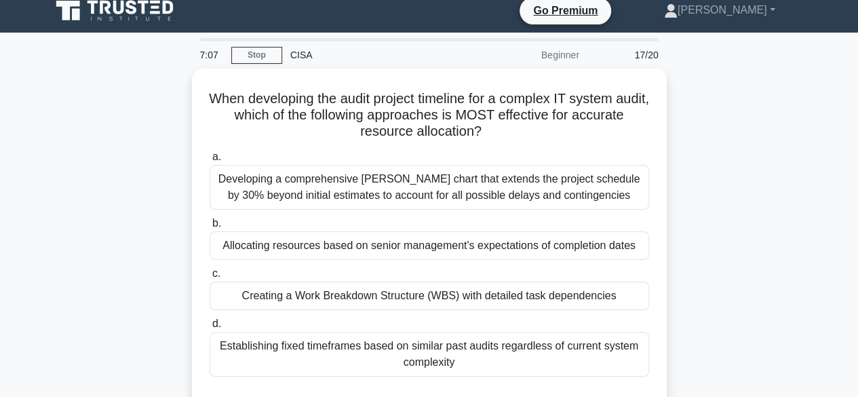
scroll to position [0, 0]
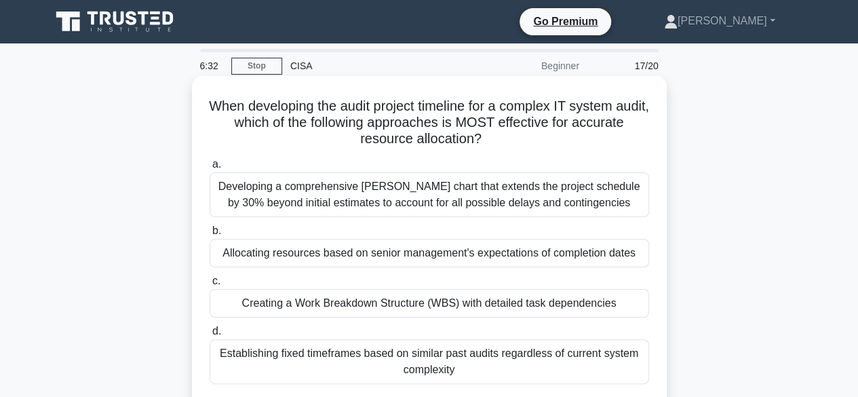
click at [424, 303] on div "Creating a Work Breakdown Structure (WBS) with detailed task dependencies" at bounding box center [429, 303] width 439 height 28
click at [210, 285] on input "c. Creating a Work Breakdown Structure (WBS) with detailed task dependencies" at bounding box center [210, 281] width 0 height 9
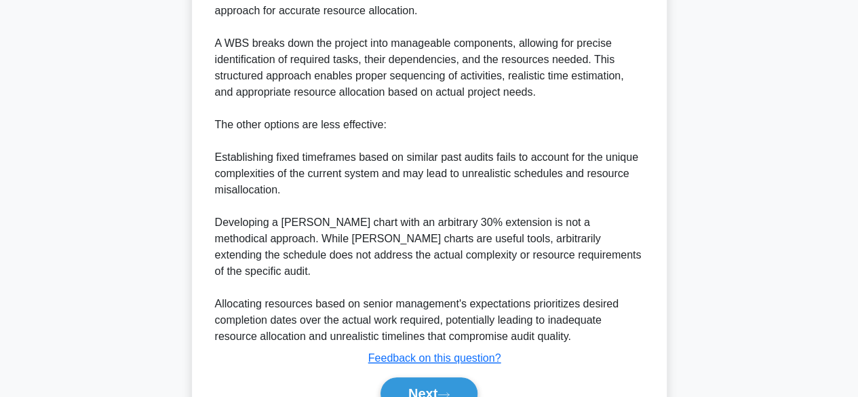
scroll to position [519, 0]
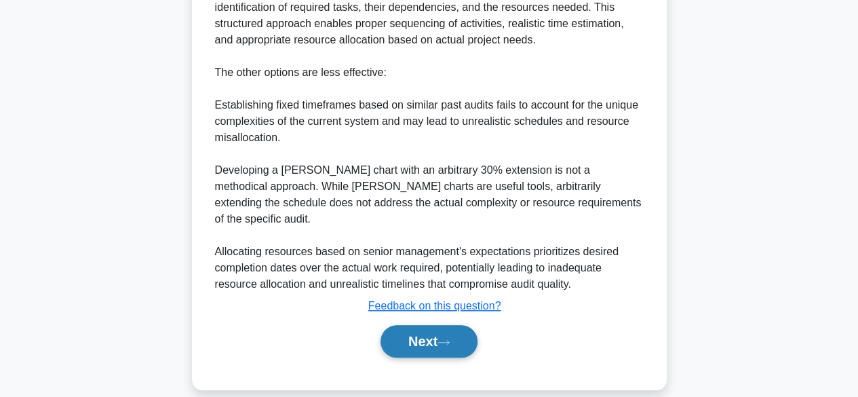
click at [437, 325] on button "Next" at bounding box center [428, 341] width 97 height 33
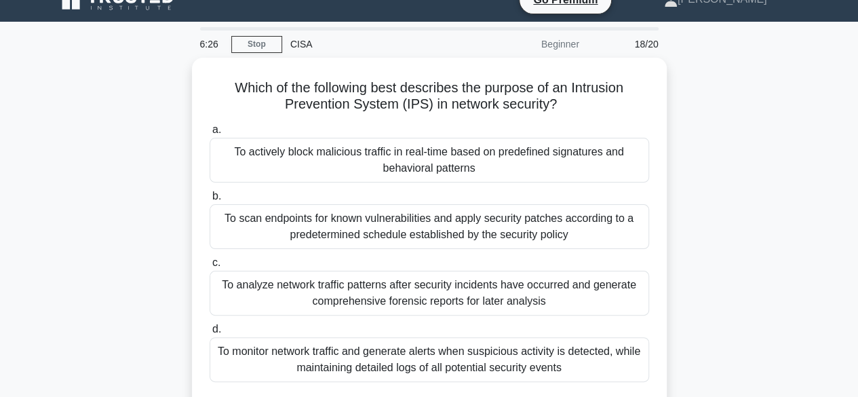
scroll to position [0, 0]
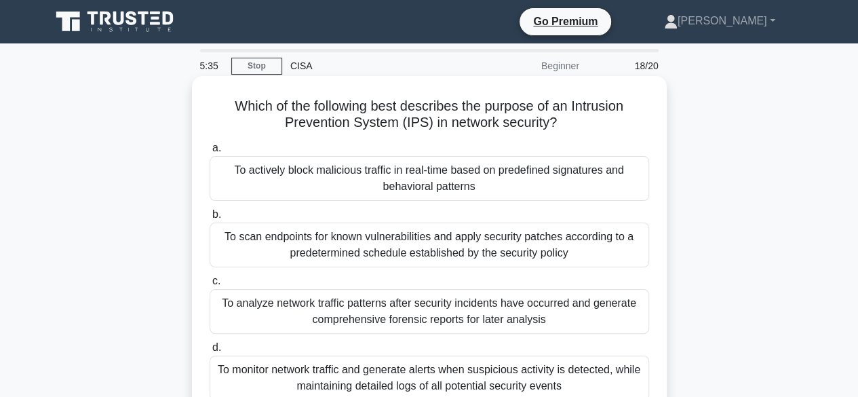
click at [444, 196] on div "To actively block malicious traffic in real-time based on predefined signatures…" at bounding box center [429, 178] width 439 height 45
click at [210, 153] on input "a. To actively block malicious traffic in real-time based on predefined signatu…" at bounding box center [210, 148] width 0 height 9
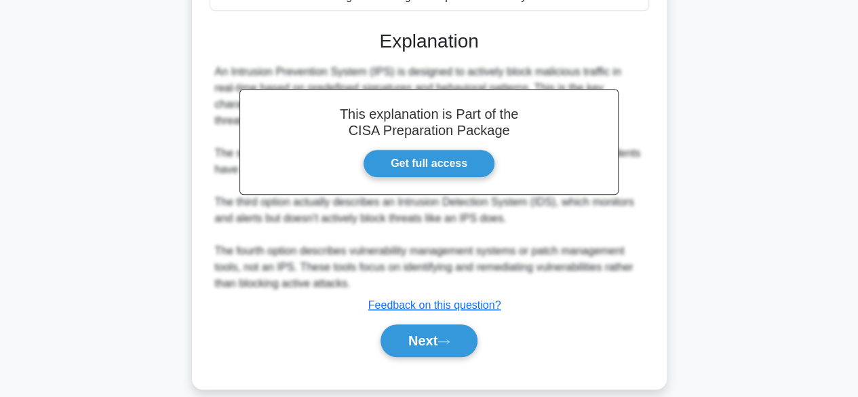
scroll to position [405, 0]
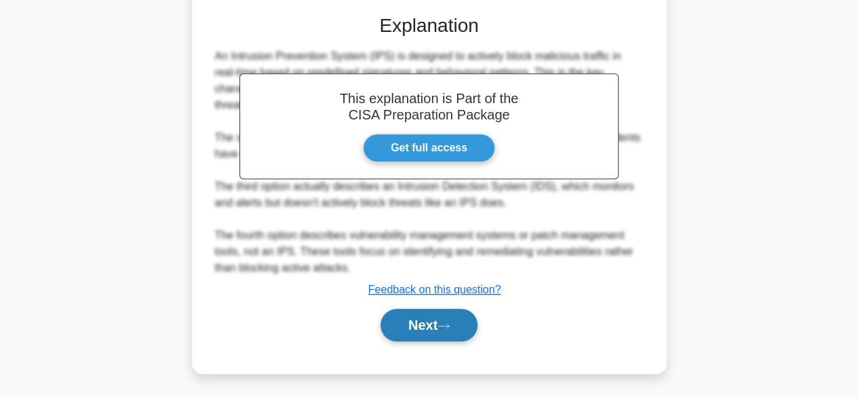
click at [435, 321] on button "Next" at bounding box center [428, 325] width 97 height 33
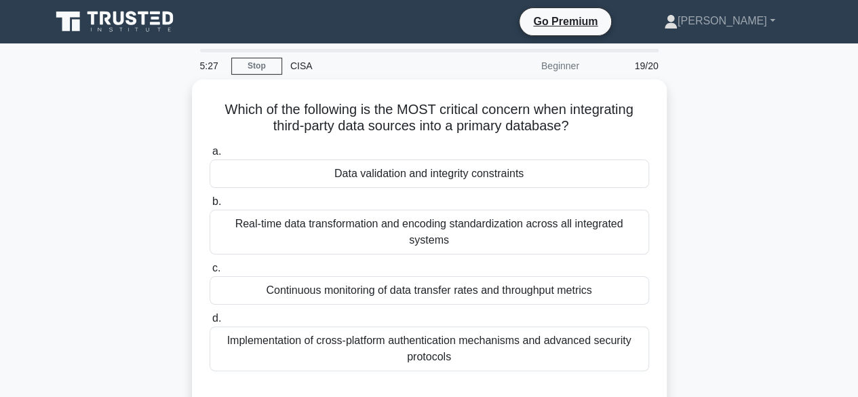
scroll to position [0, 0]
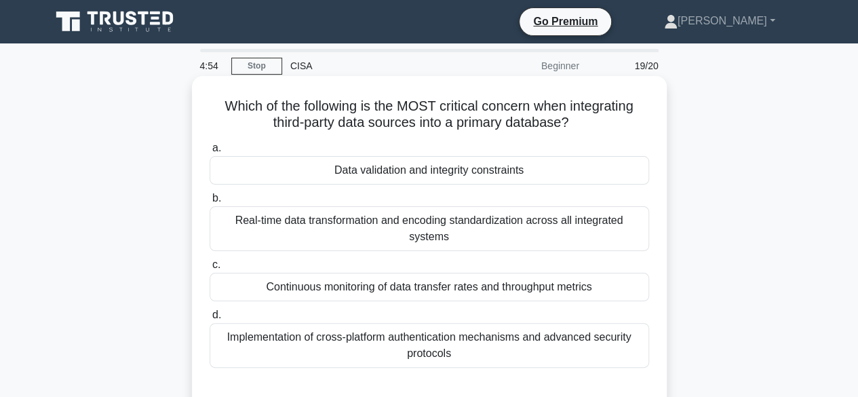
click at [506, 176] on div "Data validation and integrity constraints" at bounding box center [429, 170] width 439 height 28
click at [210, 153] on input "a. Data validation and integrity constraints" at bounding box center [210, 148] width 0 height 9
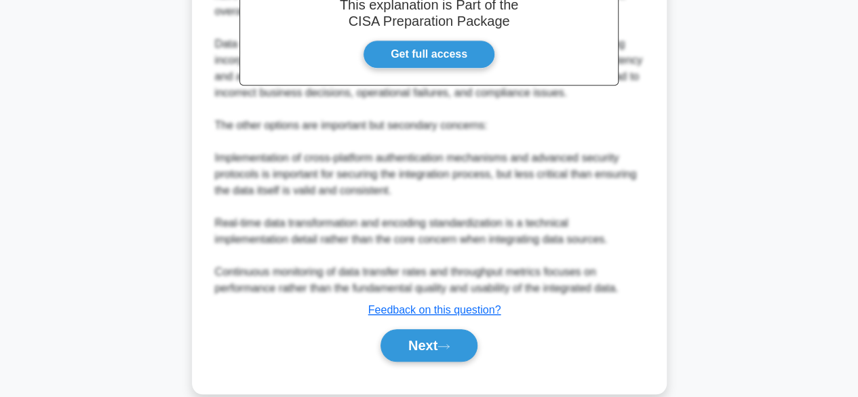
scroll to position [486, 0]
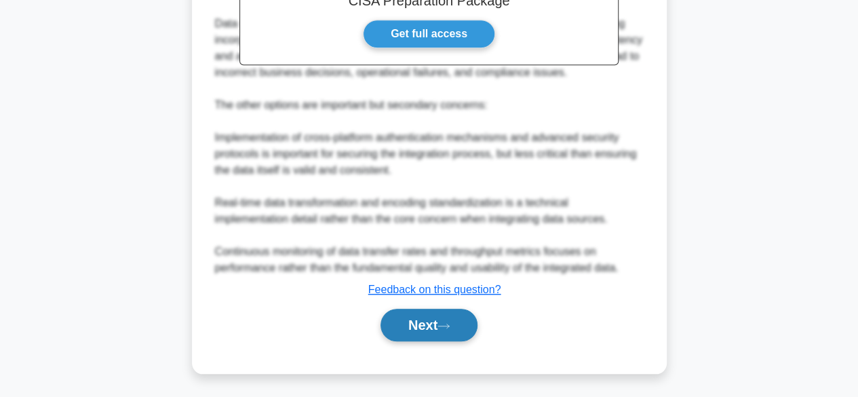
click at [449, 331] on button "Next" at bounding box center [428, 325] width 97 height 33
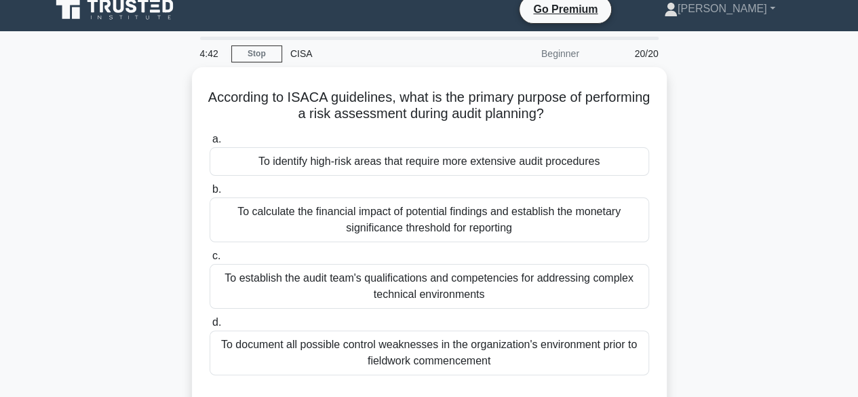
scroll to position [0, 0]
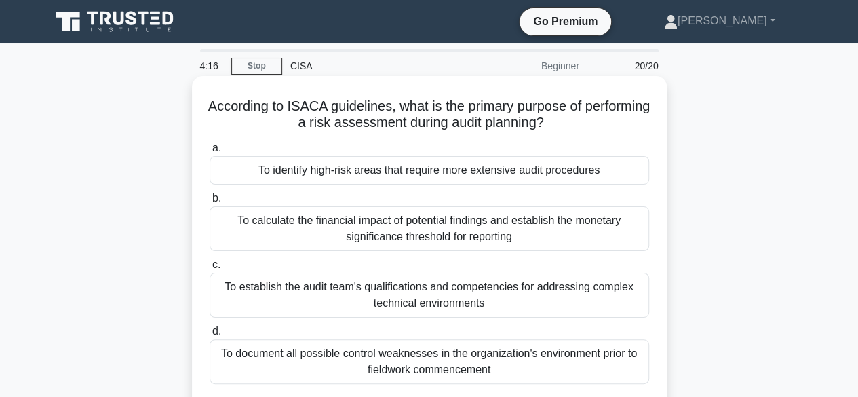
click at [401, 176] on div "To identify high-risk areas that require more extensive audit procedures" at bounding box center [429, 170] width 439 height 28
click at [210, 153] on input "a. To identify high-risk areas that require more extensive audit procedures" at bounding box center [210, 148] width 0 height 9
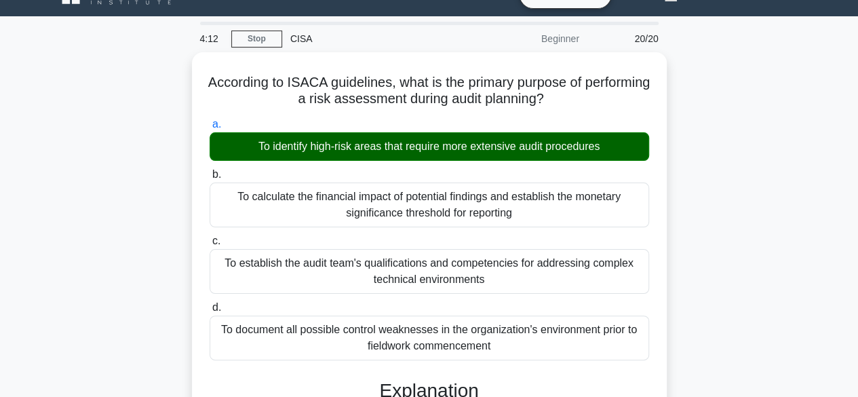
scroll to position [502, 0]
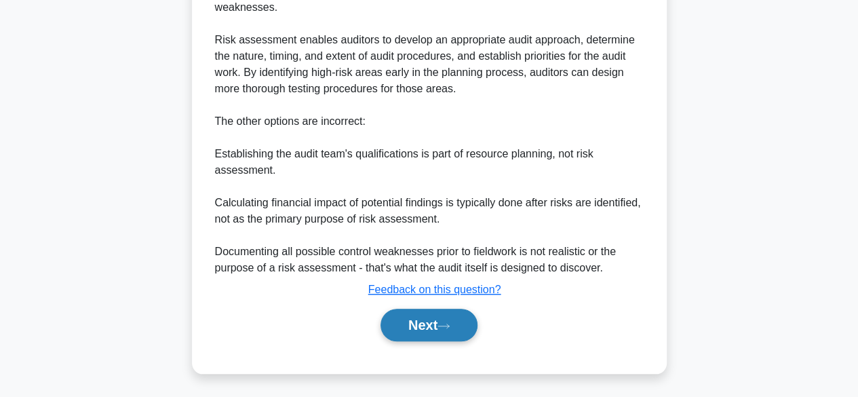
click at [414, 315] on button "Next" at bounding box center [428, 325] width 97 height 33
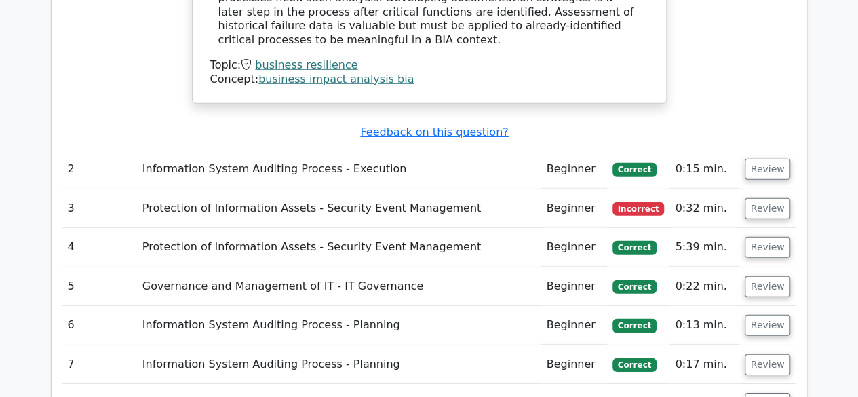
scroll to position [1898, 0]
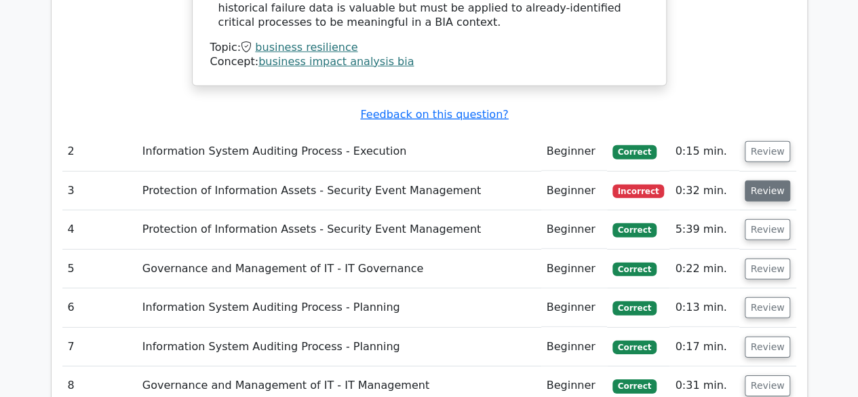
click at [770, 180] on button "Review" at bounding box center [767, 190] width 46 height 21
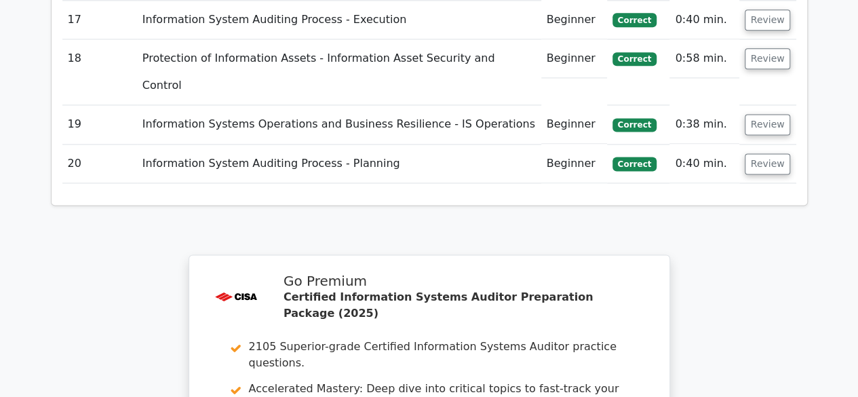
scroll to position [3471, 0]
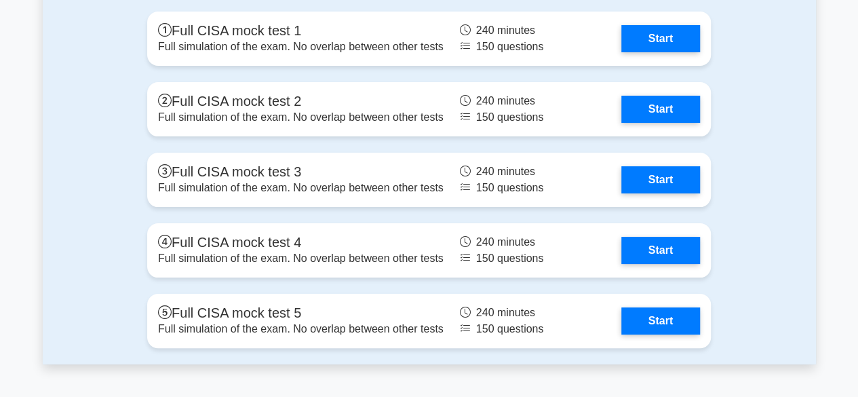
scroll to position [2595, 0]
